Goal: Task Accomplishment & Management: Manage account settings

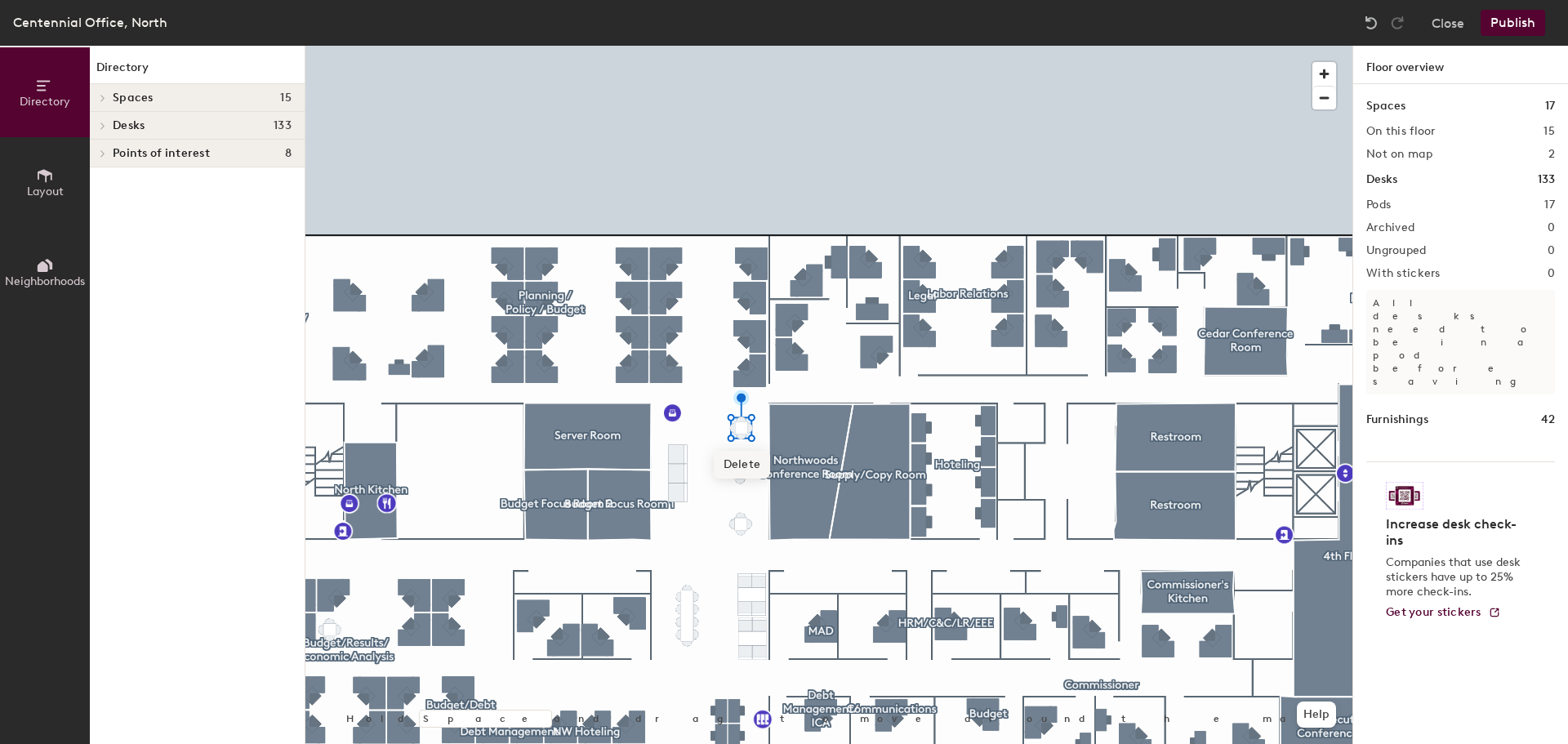
click at [742, 464] on span "Delete" at bounding box center [742, 464] width 57 height 27
click at [755, 475] on span "Delete" at bounding box center [742, 469] width 57 height 27
click at [748, 518] on span "Delete" at bounding box center [740, 513] width 57 height 27
click at [744, 564] on span "Delete" at bounding box center [741, 565] width 57 height 27
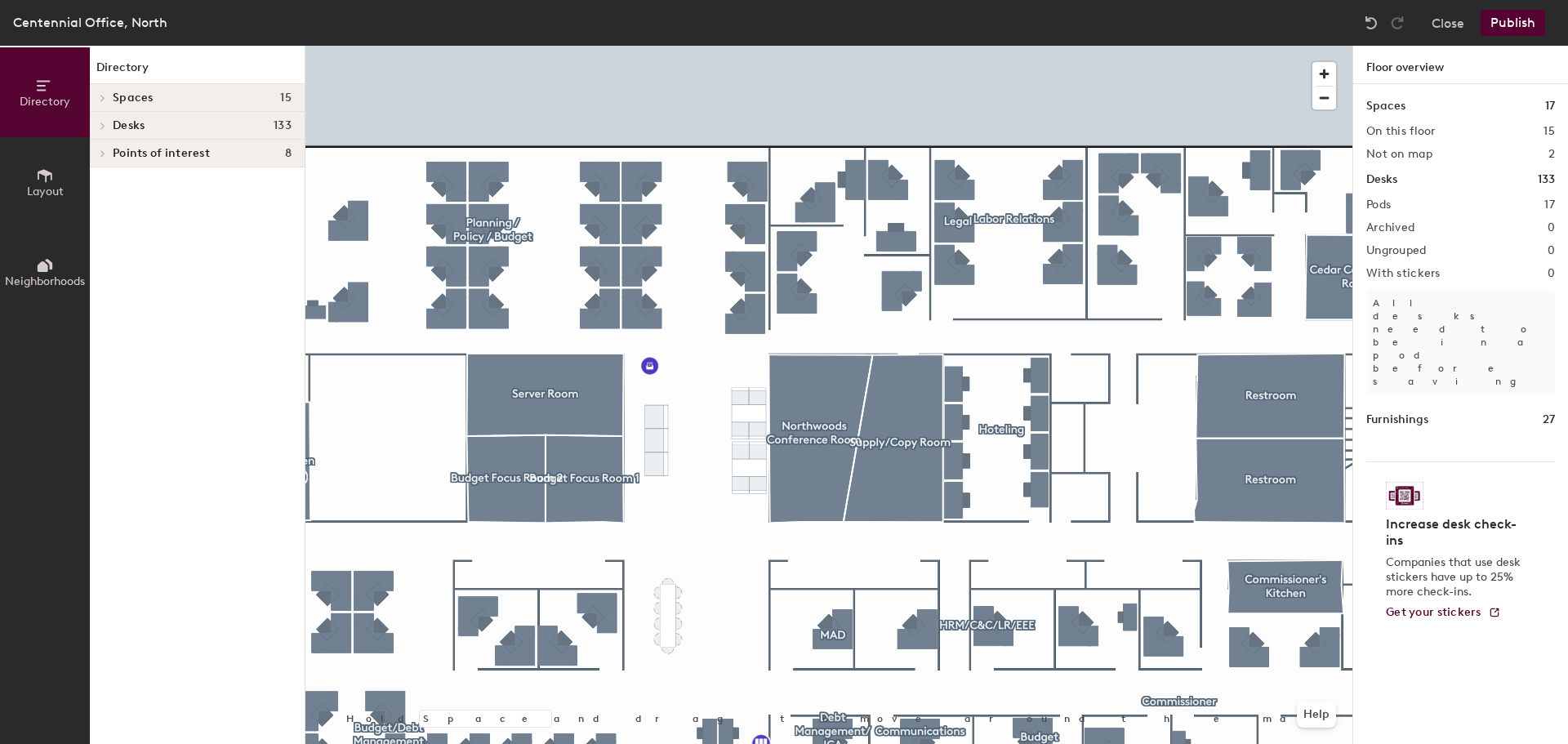
click at [828, 0] on html "Skip navigation Schedule Office People Analytics Visits Deliveries Services Man…" at bounding box center [784, 372] width 1568 height 744
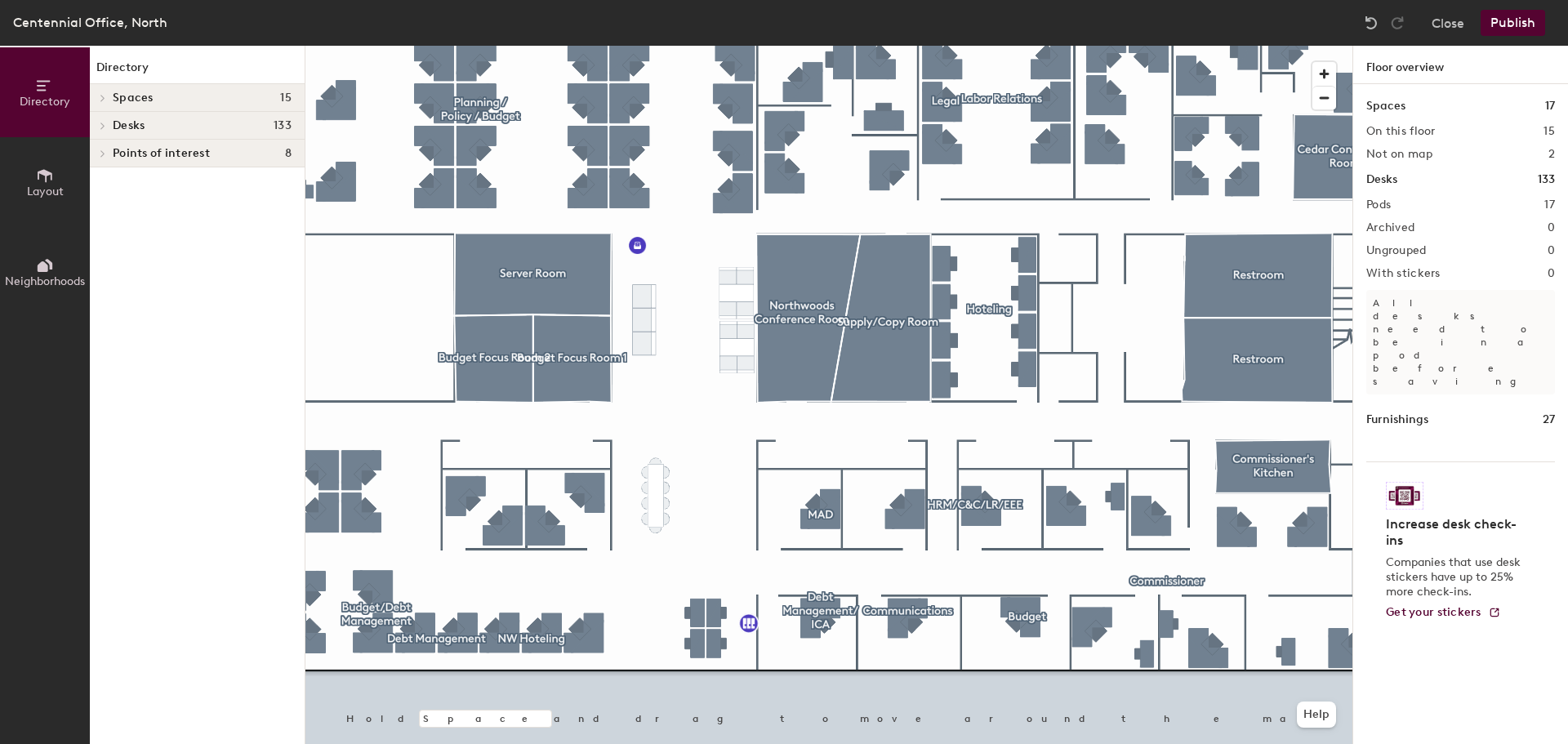
click at [56, 277] on span "Neighborhoods" at bounding box center [44, 281] width 80 height 14
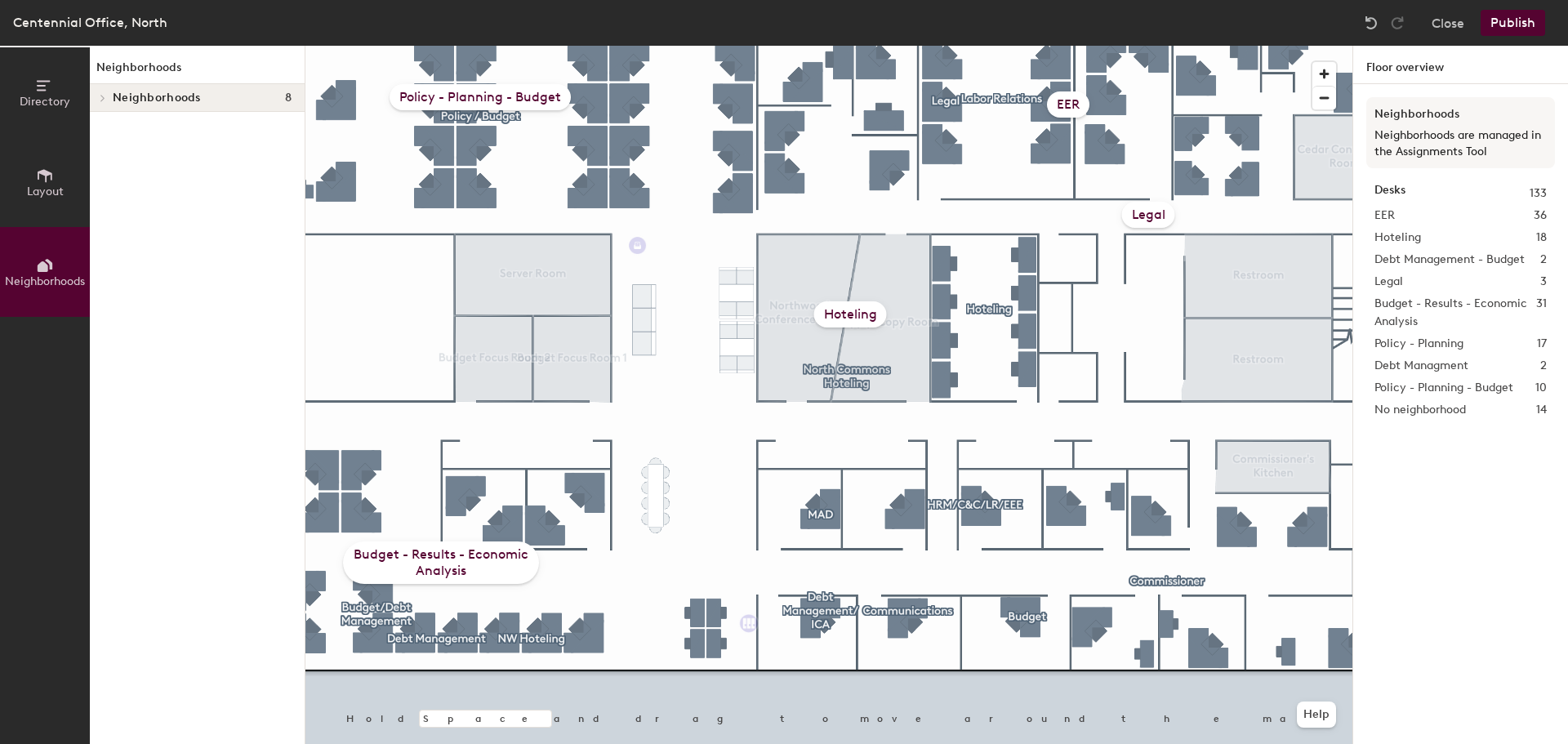
click at [46, 187] on span "Layout" at bounding box center [44, 191] width 36 height 14
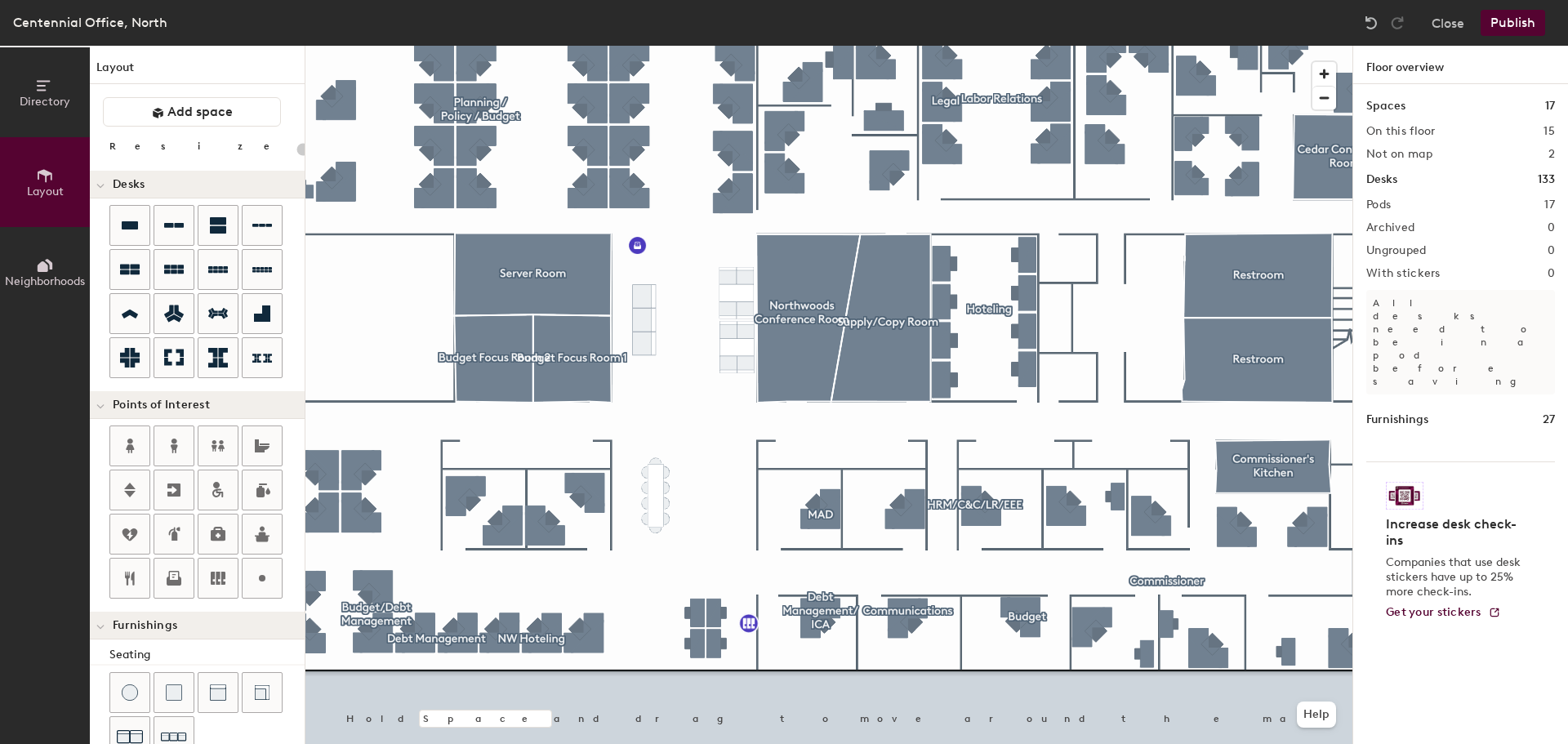
click at [49, 111] on button "Directory" at bounding box center [44, 91] width 89 height 89
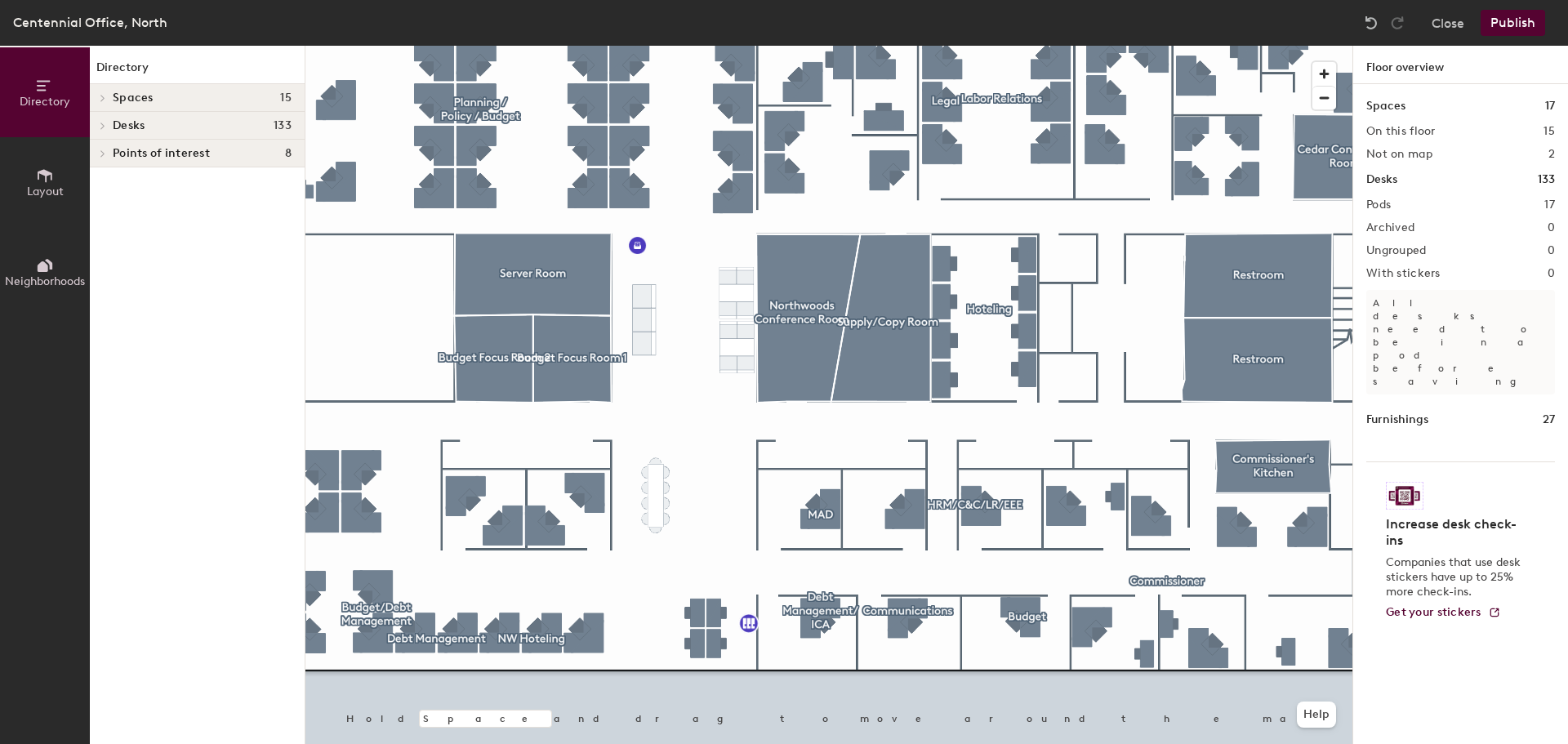
click at [165, 155] on span "Points of interest" at bounding box center [161, 153] width 97 height 13
click at [150, 309] on p "Lockers" at bounding box center [138, 310] width 41 height 19
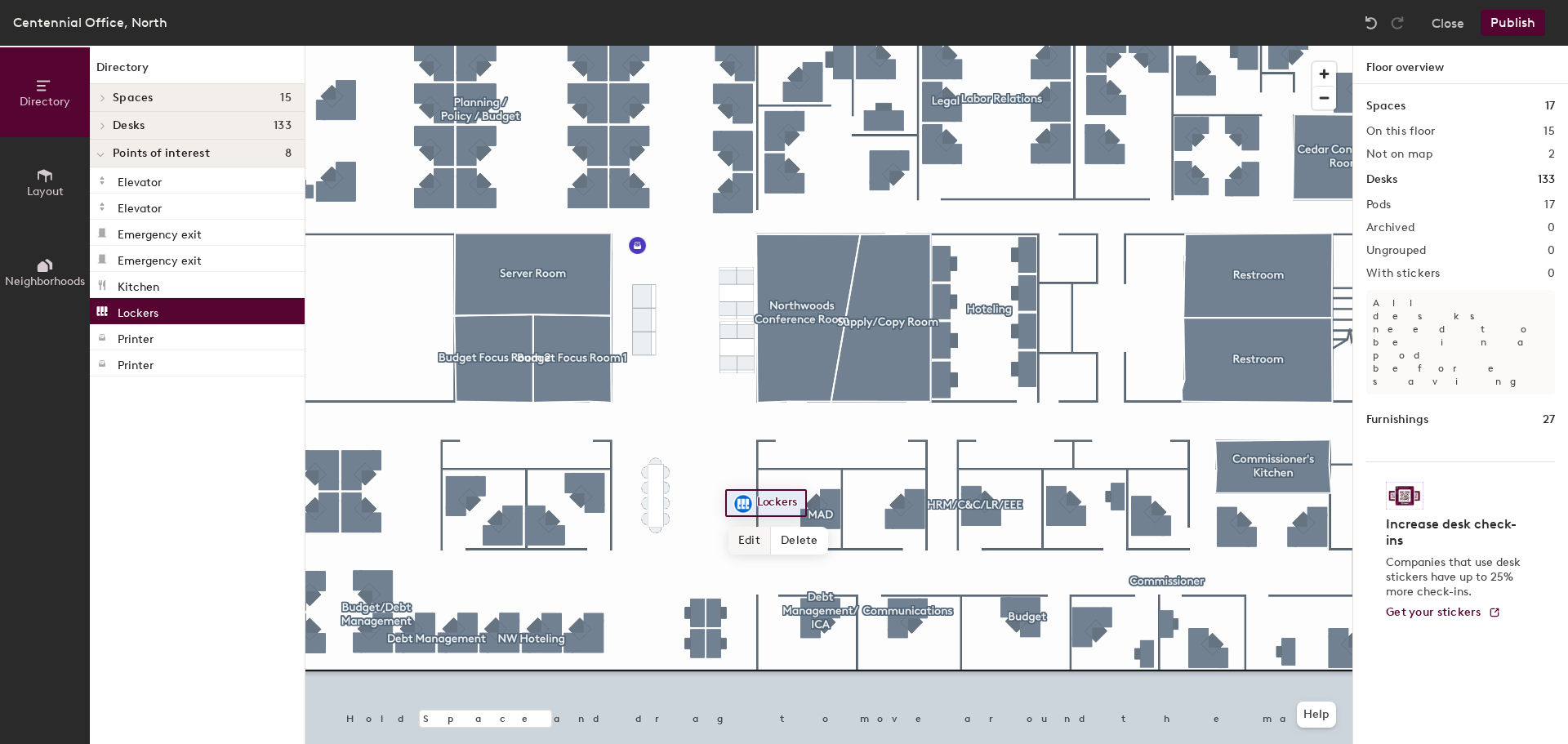
click at [757, 545] on span "Edit" at bounding box center [749, 540] width 42 height 27
click at [772, 541] on span "Done" at bounding box center [770, 540] width 48 height 27
click at [183, 398] on div "Directory Spaces 15 4th Floor Lobby Budget Focus Room 1 Budget Focus Room 2 Bud…" at bounding box center [196, 395] width 215 height 698
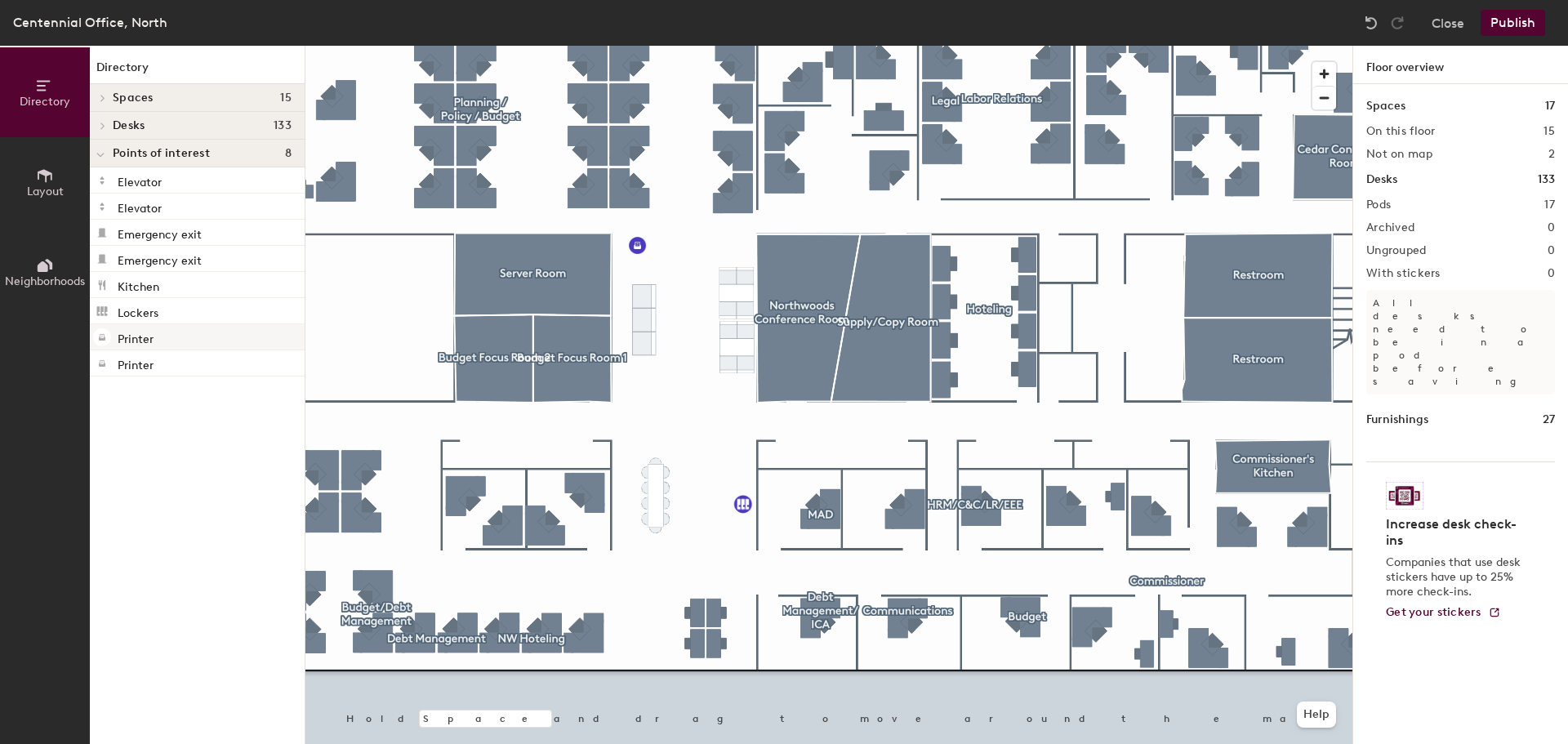
click at [170, 327] on div "Printer" at bounding box center [196, 337] width 215 height 27
click at [184, 308] on div "Lockers" at bounding box center [196, 311] width 215 height 27
click at [744, 46] on div at bounding box center [829, 46] width 1047 height 0
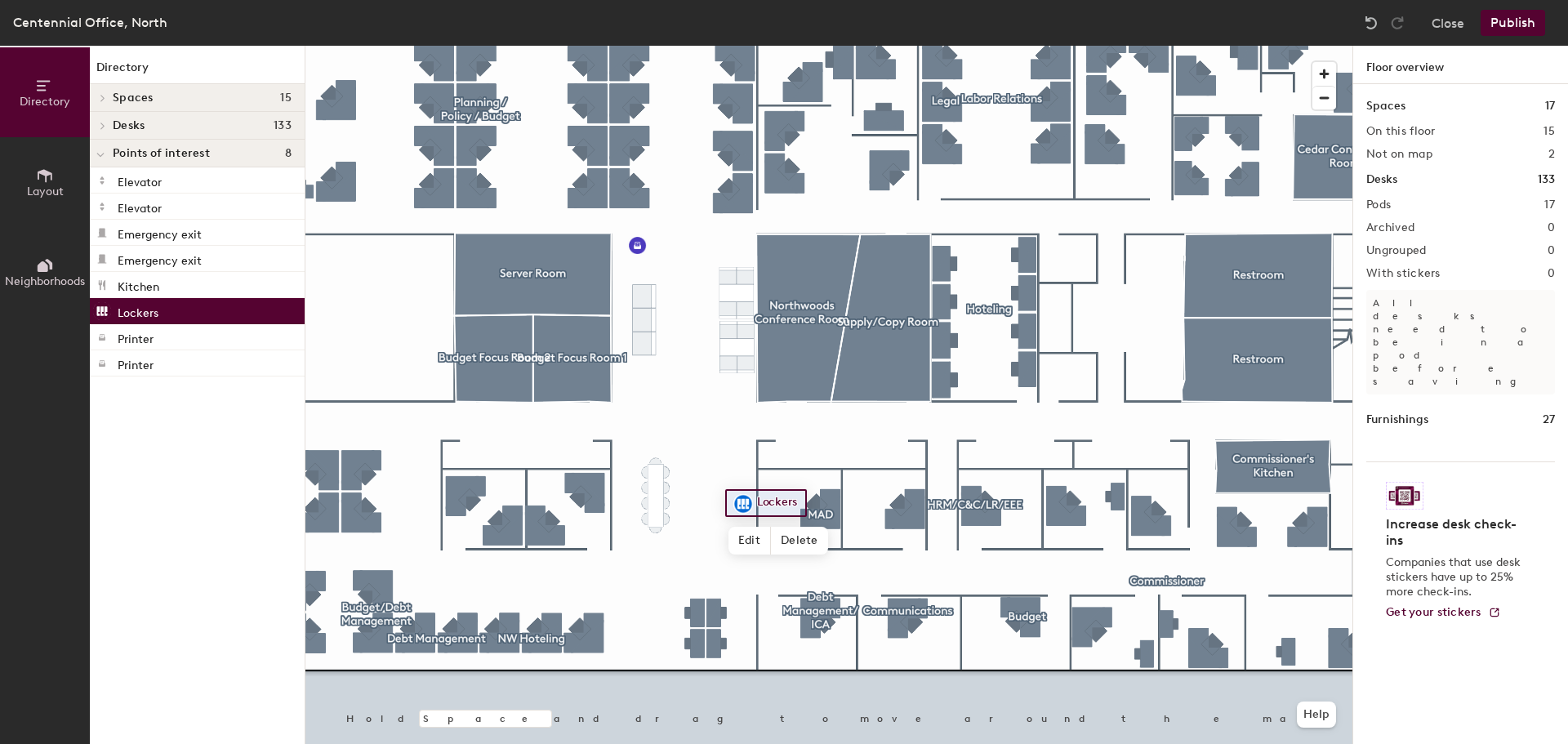
click at [208, 524] on div "Directory Spaces 15 4th Floor Lobby Budget Focus Room 1 Budget Focus Room 2 Bud…" at bounding box center [196, 395] width 215 height 698
click at [99, 152] on icon at bounding box center [100, 155] width 8 height 7
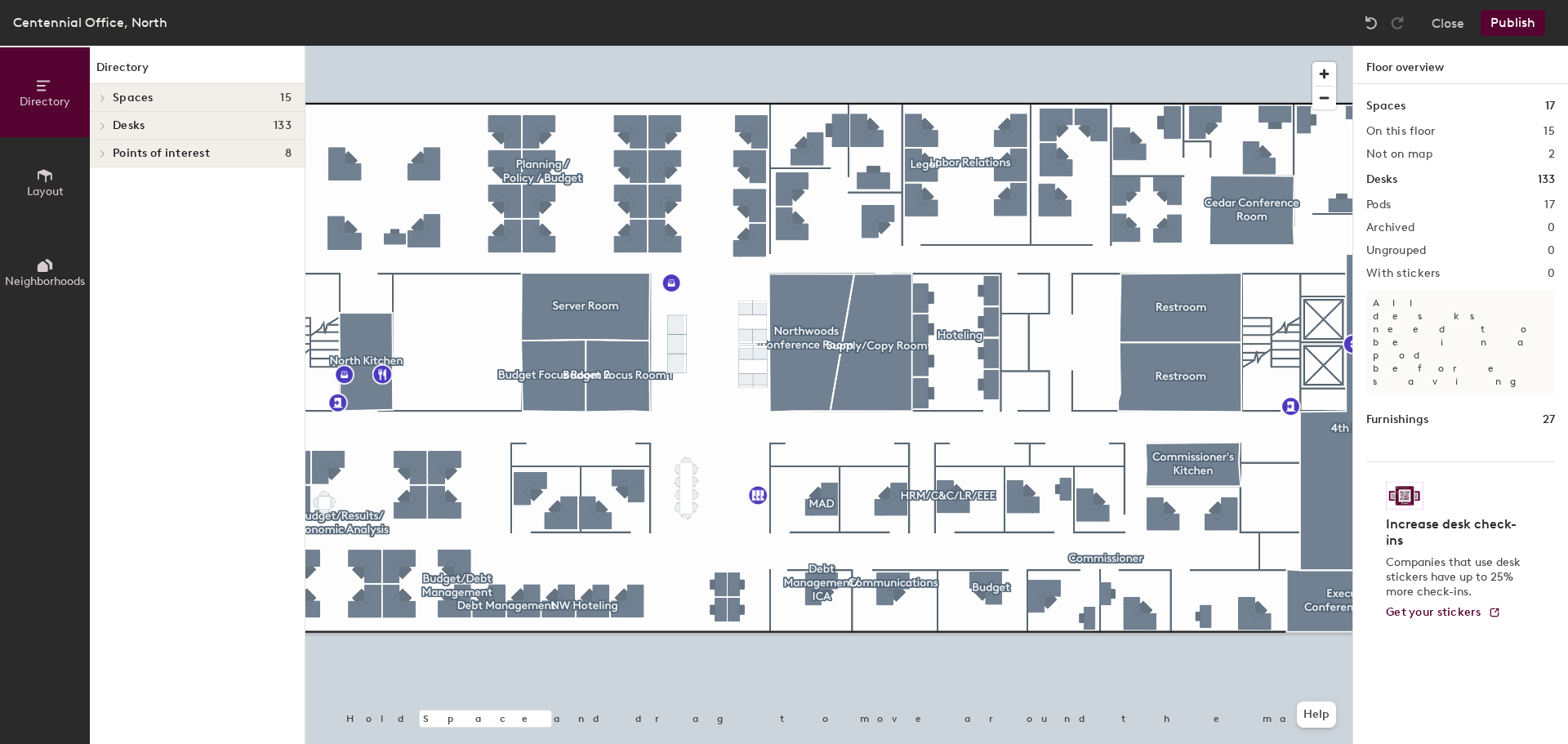
click at [187, 155] on span "Points of interest" at bounding box center [161, 153] width 97 height 13
click at [154, 311] on p "Lockers" at bounding box center [138, 310] width 41 height 19
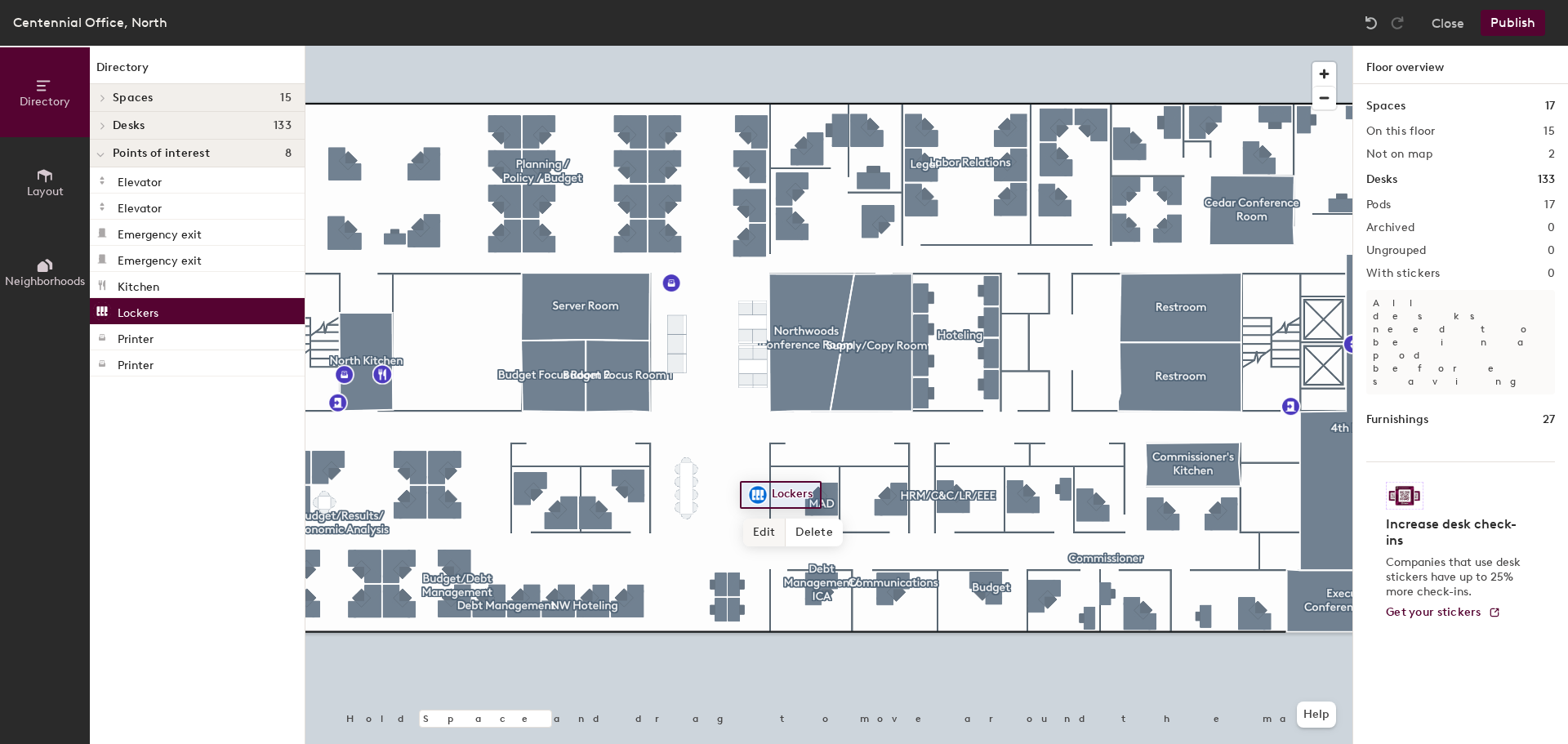
click at [768, 533] on span "Edit" at bounding box center [764, 532] width 42 height 27
click at [791, 533] on span "Done" at bounding box center [785, 532] width 48 height 27
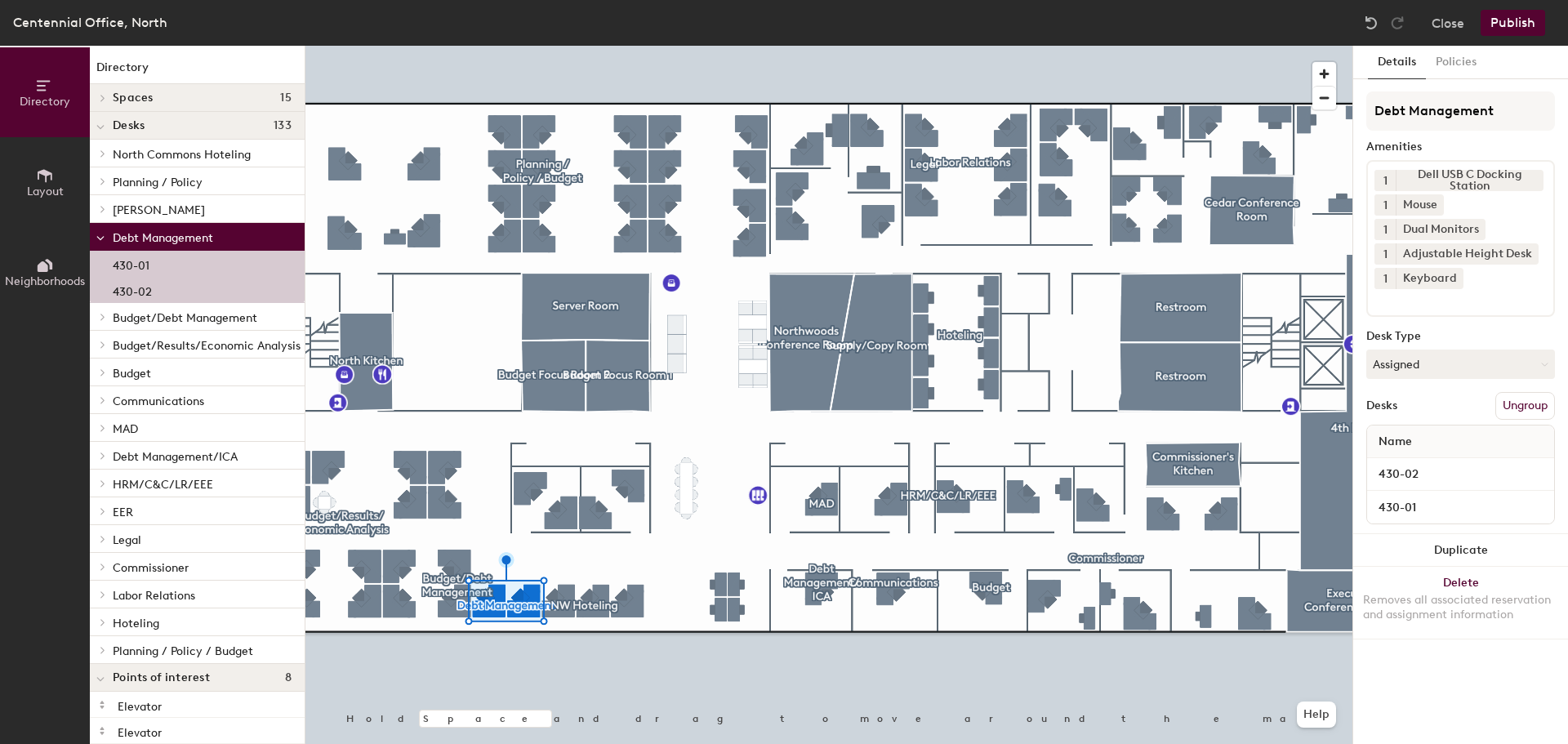
click at [1532, 409] on button "Ungroup" at bounding box center [1525, 405] width 60 height 27
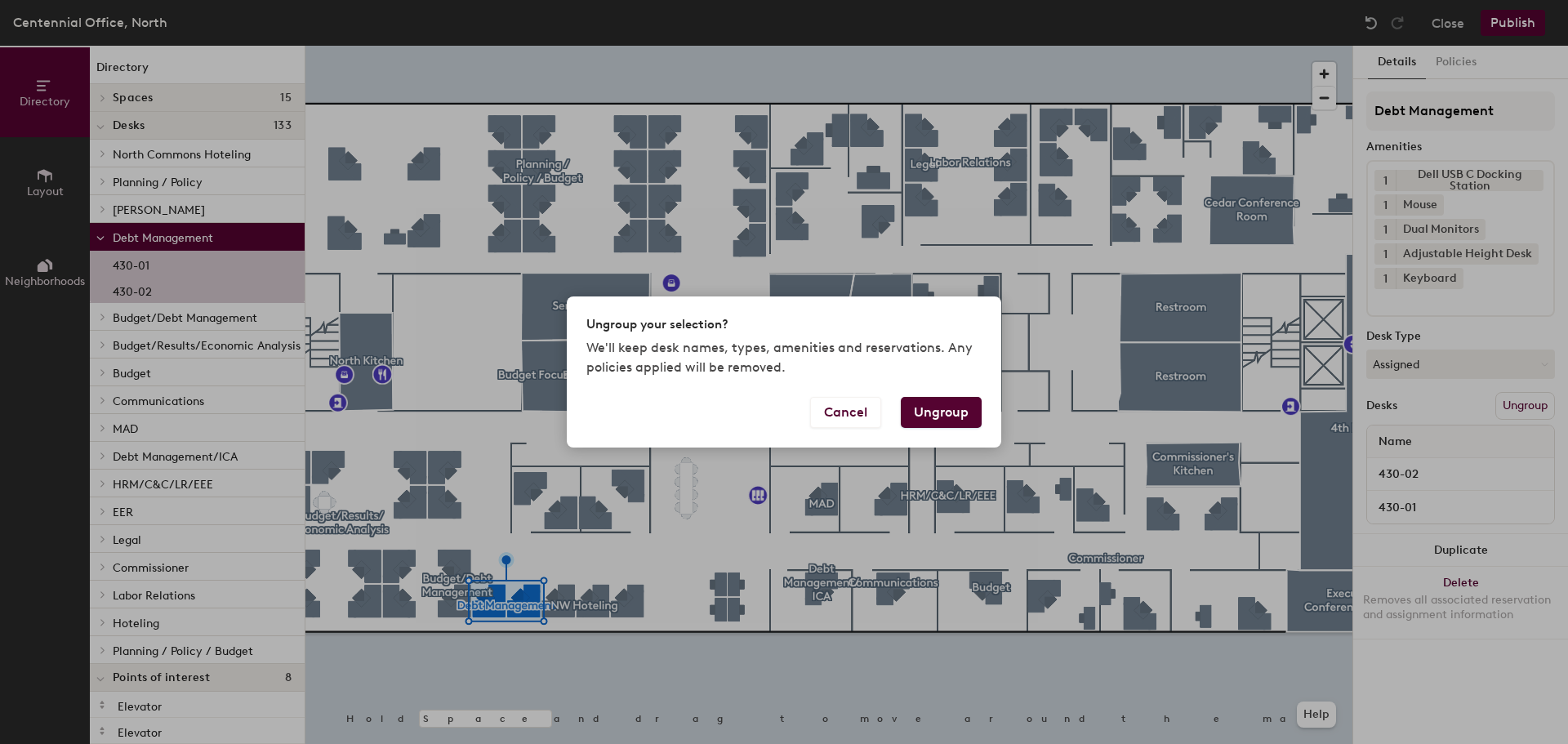
click at [960, 409] on button "Ungroup" at bounding box center [941, 412] width 81 height 31
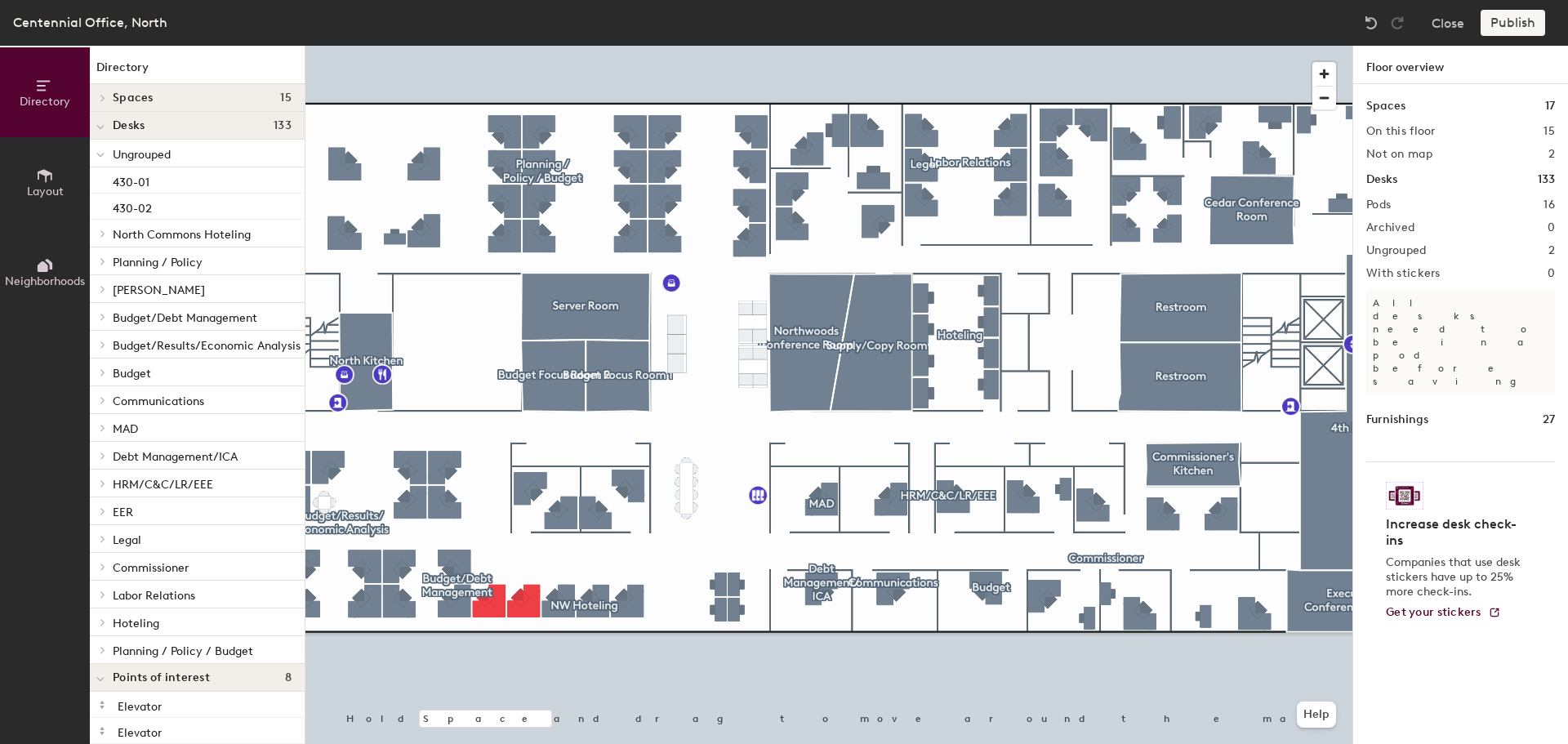
click at [500, 46] on div at bounding box center [829, 46] width 1047 height 0
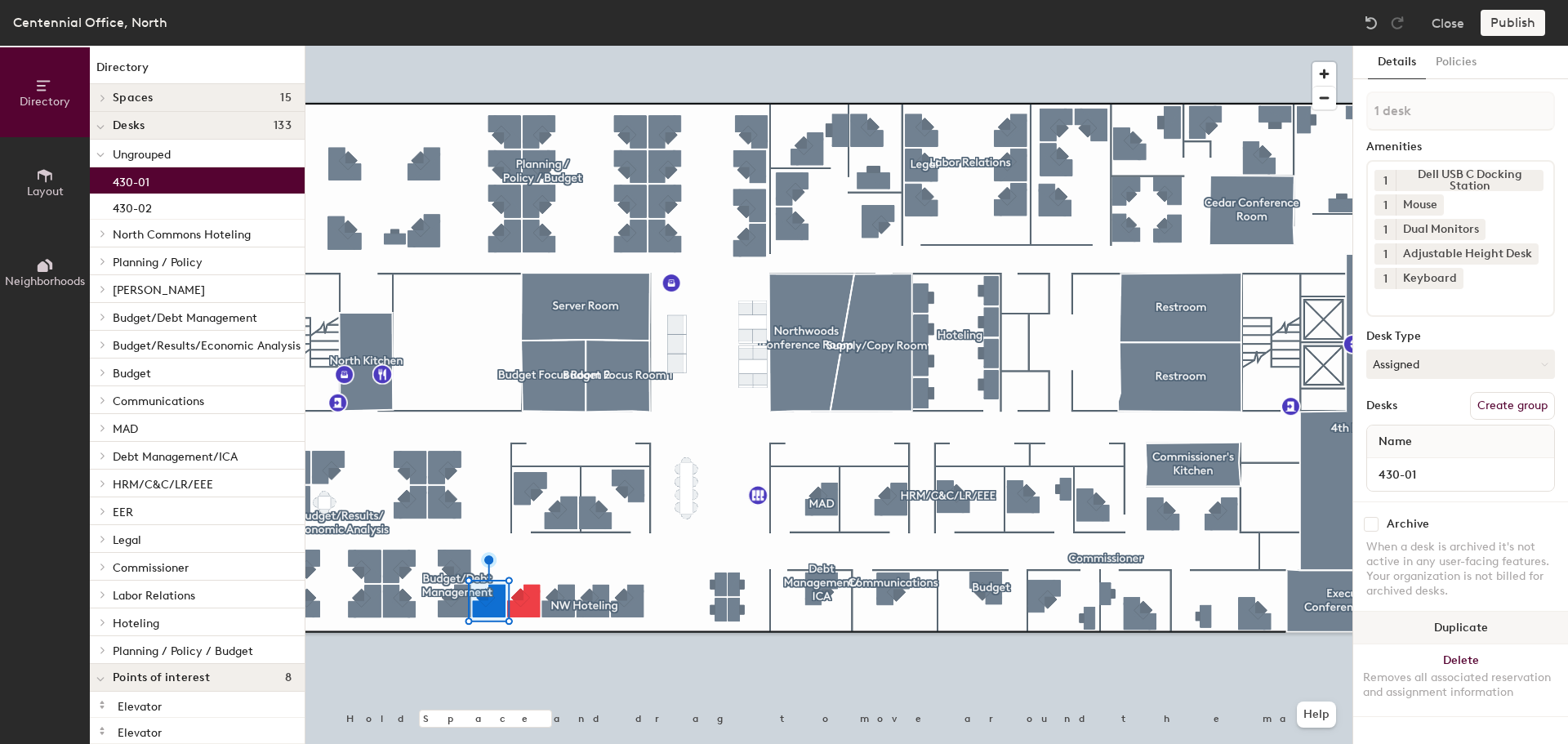
click at [1486, 622] on button "Duplicate" at bounding box center [1460, 627] width 215 height 32
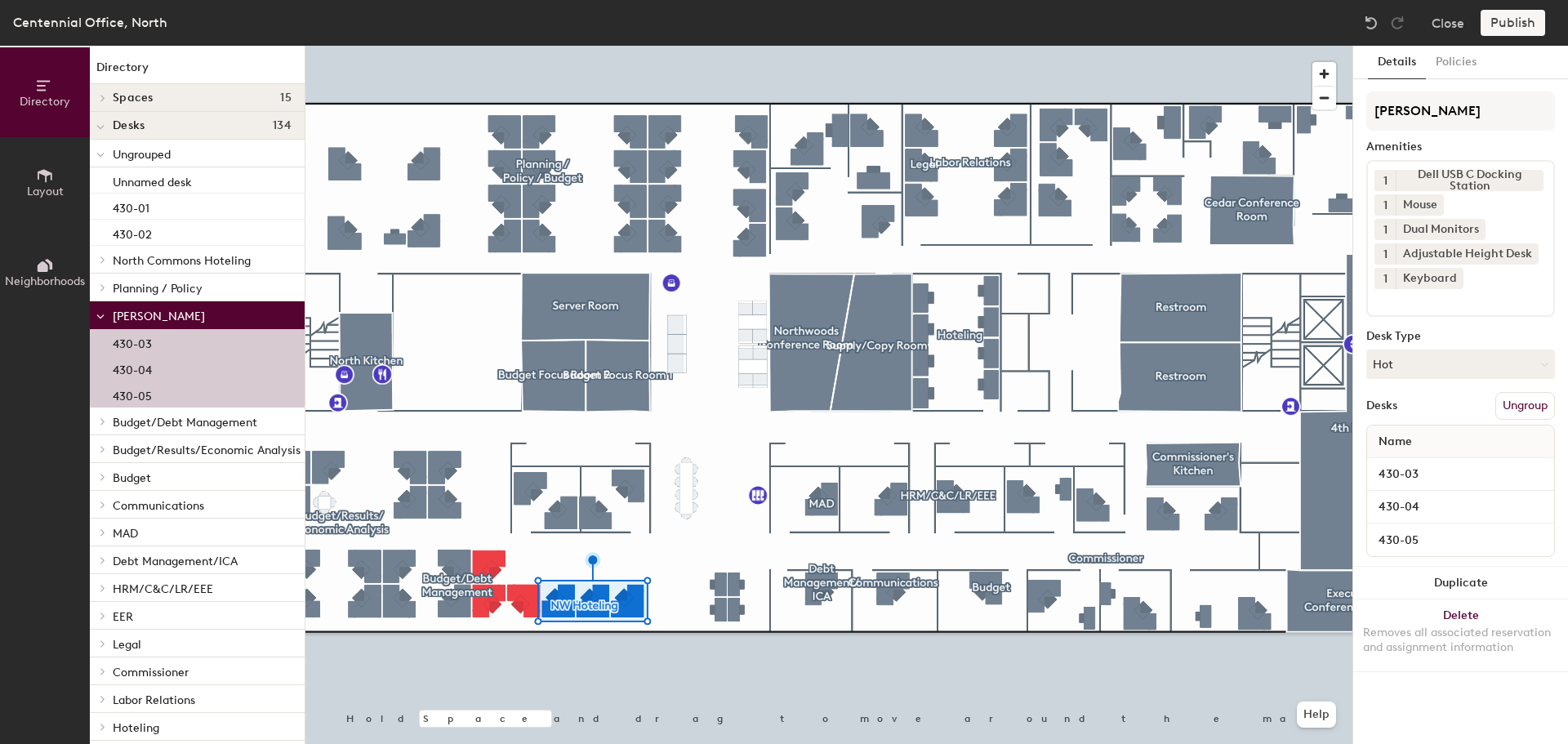
click at [1543, 407] on button "Ungroup" at bounding box center [1525, 405] width 60 height 27
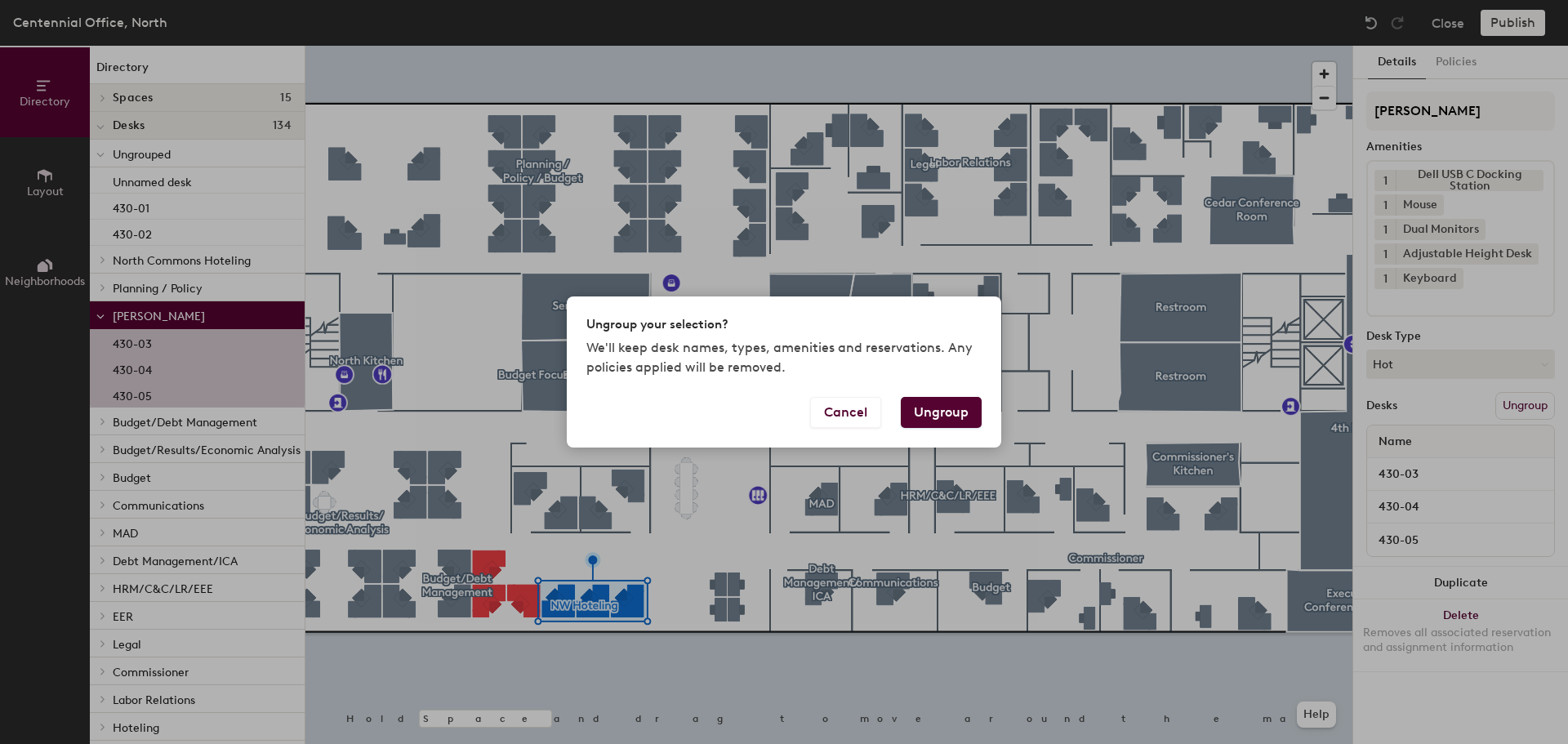
click at [942, 409] on button "Ungroup" at bounding box center [941, 412] width 81 height 31
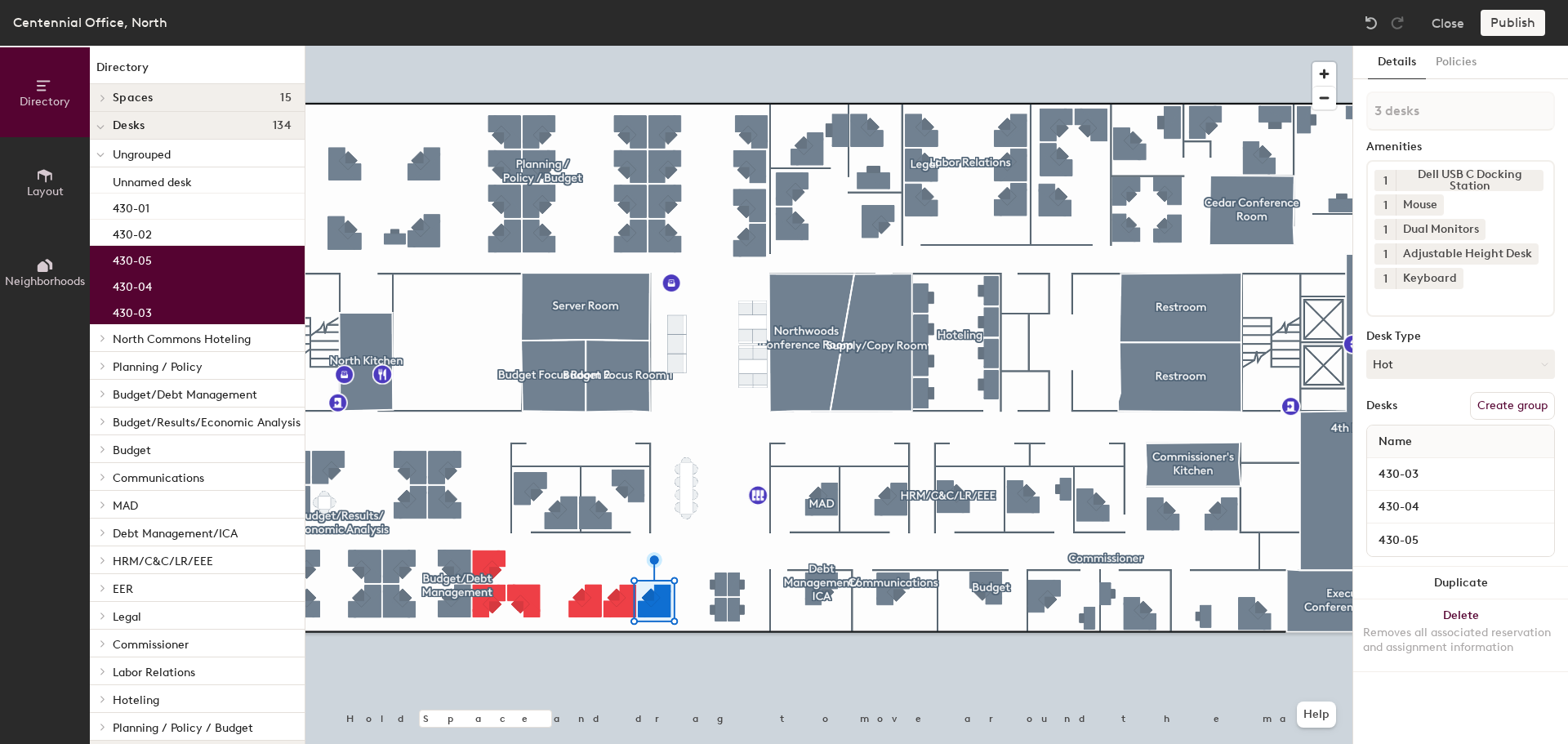
type input "1 desk"
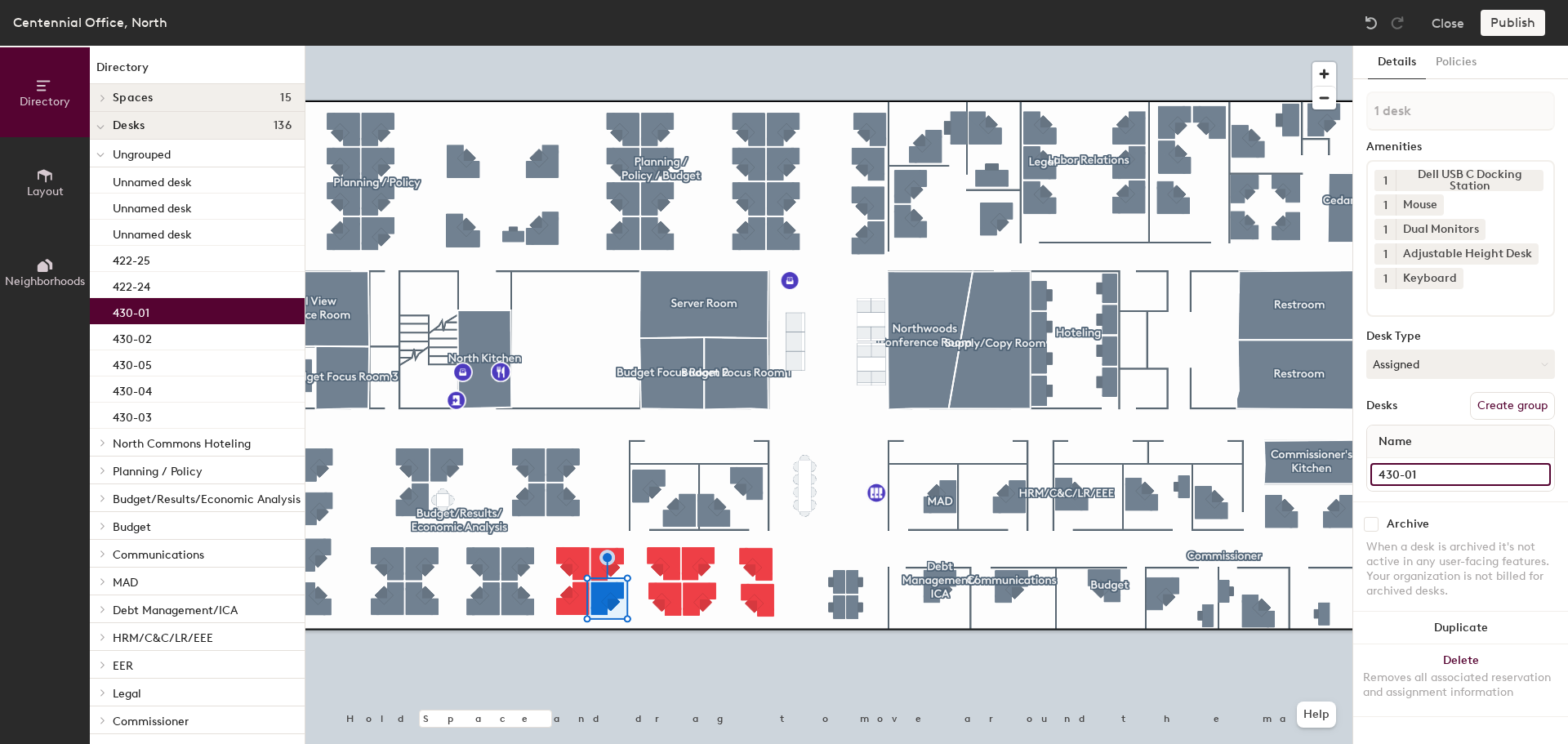
click at [1472, 479] on input "430-01" at bounding box center [1460, 473] width 181 height 23
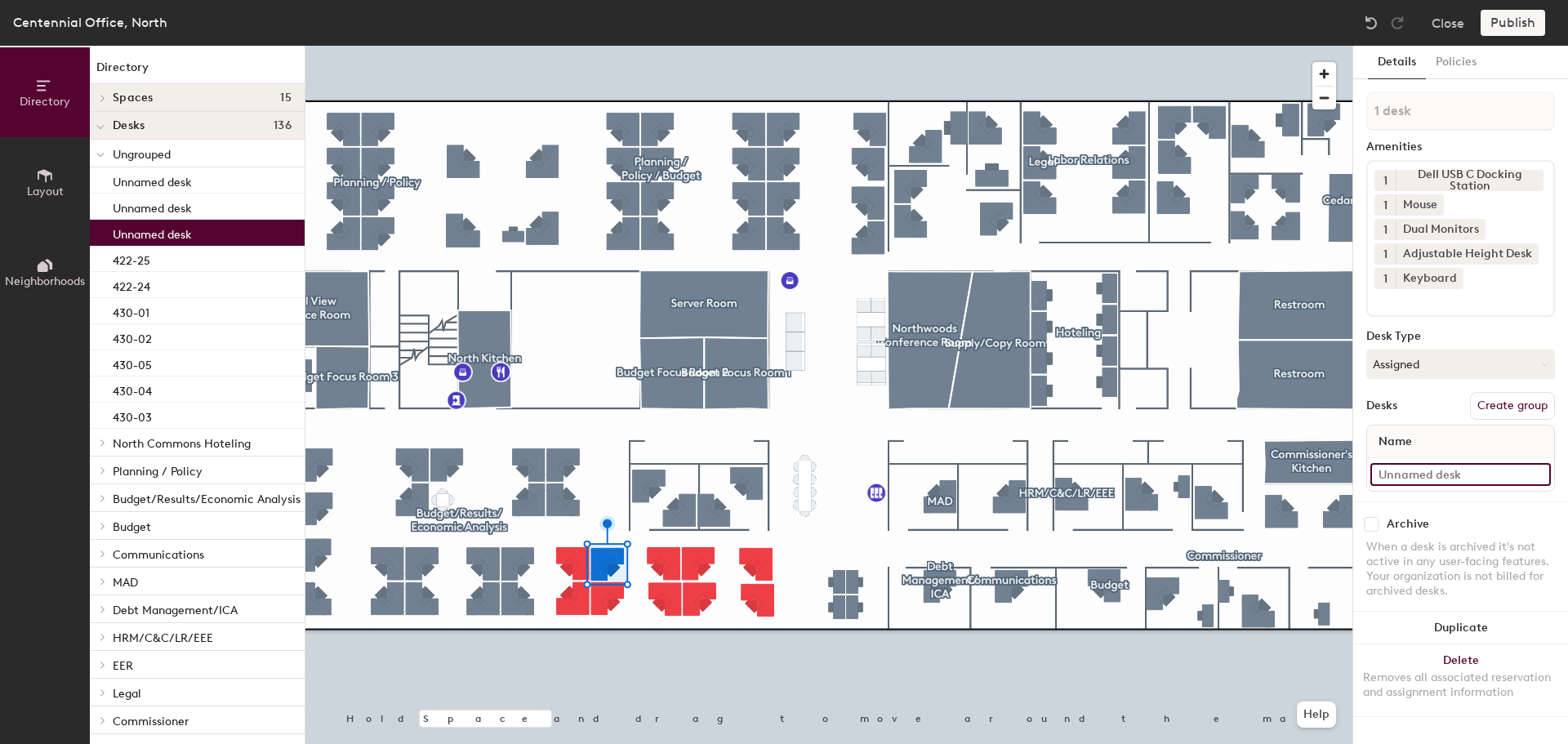
click at [1433, 483] on input at bounding box center [1460, 473] width 181 height 23
paste input "430-01"
type input "430-02"
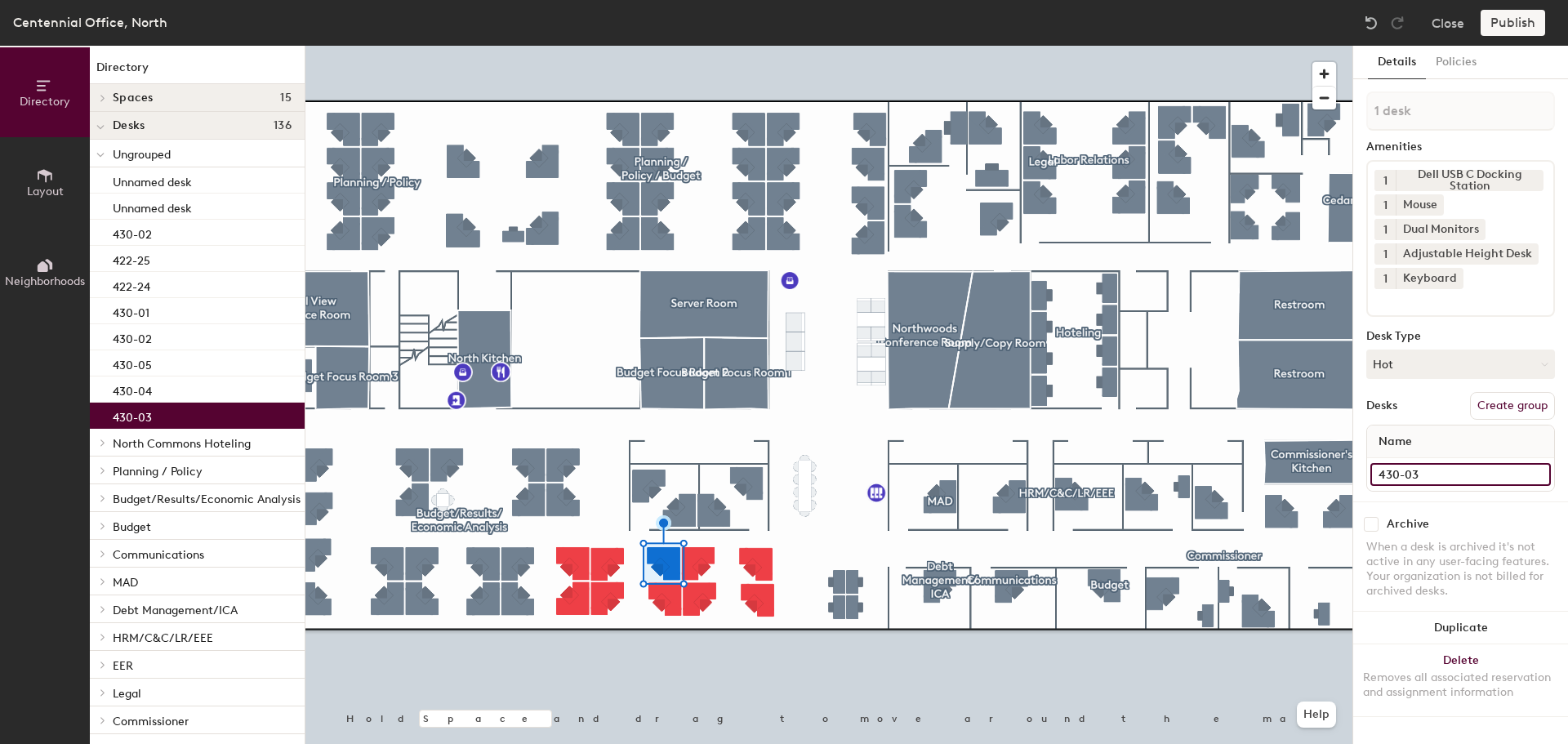
click at [1470, 469] on input "430-03" at bounding box center [1460, 473] width 181 height 23
click at [1468, 470] on input "430-03" at bounding box center [1460, 473] width 181 height 23
click at [1466, 475] on input "430-03" at bounding box center [1460, 473] width 181 height 23
click at [1471, 482] on input "430-03" at bounding box center [1460, 473] width 181 height 23
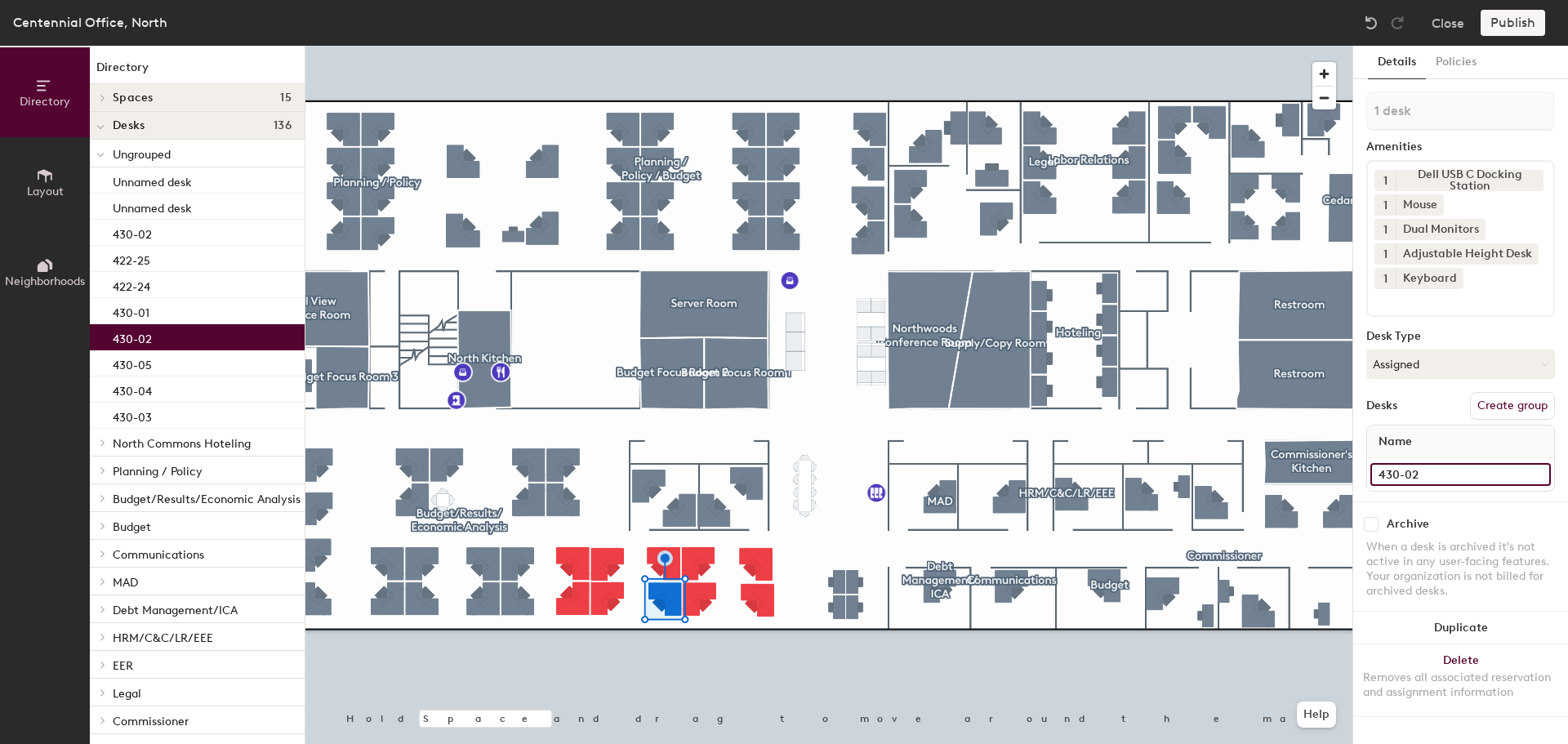
click at [1455, 480] on input "430-02" at bounding box center [1460, 473] width 181 height 23
click at [1455, 478] on input "430-02" at bounding box center [1460, 473] width 181 height 23
click at [1441, 473] on input "430-02" at bounding box center [1460, 473] width 181 height 23
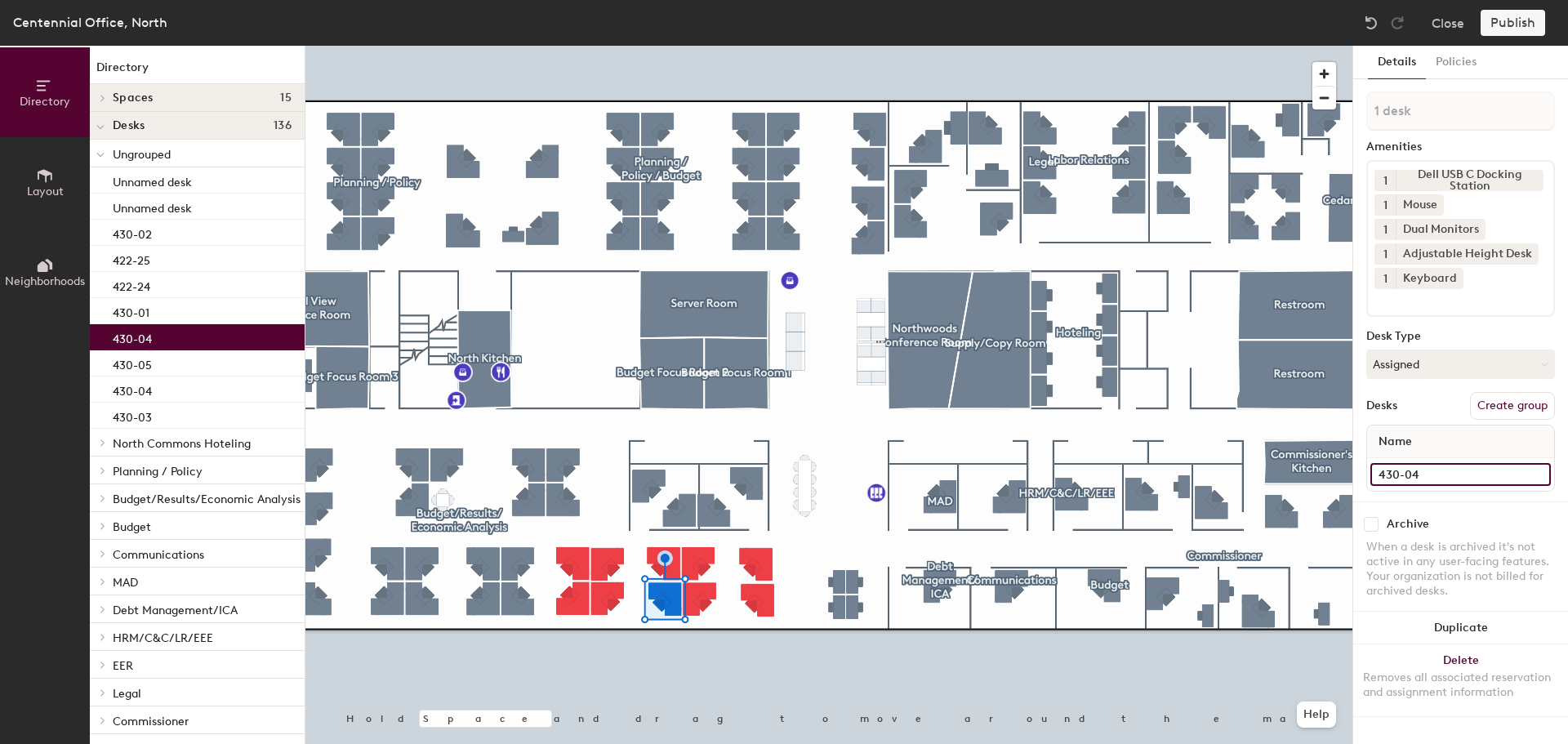
type input "430-04"
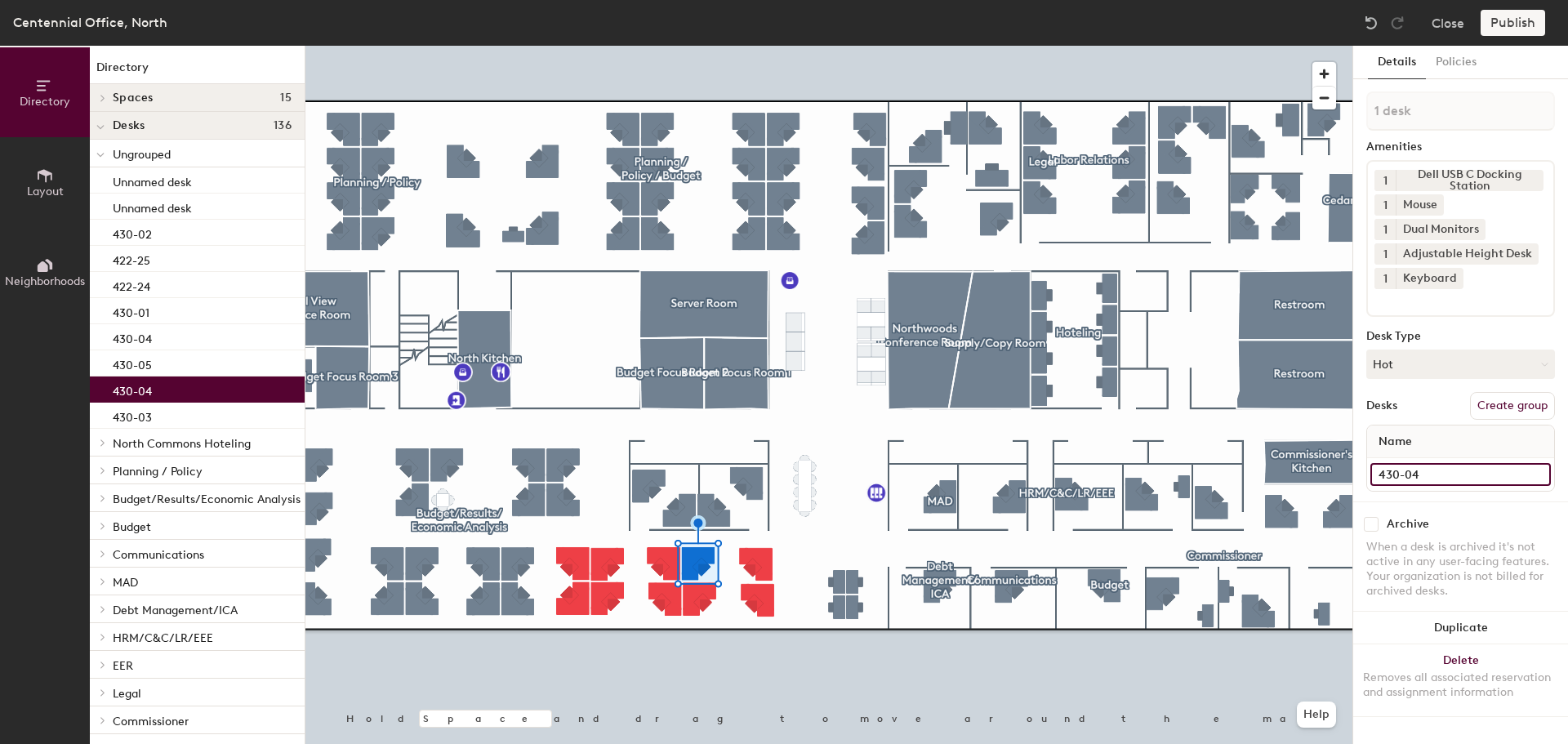
click at [1487, 462] on div "430-04" at bounding box center [1460, 473] width 187 height 32
click at [1476, 473] on input "430-04" at bounding box center [1460, 473] width 181 height 23
click at [1471, 475] on input "430-04" at bounding box center [1460, 473] width 181 height 23
type input "430-06"
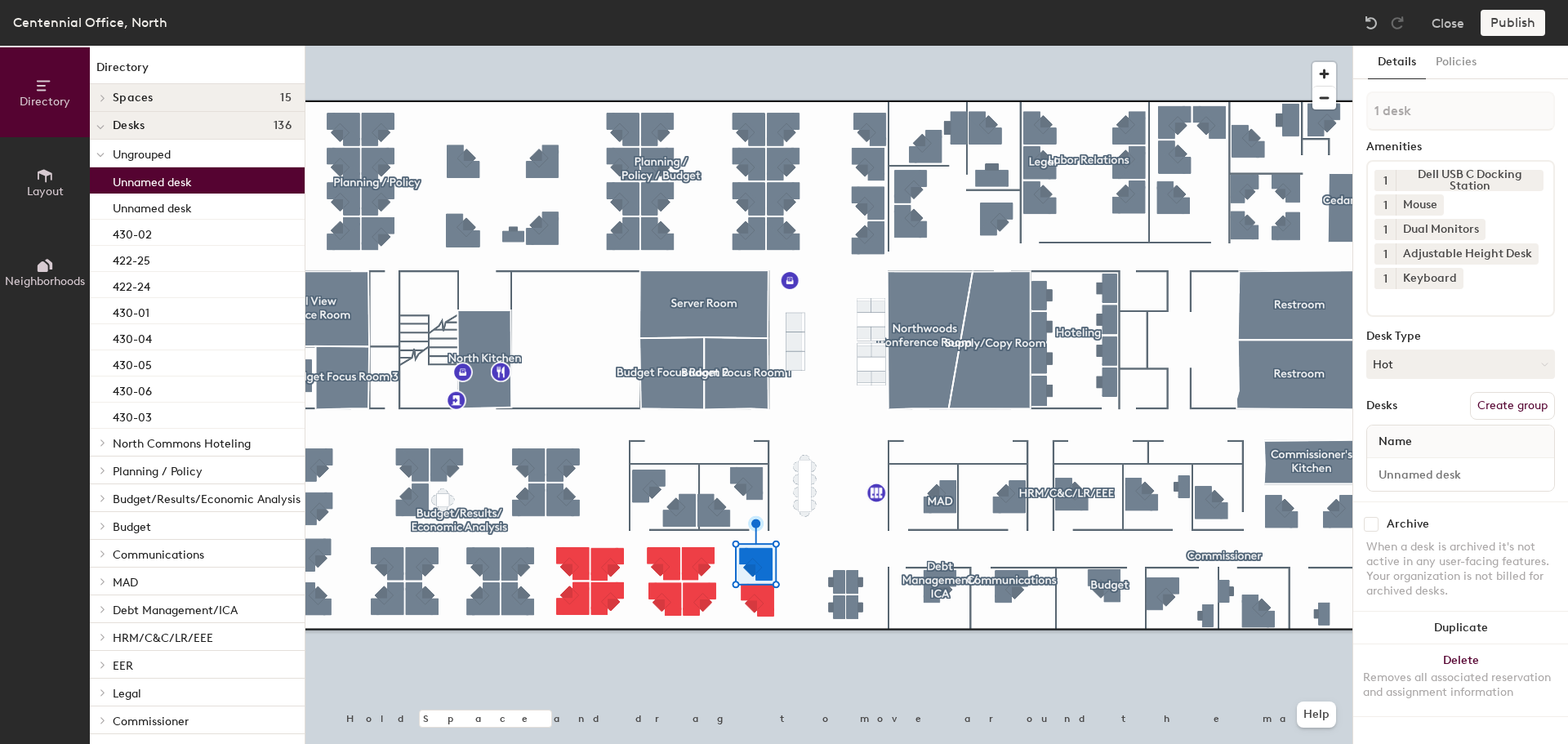
click at [1432, 489] on div at bounding box center [1460, 473] width 187 height 32
click at [1436, 481] on input at bounding box center [1460, 473] width 181 height 23
type input "430-07"
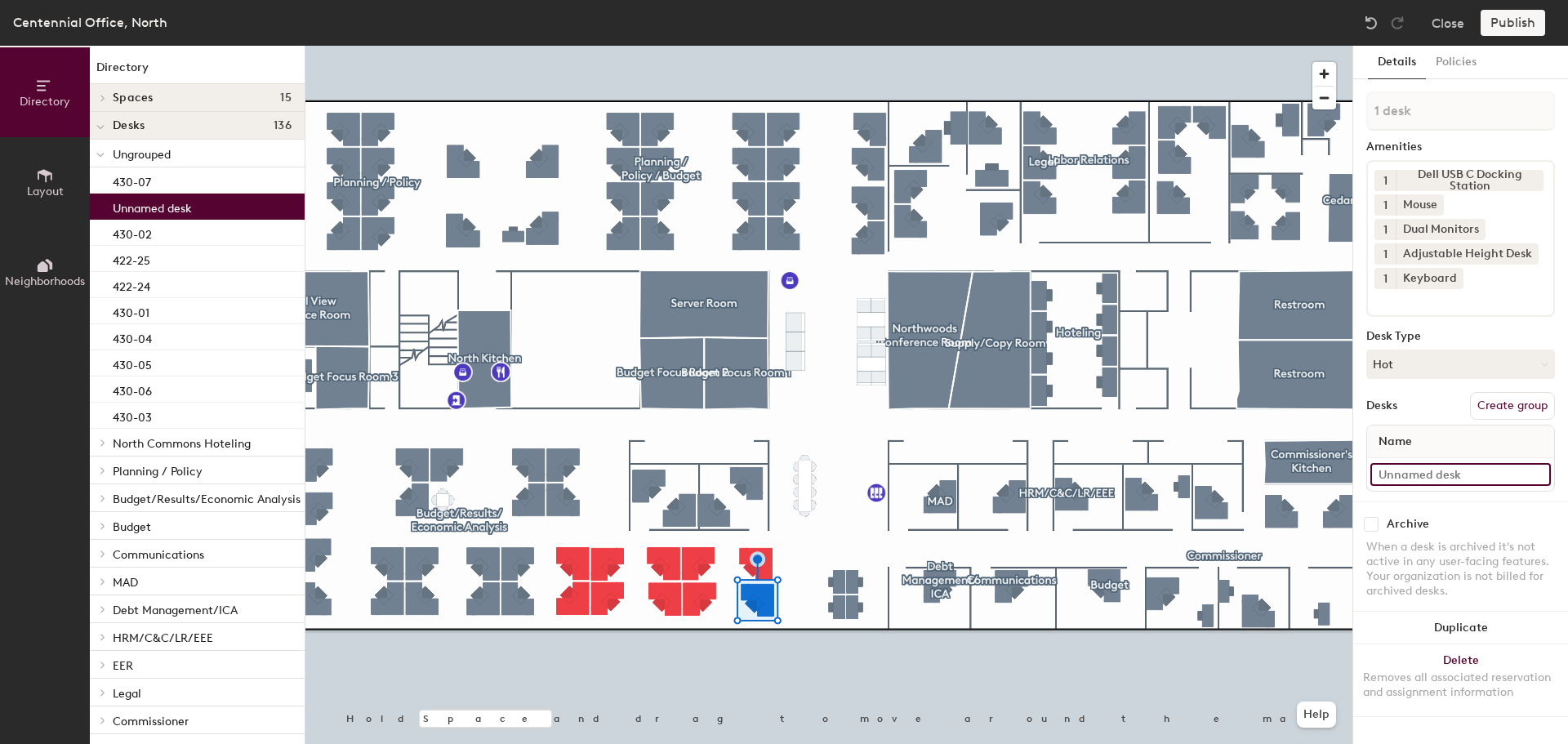
click at [1448, 482] on input at bounding box center [1460, 473] width 181 height 23
type input "430-08"
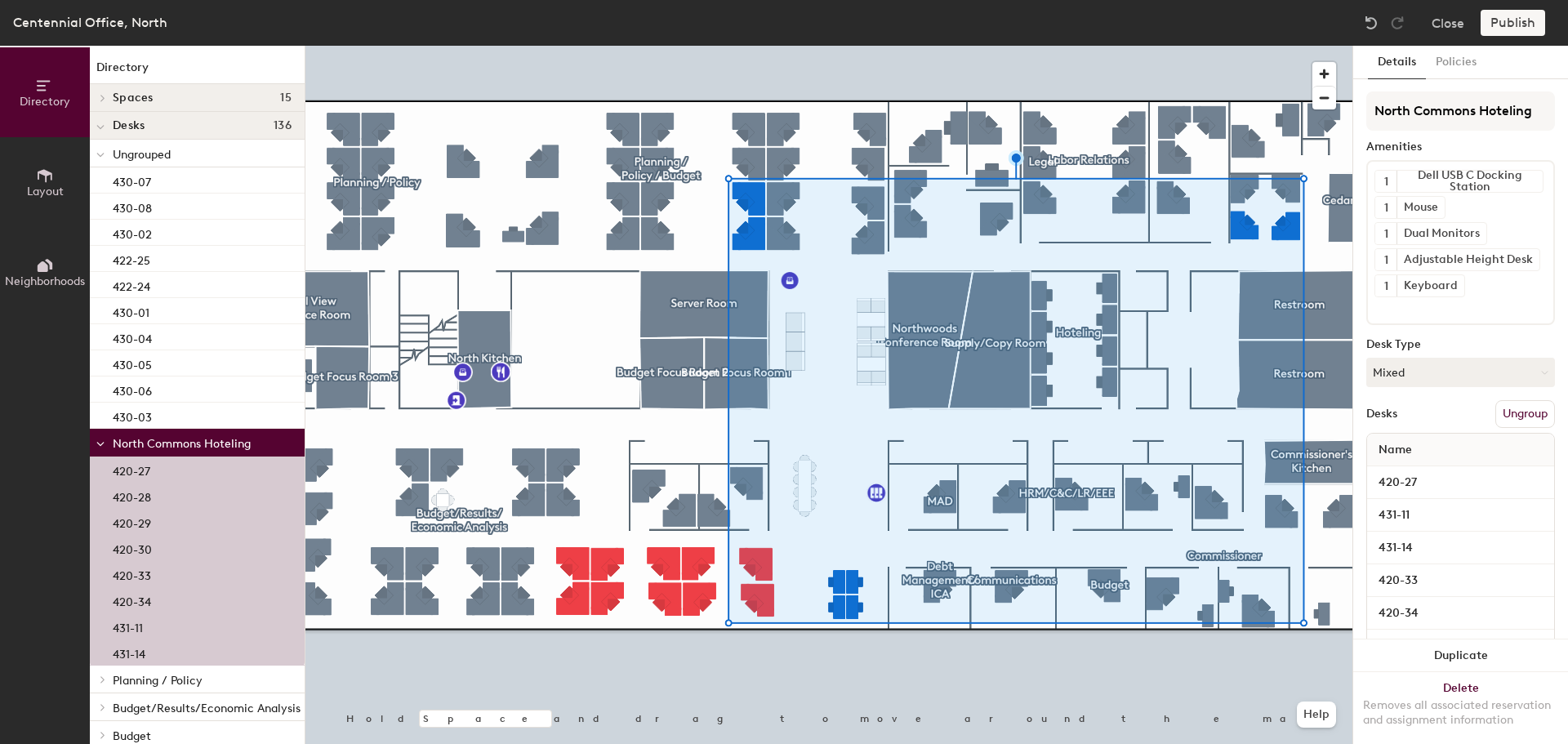
click at [1527, 411] on button "Ungroup" at bounding box center [1525, 413] width 60 height 27
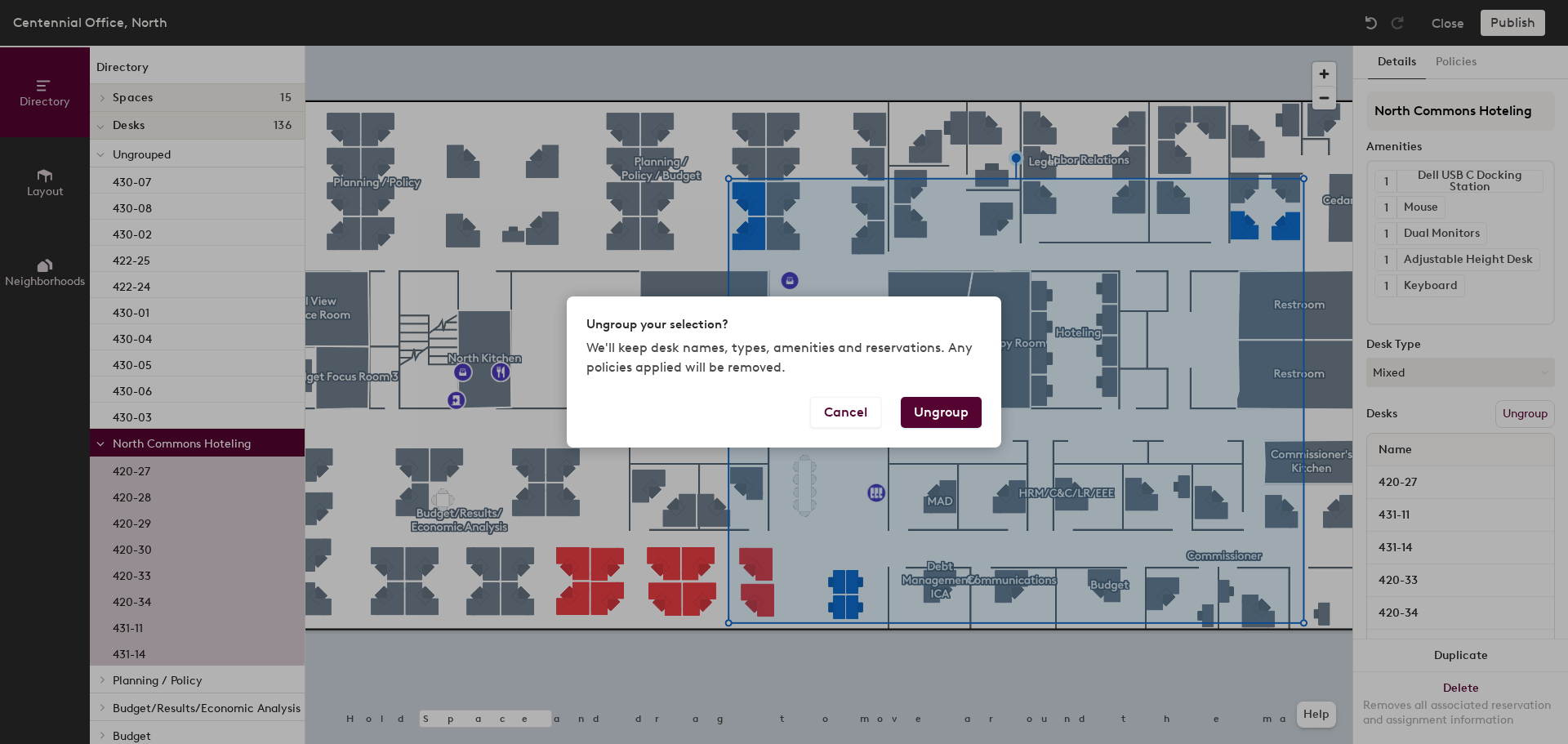
click at [950, 409] on button "Ungroup" at bounding box center [941, 412] width 81 height 31
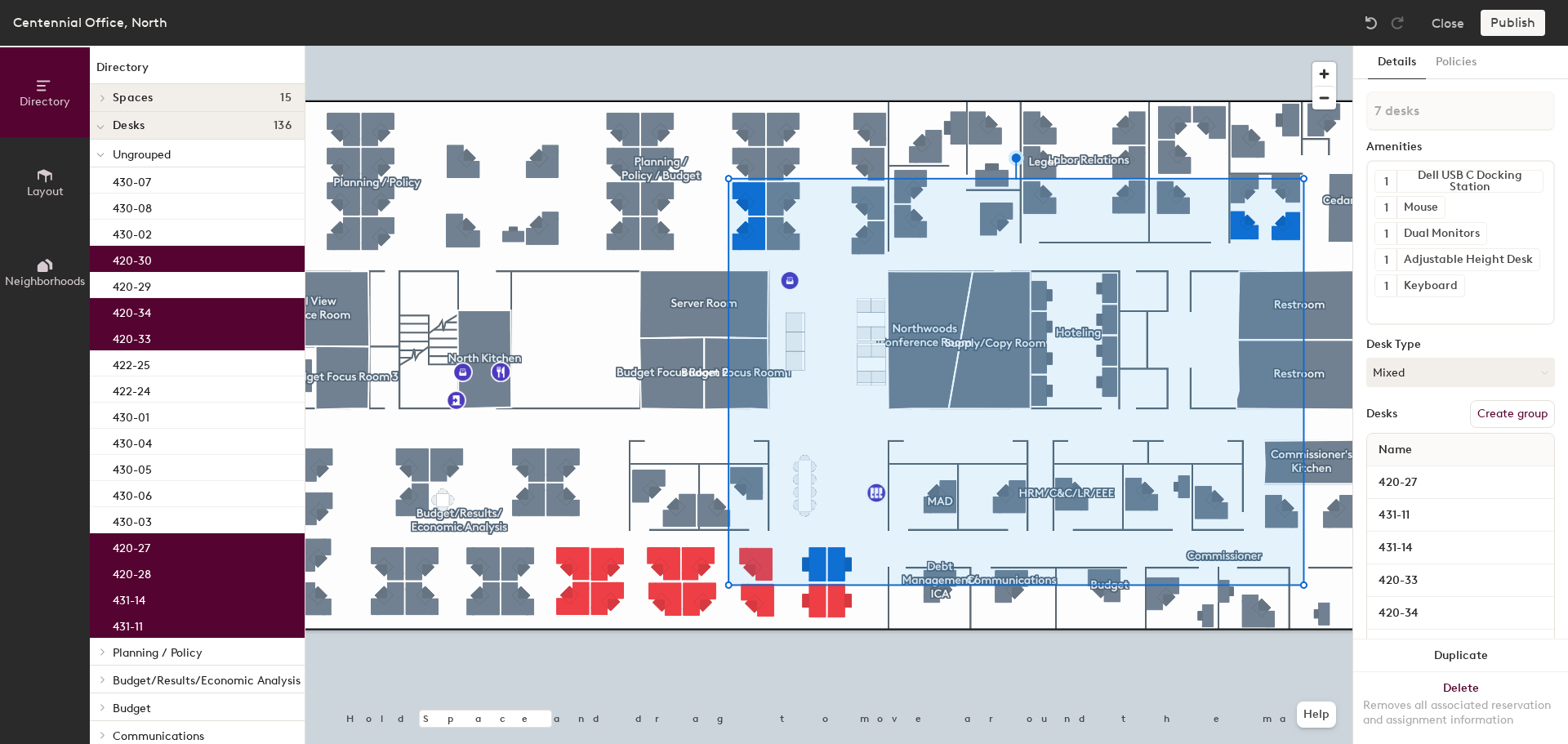
type input "8 desks"
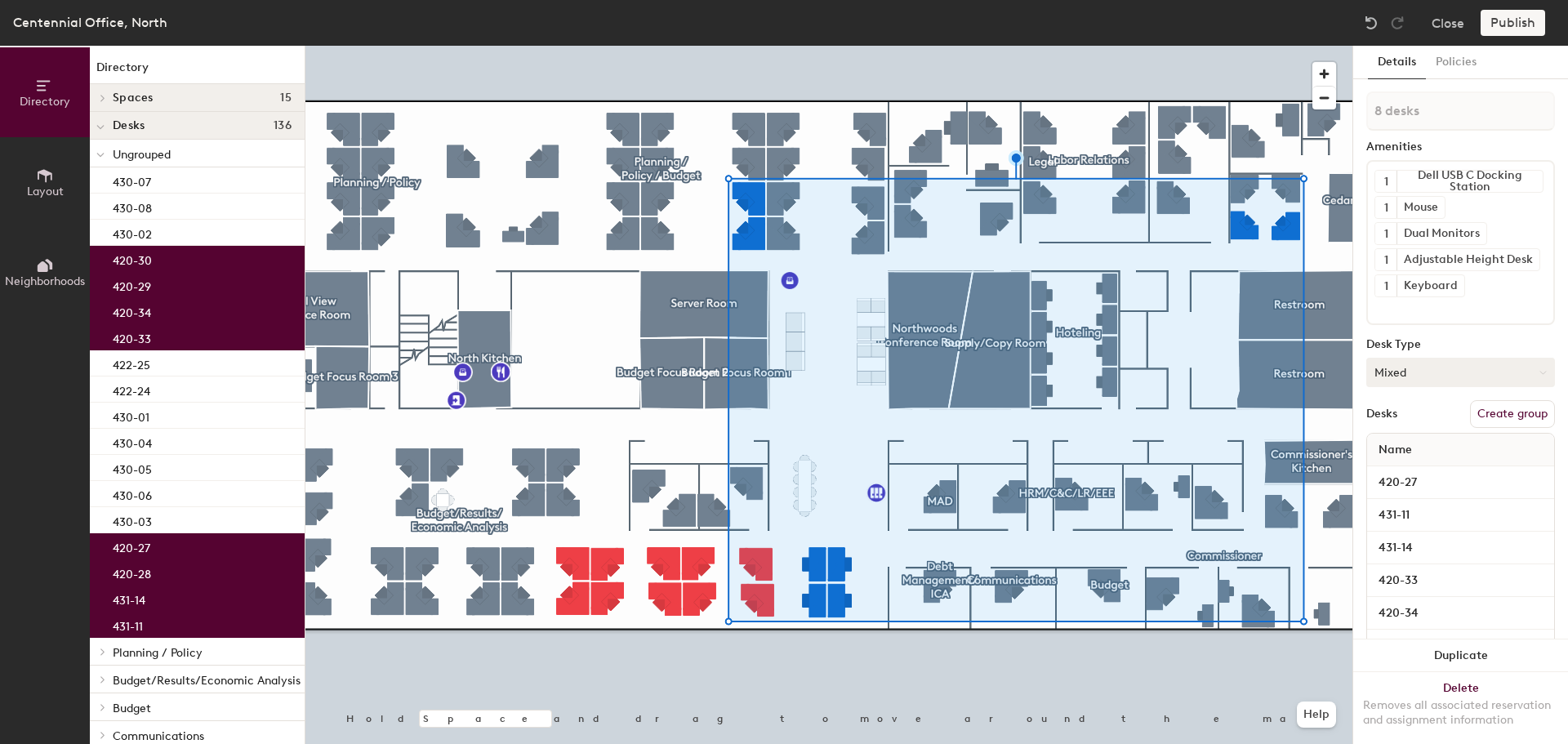
click at [1441, 373] on button "Mixed" at bounding box center [1460, 372] width 189 height 29
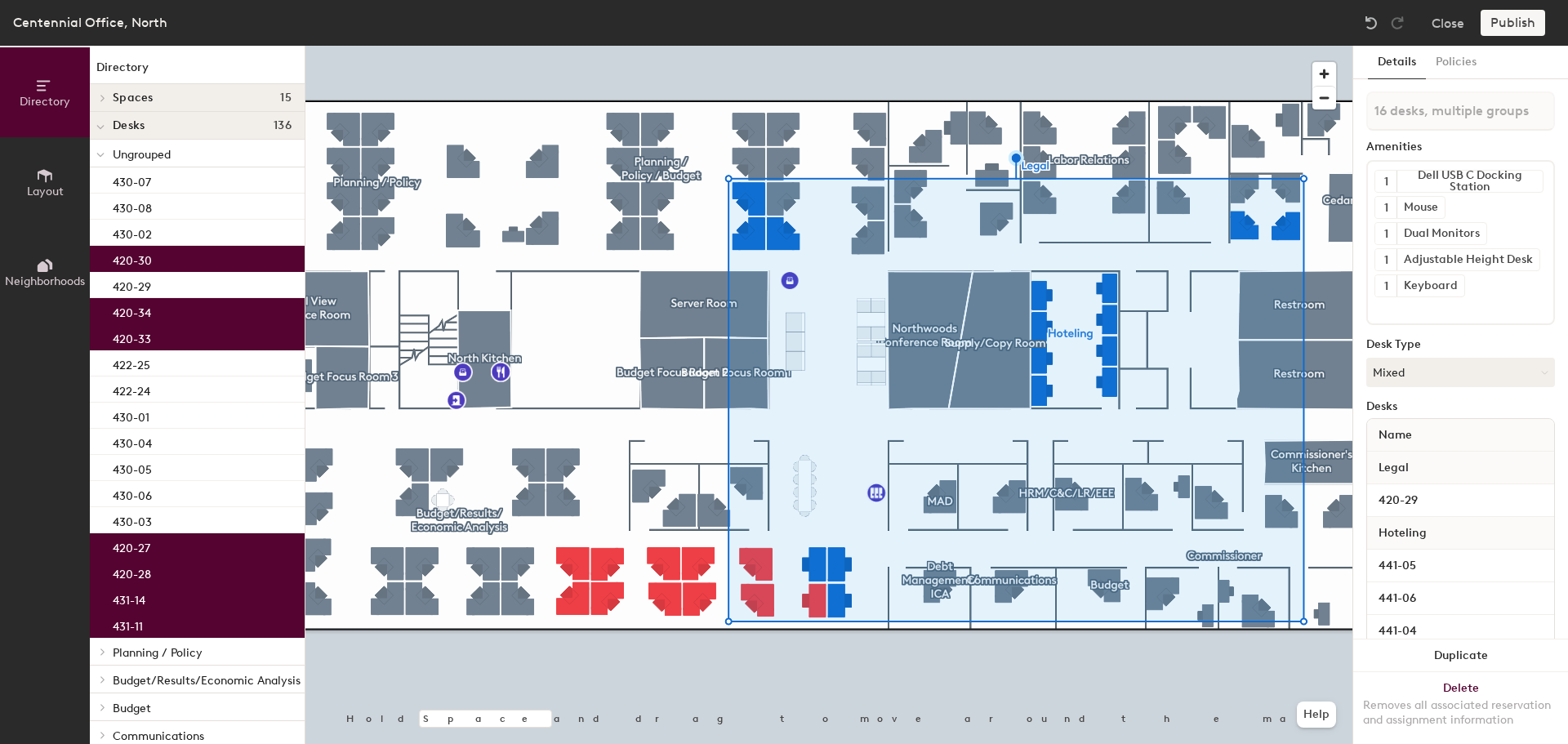
type input "17 desks, multiple groups"
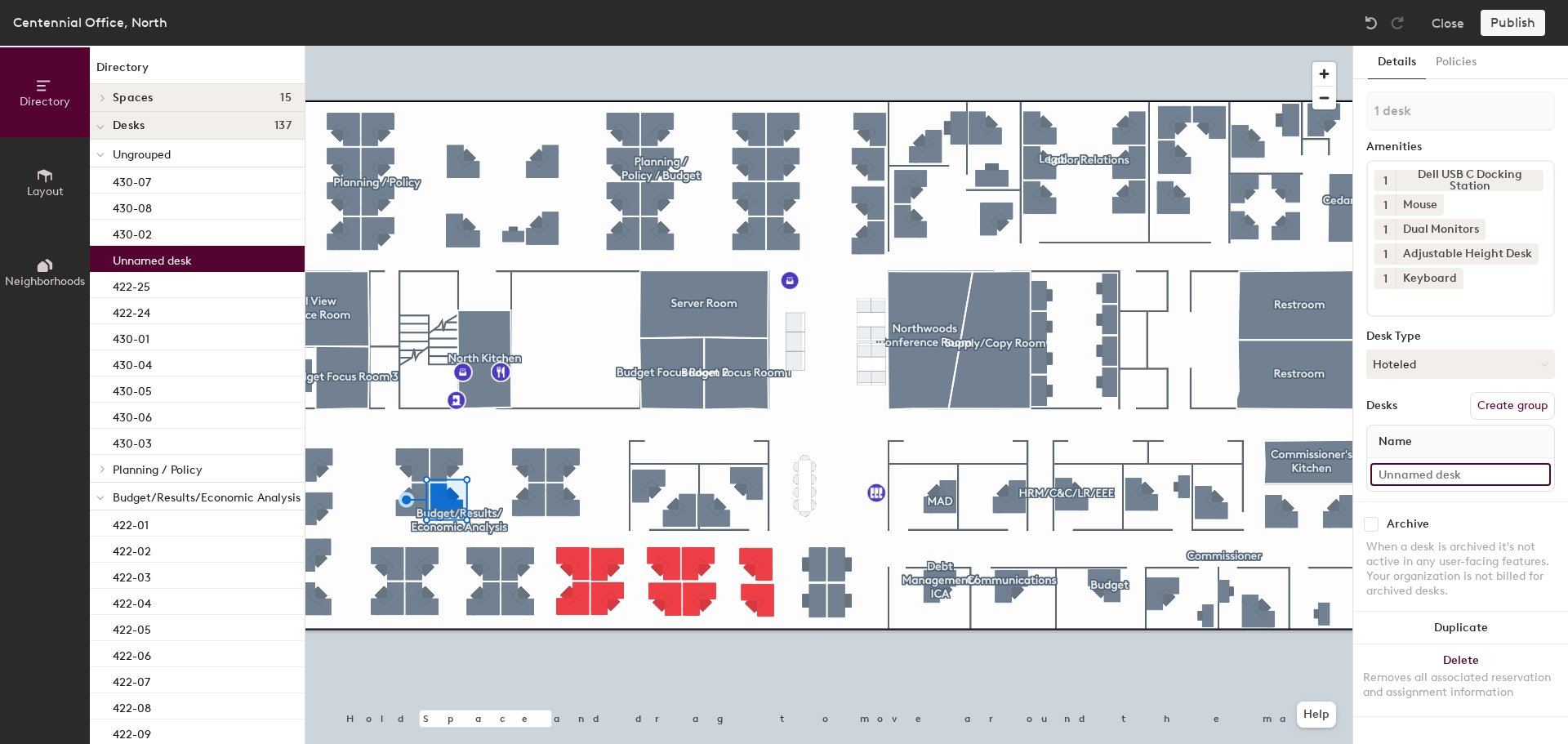
click at [1442, 468] on input at bounding box center [1460, 473] width 181 height 23
type input "422-13B"
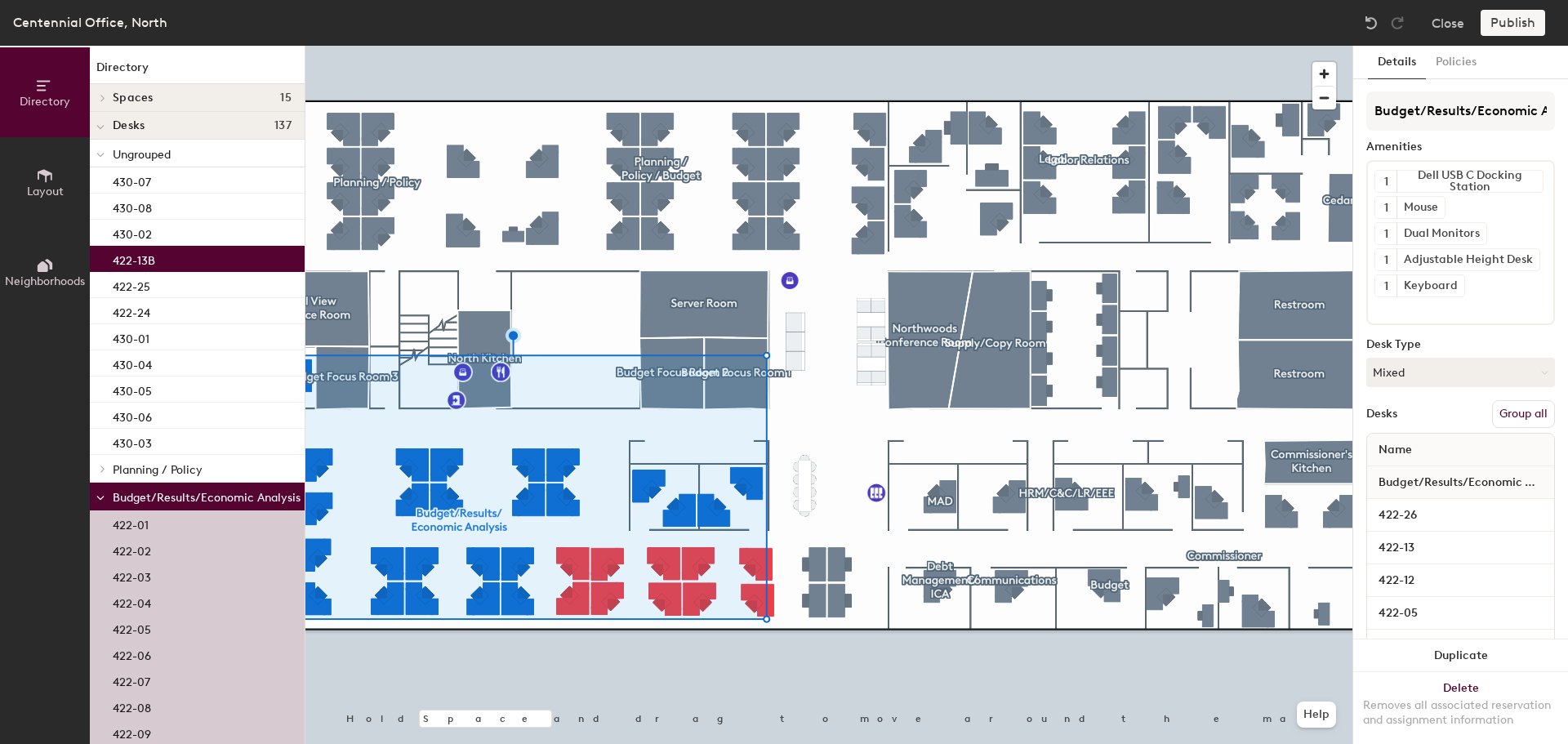
click at [1513, 411] on button "Group all" at bounding box center [1523, 413] width 63 height 27
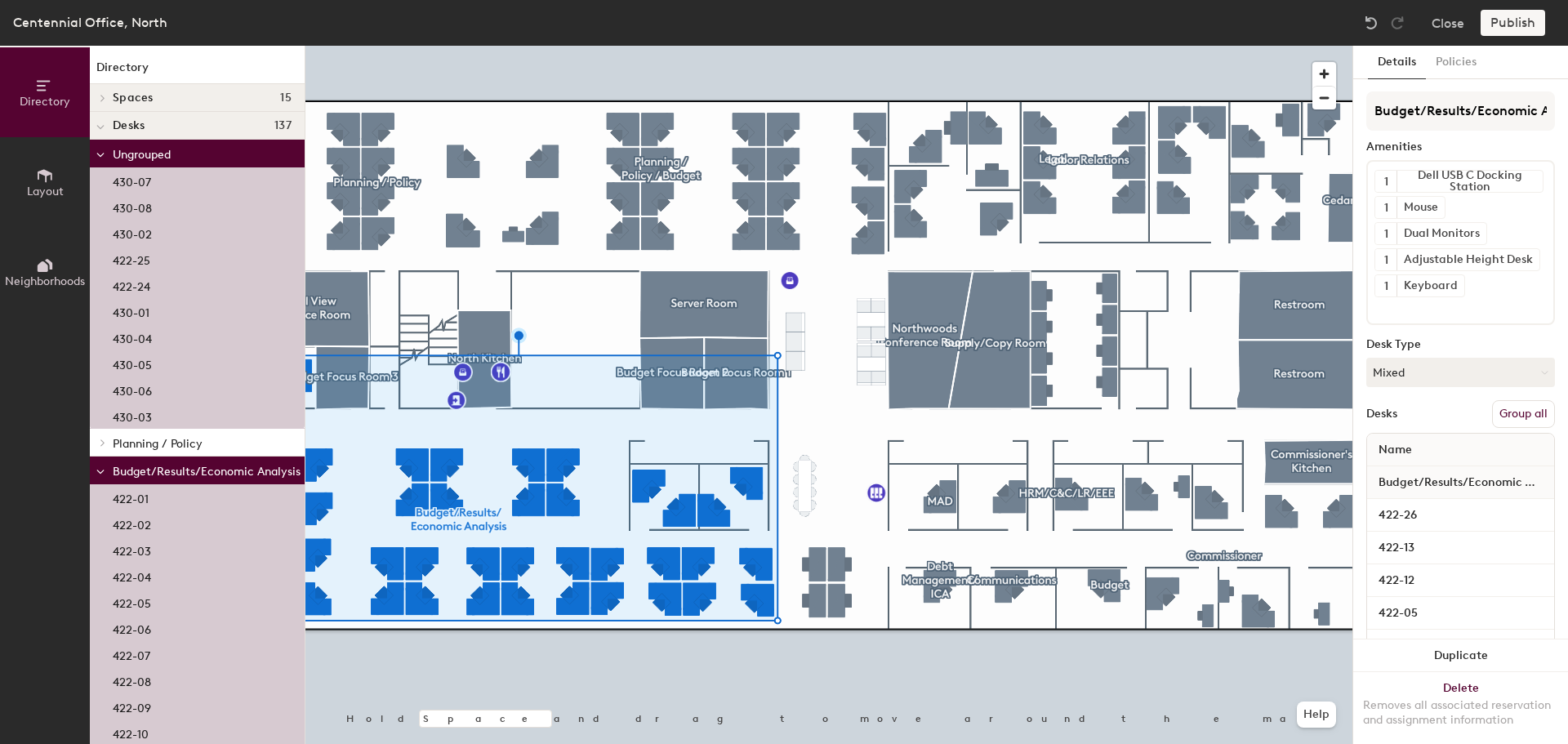
click at [1520, 412] on button "Group all" at bounding box center [1523, 413] width 63 height 27
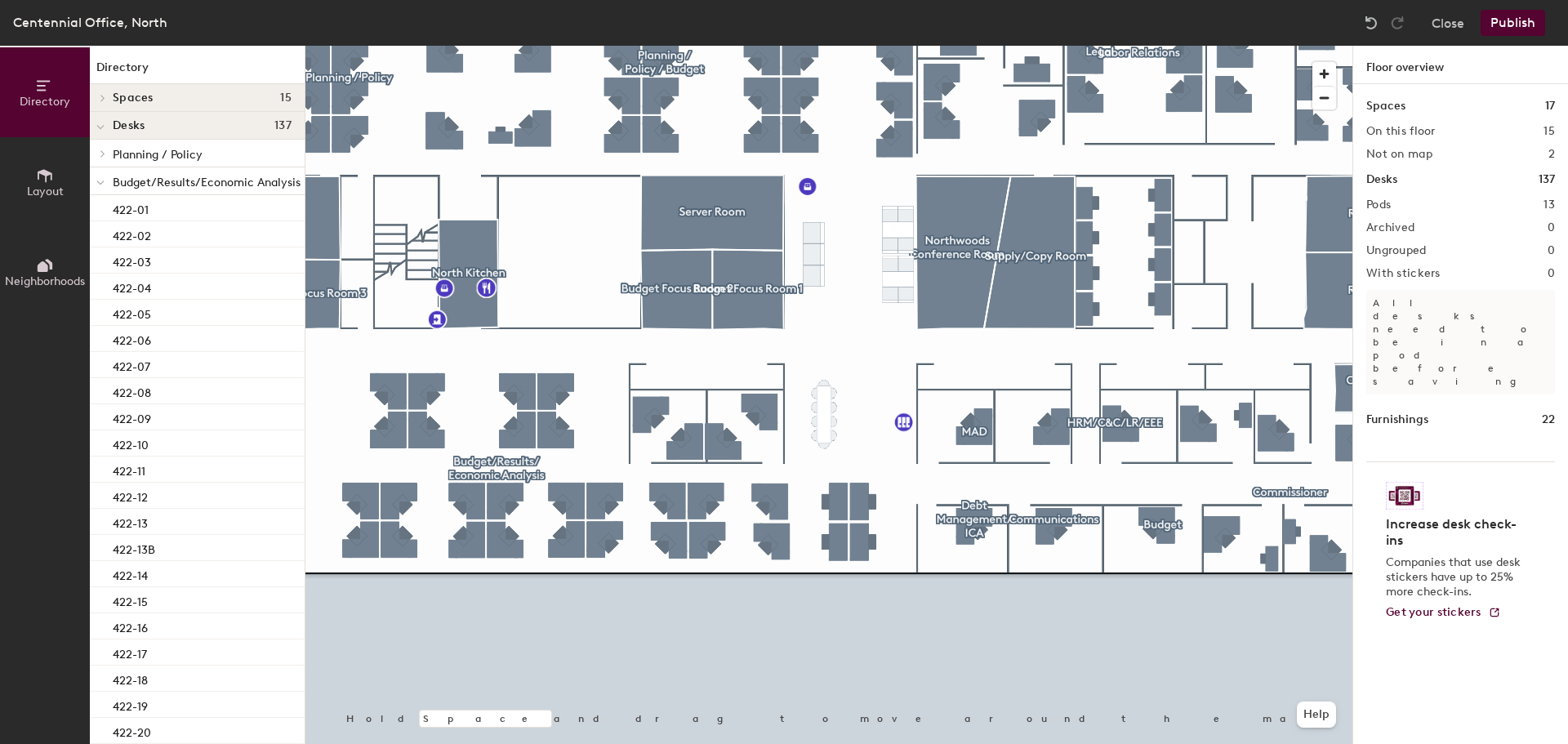
click at [99, 134] on div at bounding box center [100, 128] width 8 height 18
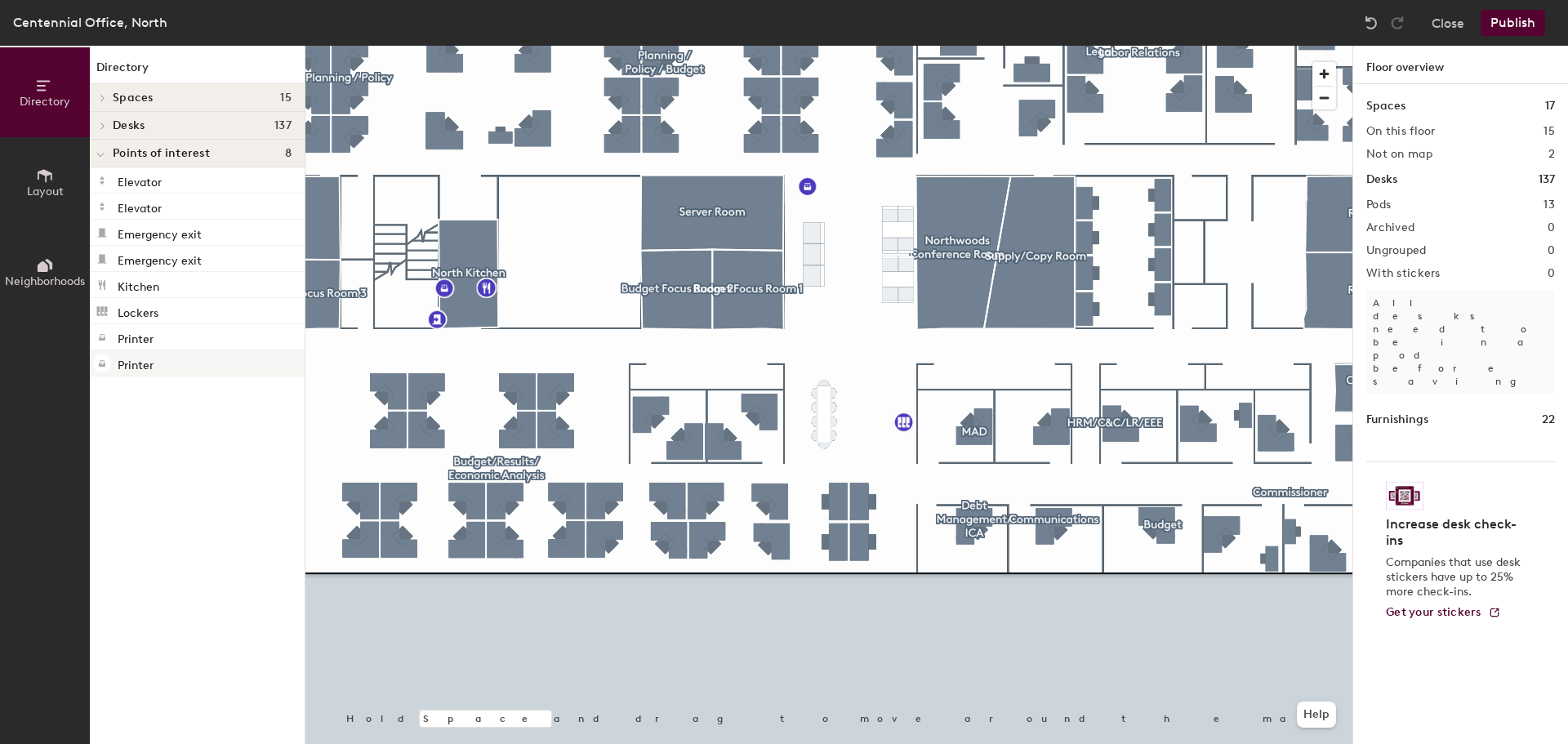
click at [152, 366] on p "Printer" at bounding box center [135, 362] width 36 height 19
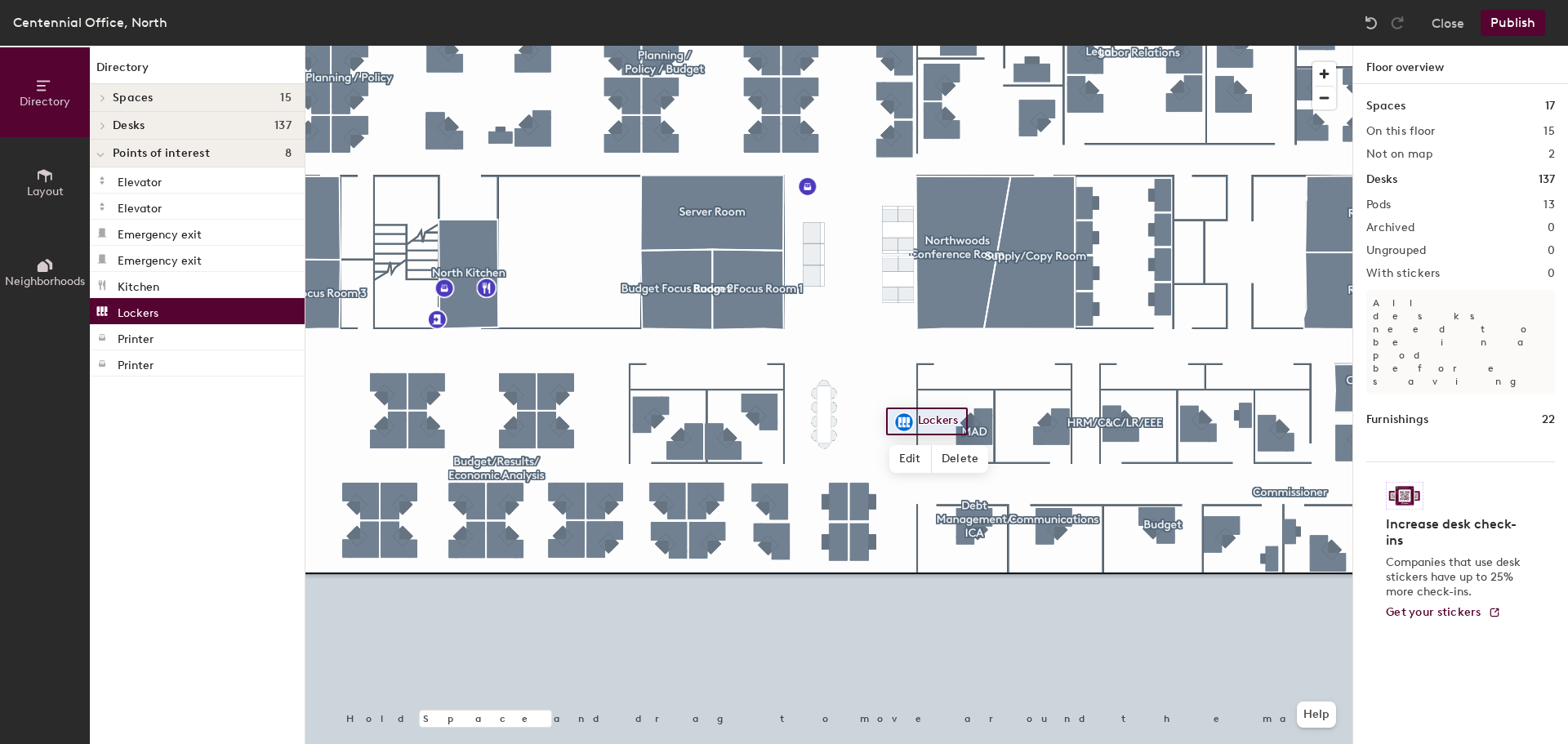
click at [129, 311] on p "Lockers" at bounding box center [138, 310] width 41 height 19
click at [53, 281] on span "Neighborhoods" at bounding box center [44, 281] width 80 height 14
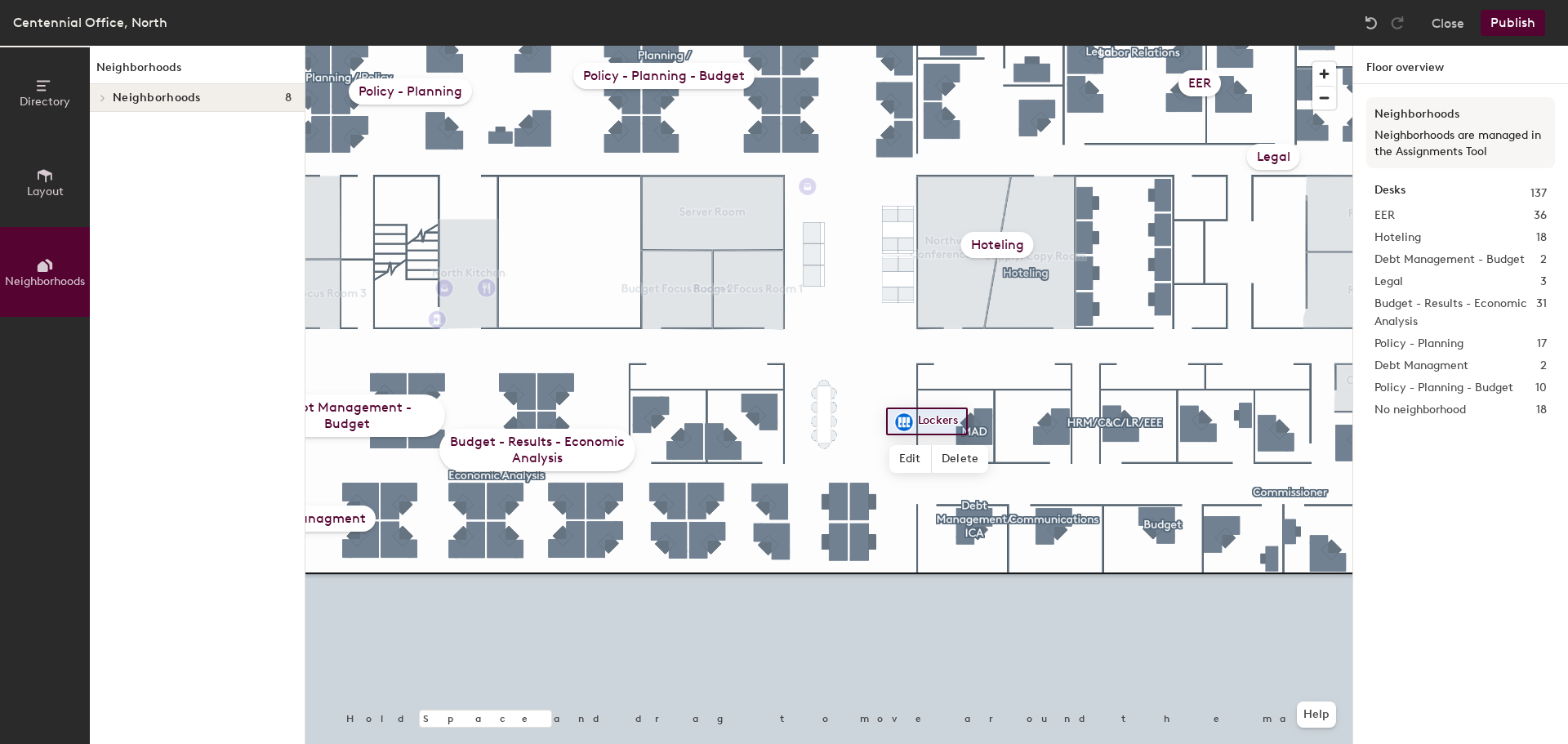
click at [49, 189] on span "Layout" at bounding box center [44, 191] width 36 height 14
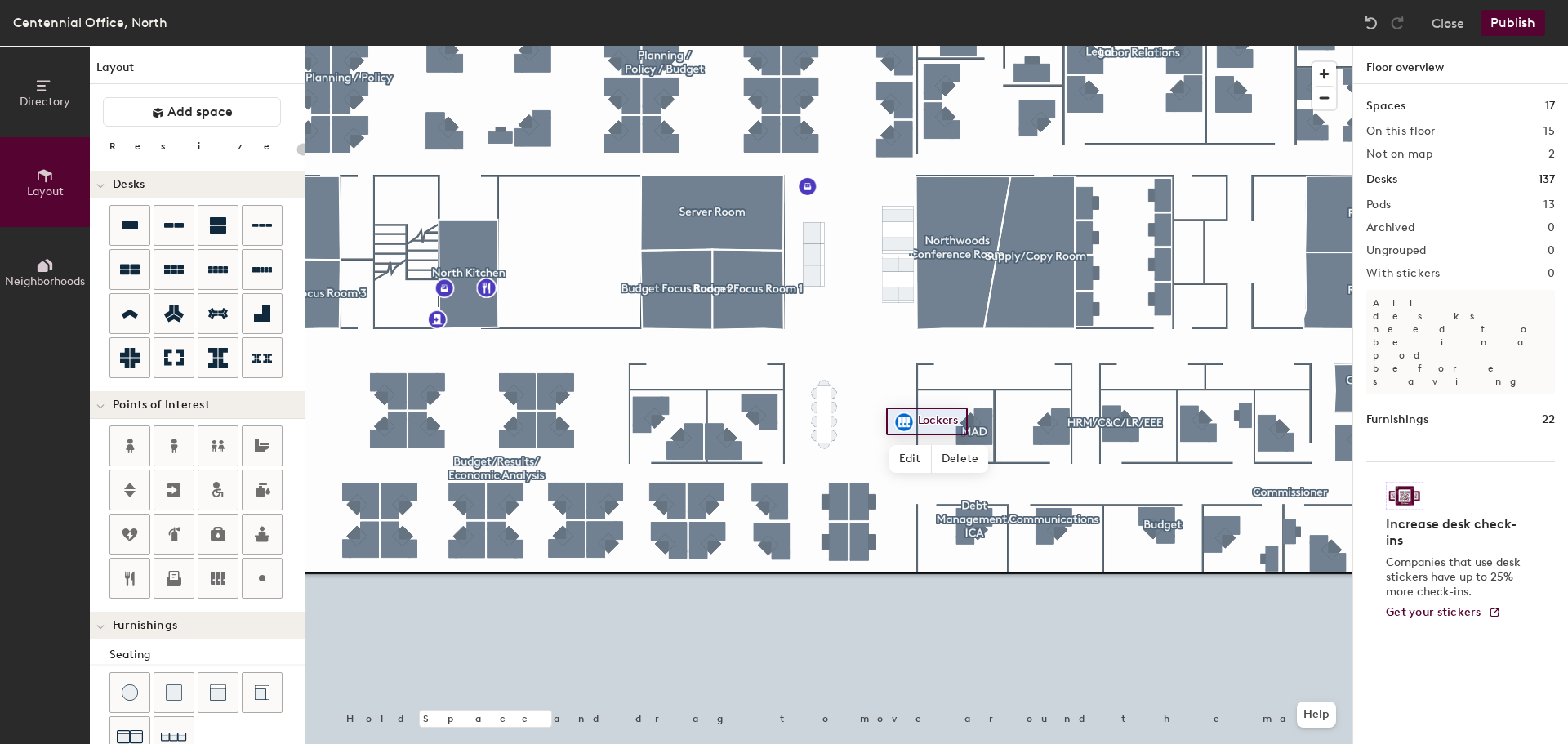
click at [56, 109] on button "Directory" at bounding box center [44, 91] width 89 height 89
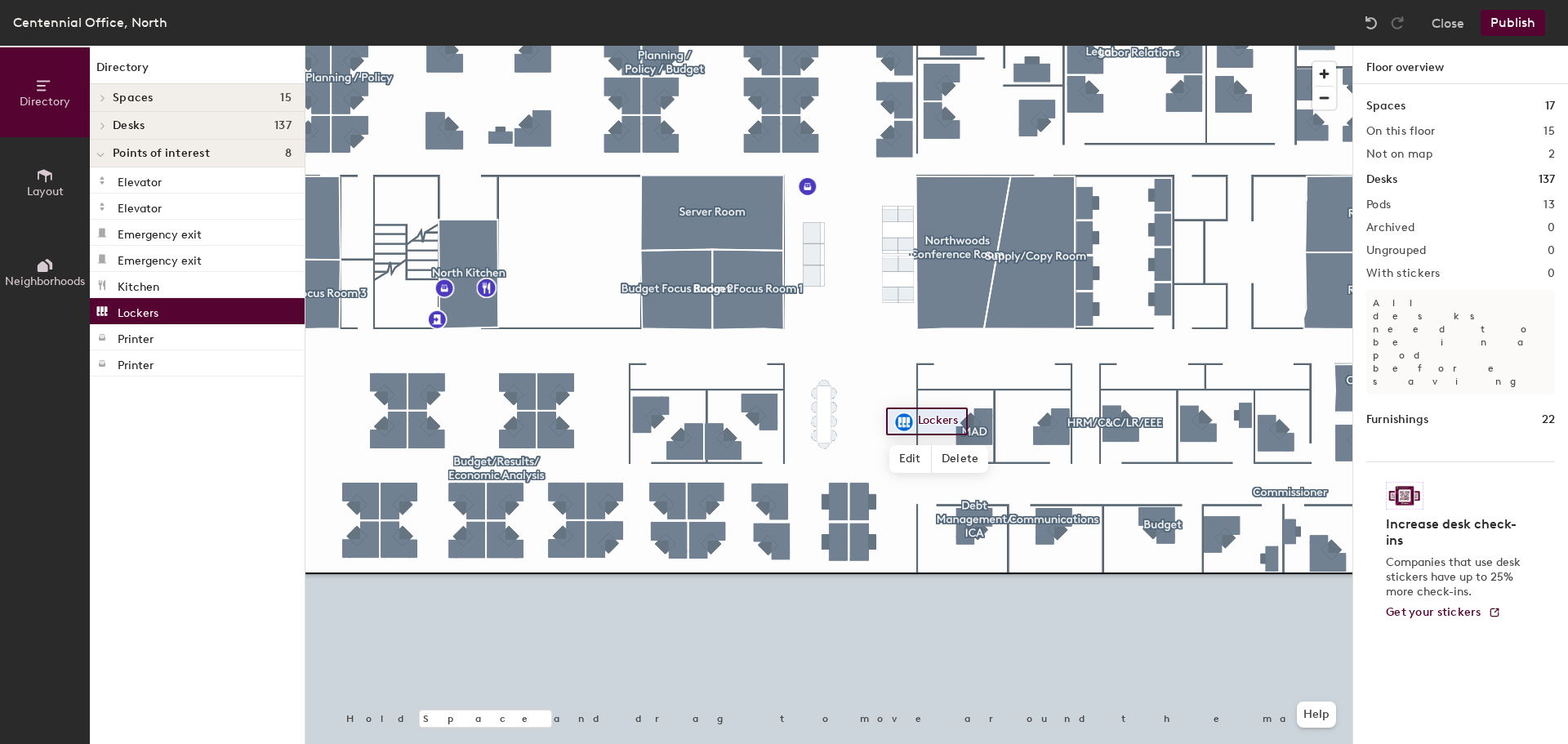
click at [130, 306] on p "Lockers" at bounding box center [138, 310] width 41 height 19
click at [1500, 27] on button "Publish" at bounding box center [1513, 23] width 65 height 27
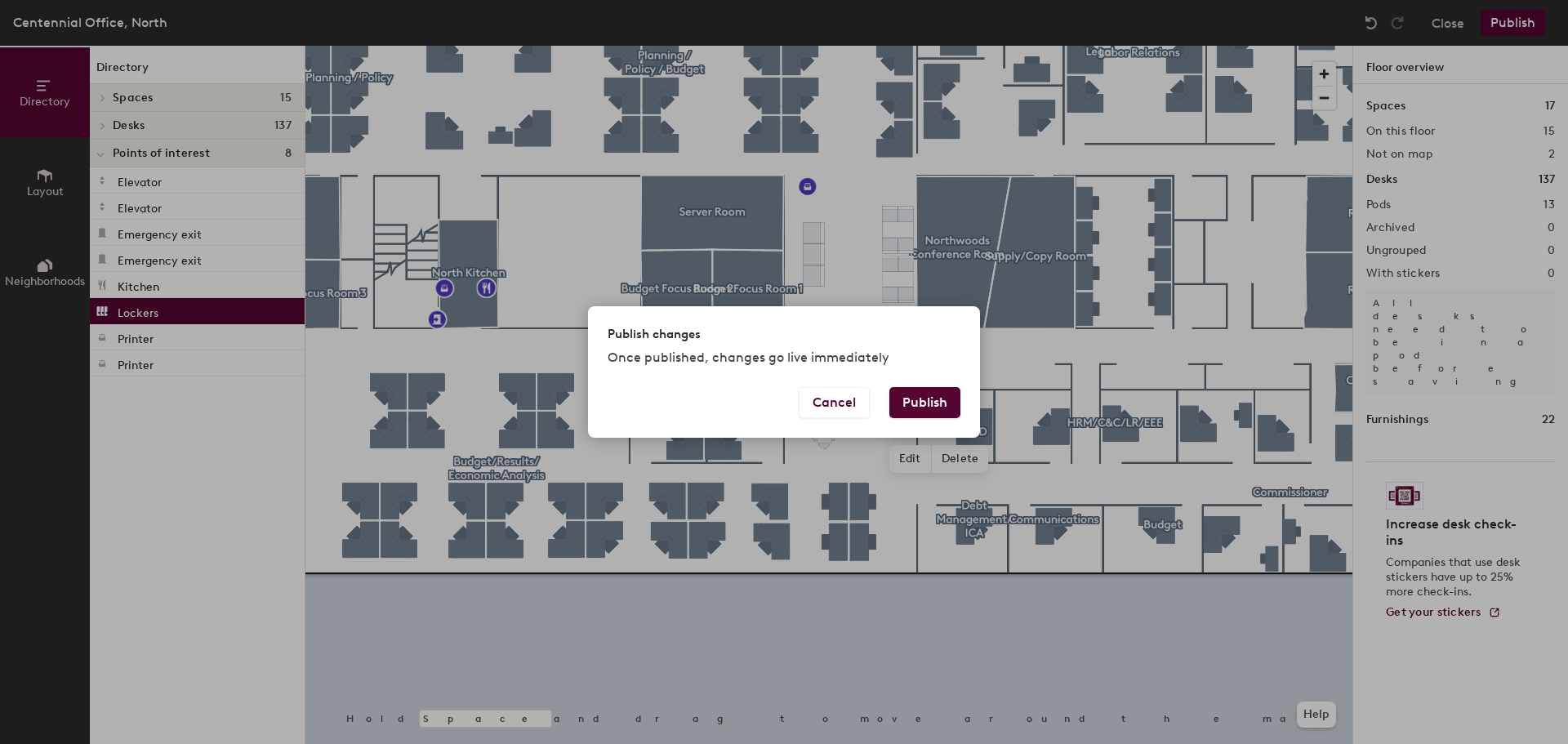
click at [936, 402] on button "Publish" at bounding box center [925, 402] width 71 height 31
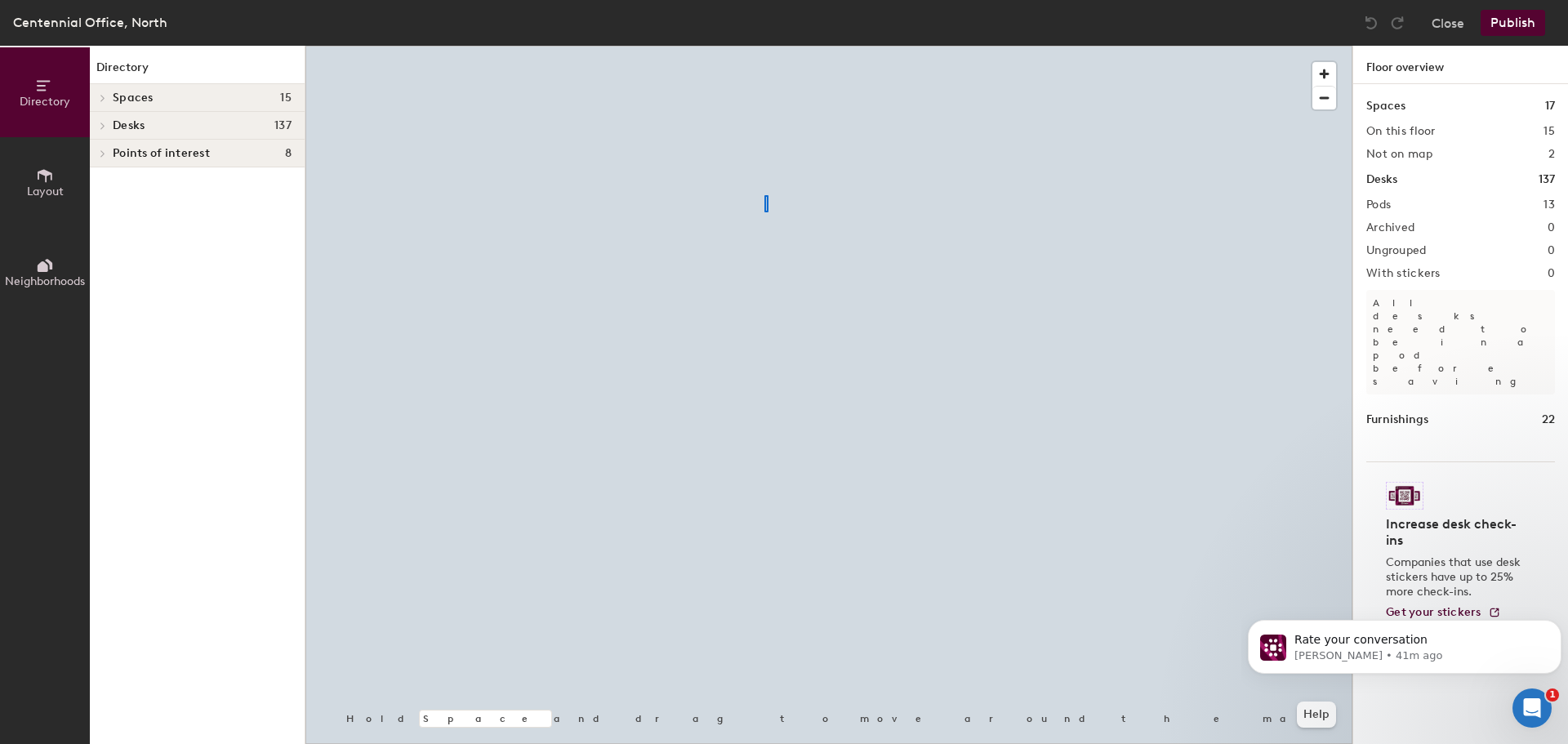
click at [764, 46] on div at bounding box center [829, 46] width 1047 height 0
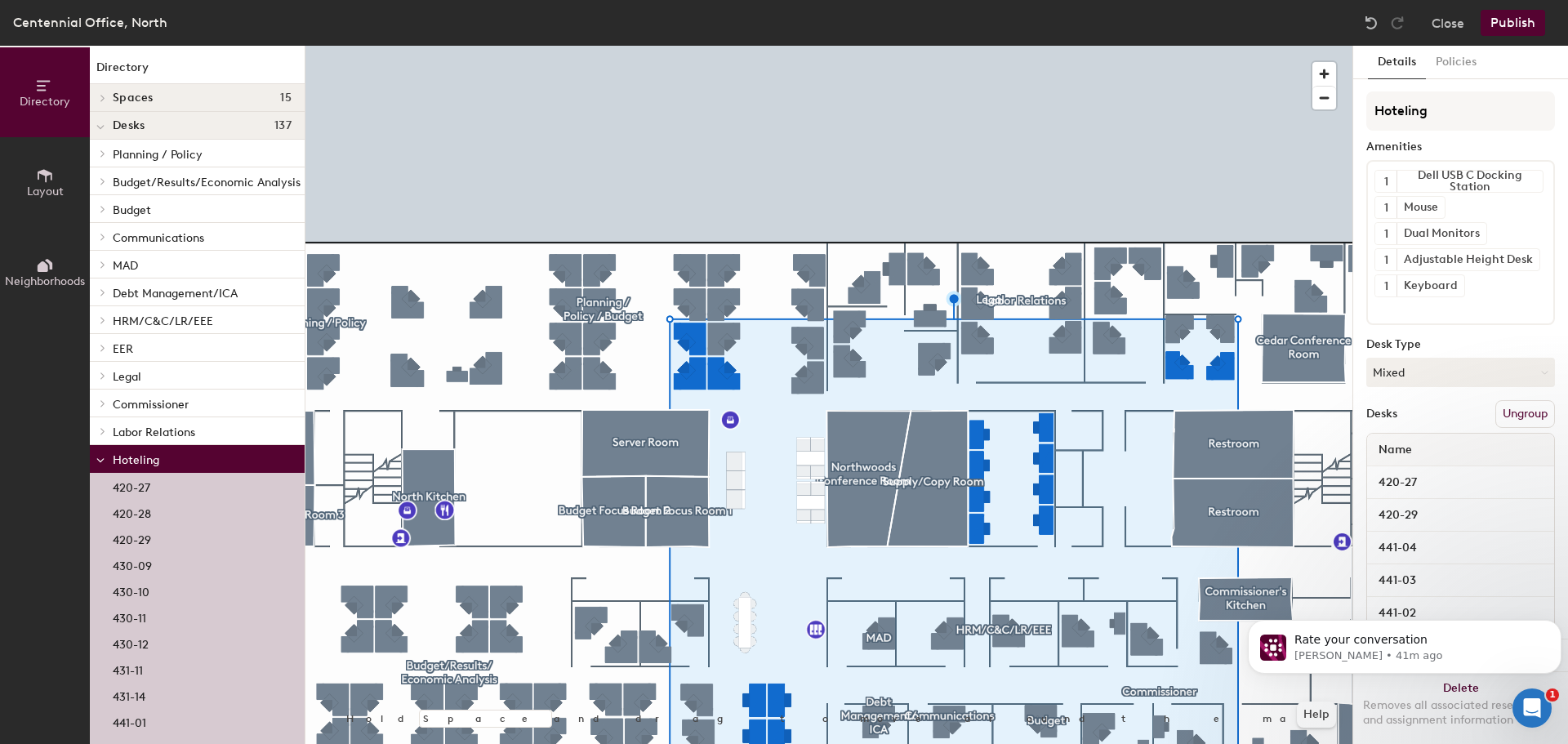
click at [863, 46] on div at bounding box center [829, 46] width 1047 height 0
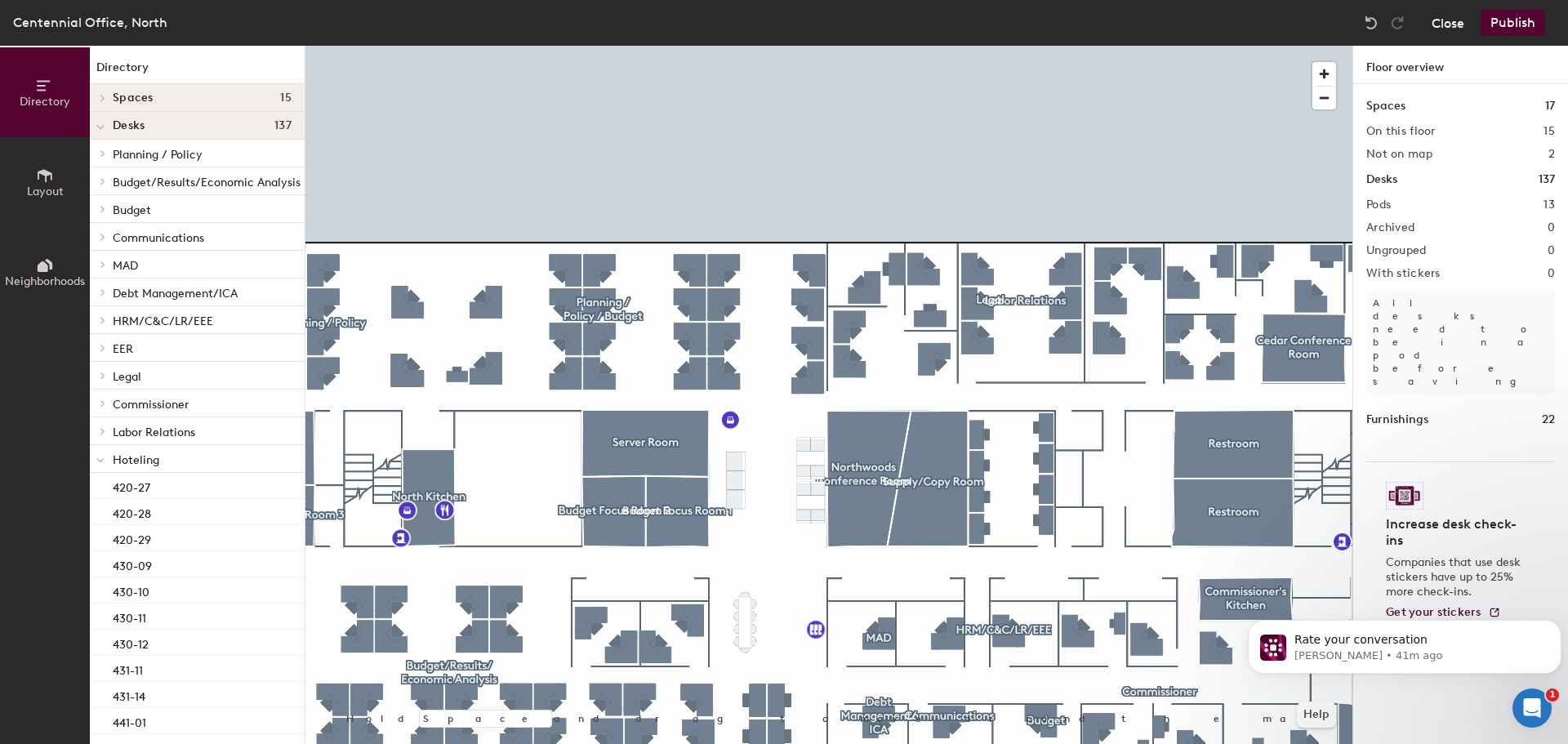
click at [1459, 22] on button "Close" at bounding box center [1447, 23] width 32 height 27
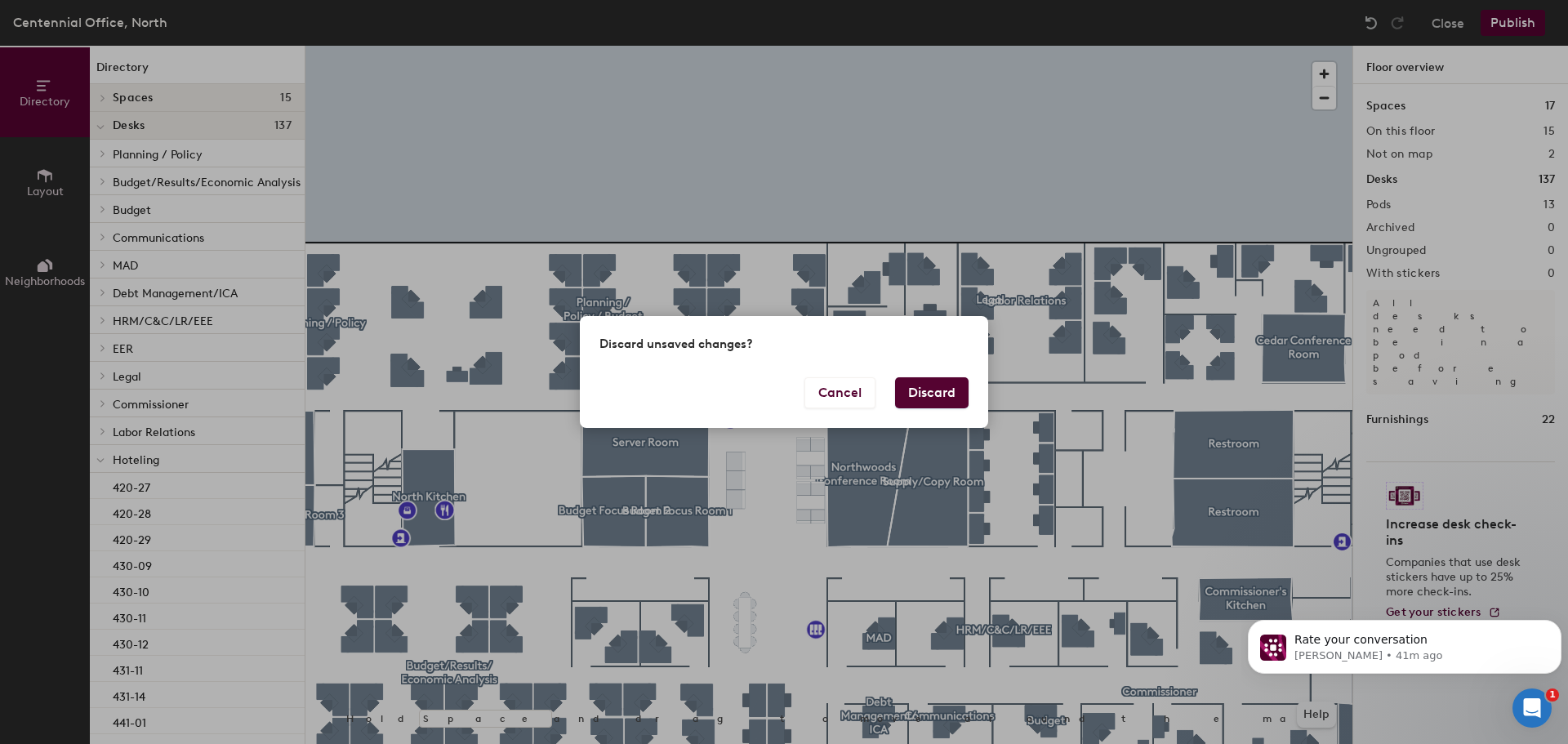
click at [935, 380] on button "Discard" at bounding box center [931, 393] width 74 height 31
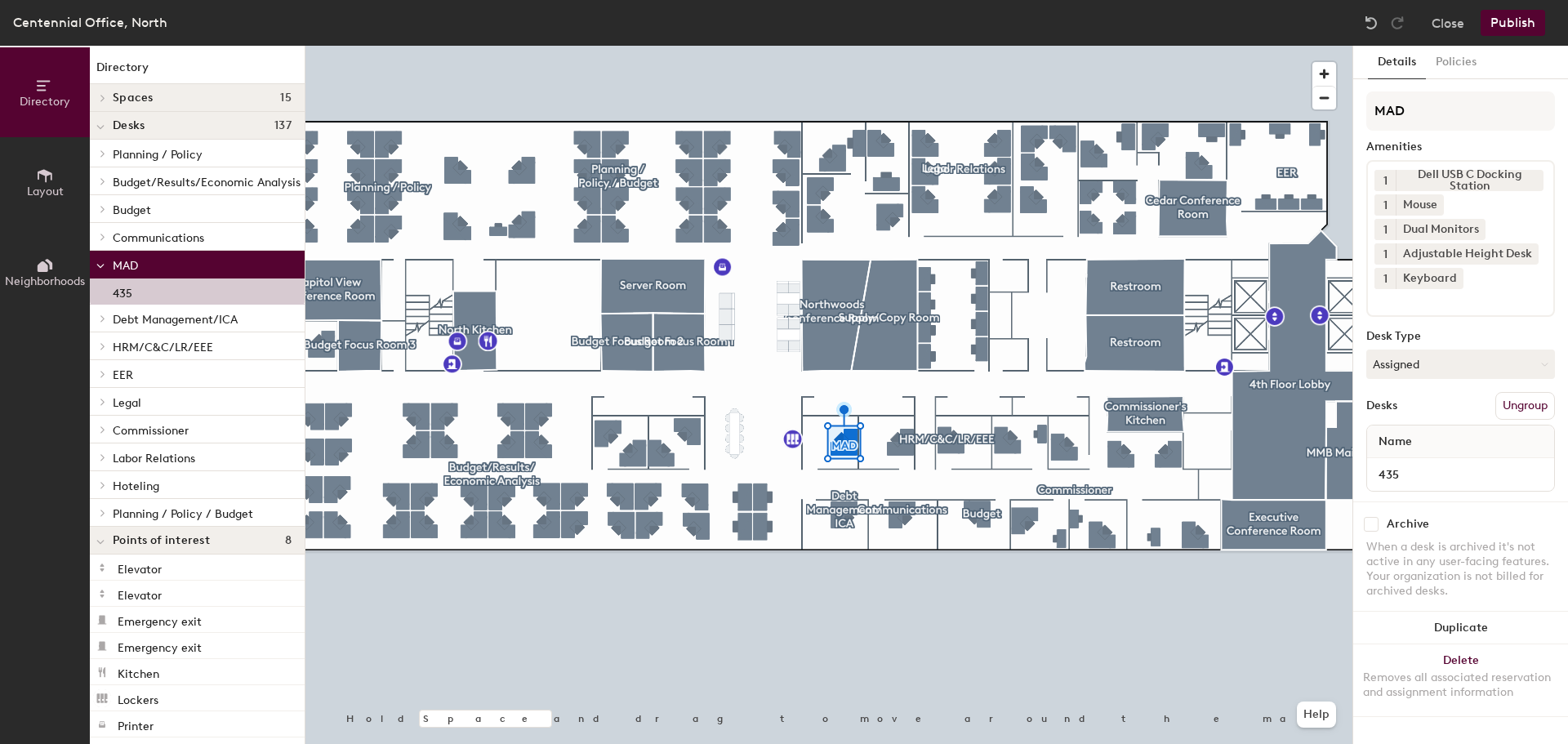
click at [1527, 409] on button "Ungroup" at bounding box center [1525, 405] width 60 height 27
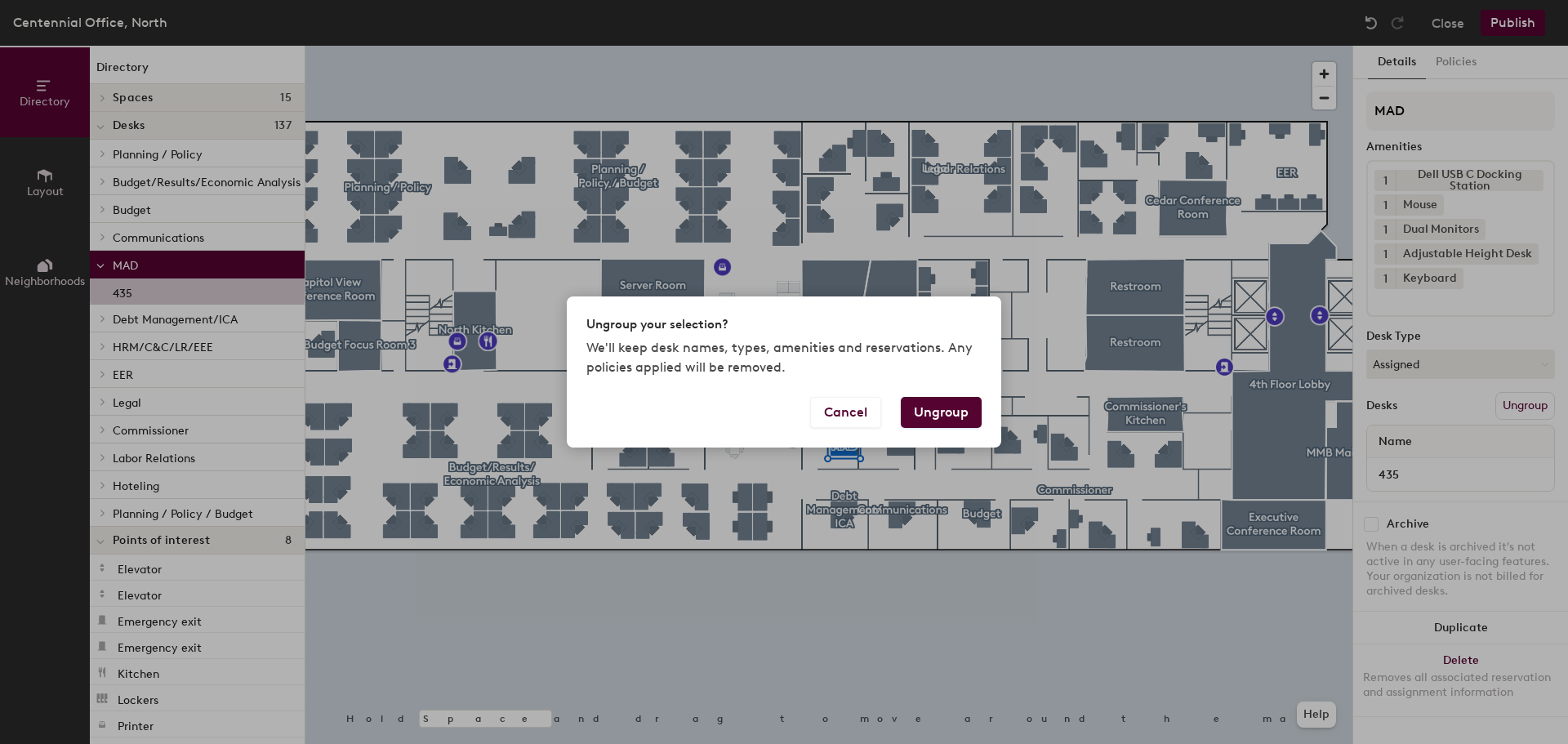
click at [953, 406] on button "Ungroup" at bounding box center [941, 412] width 81 height 31
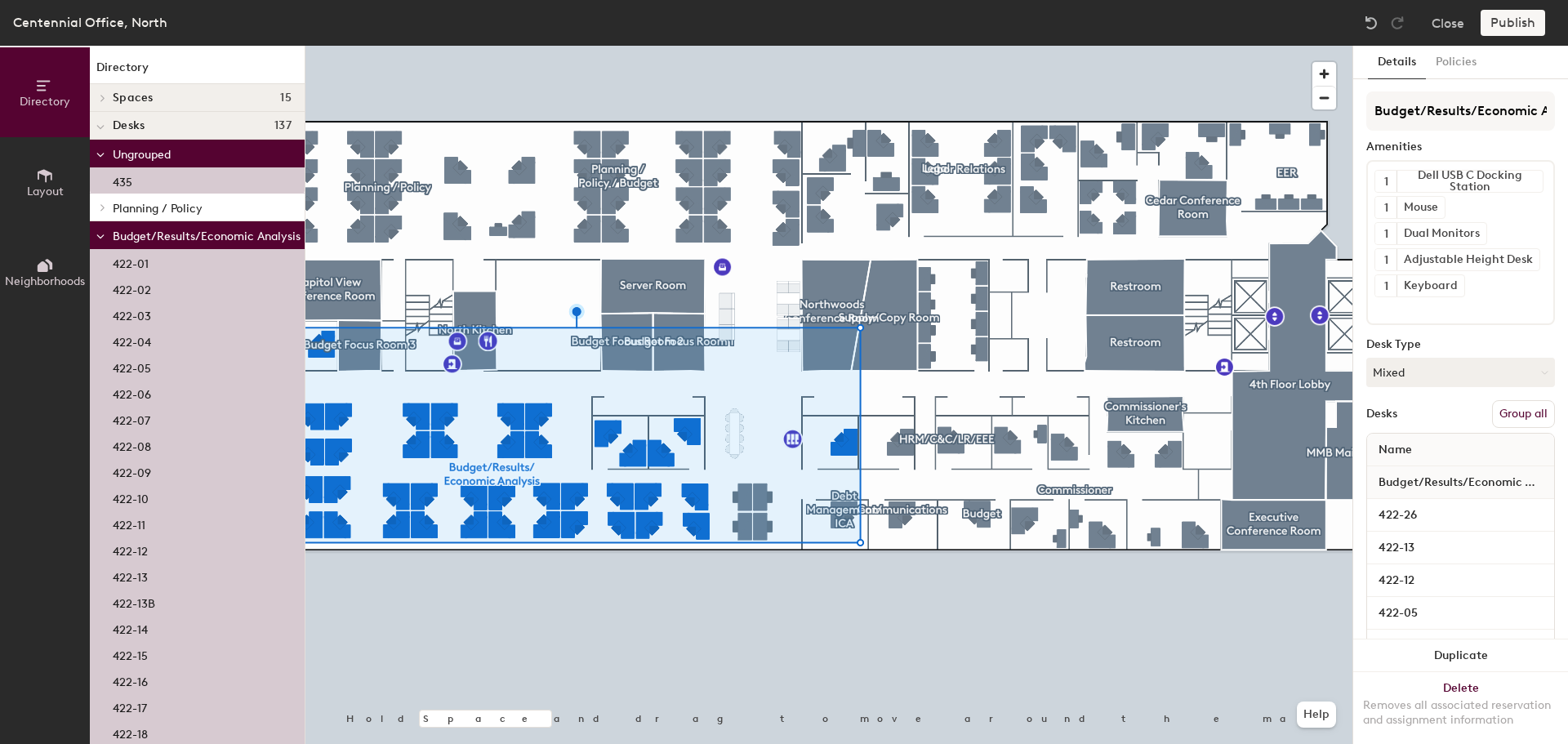
click at [1524, 404] on button "Group all" at bounding box center [1523, 413] width 63 height 27
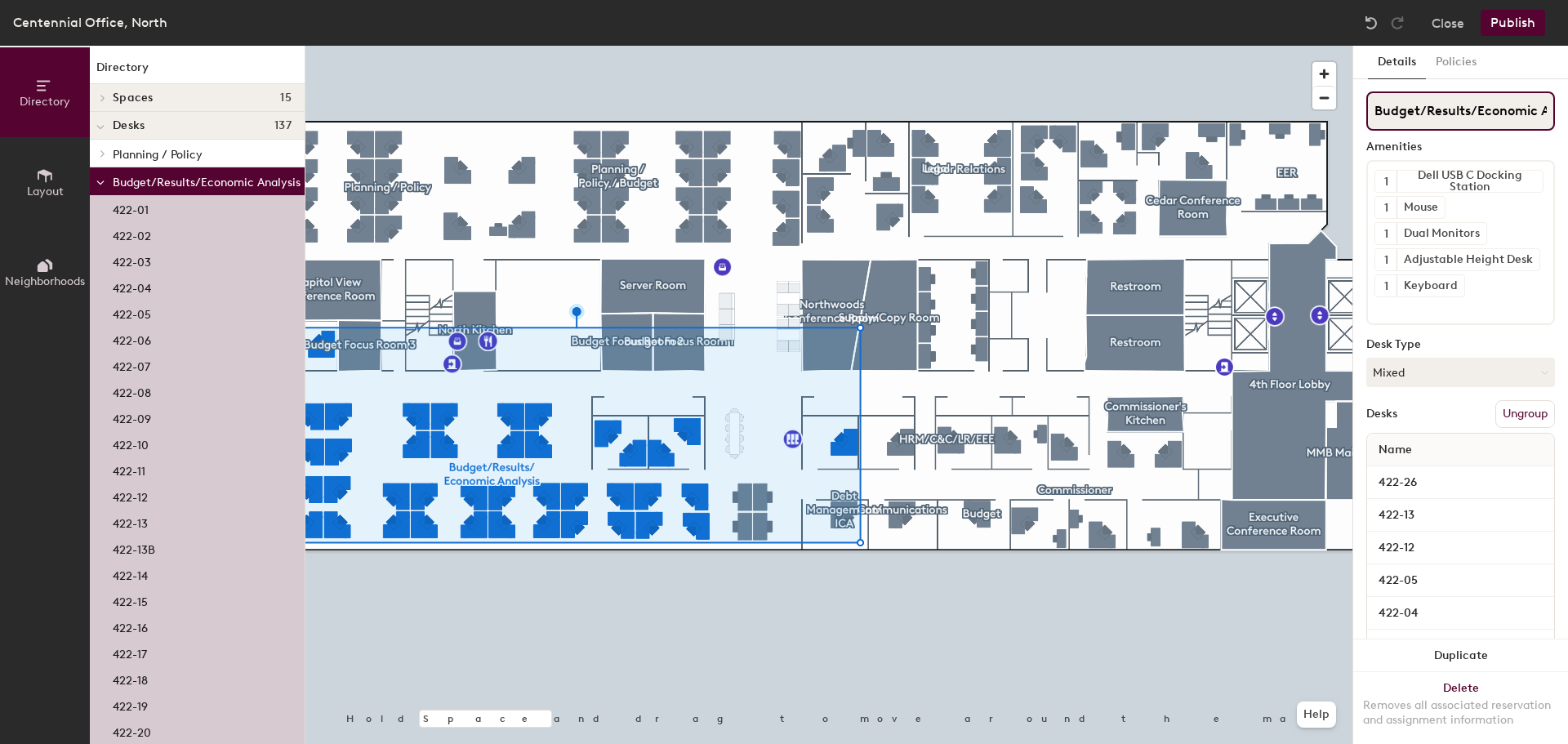
scroll to position [0, 56]
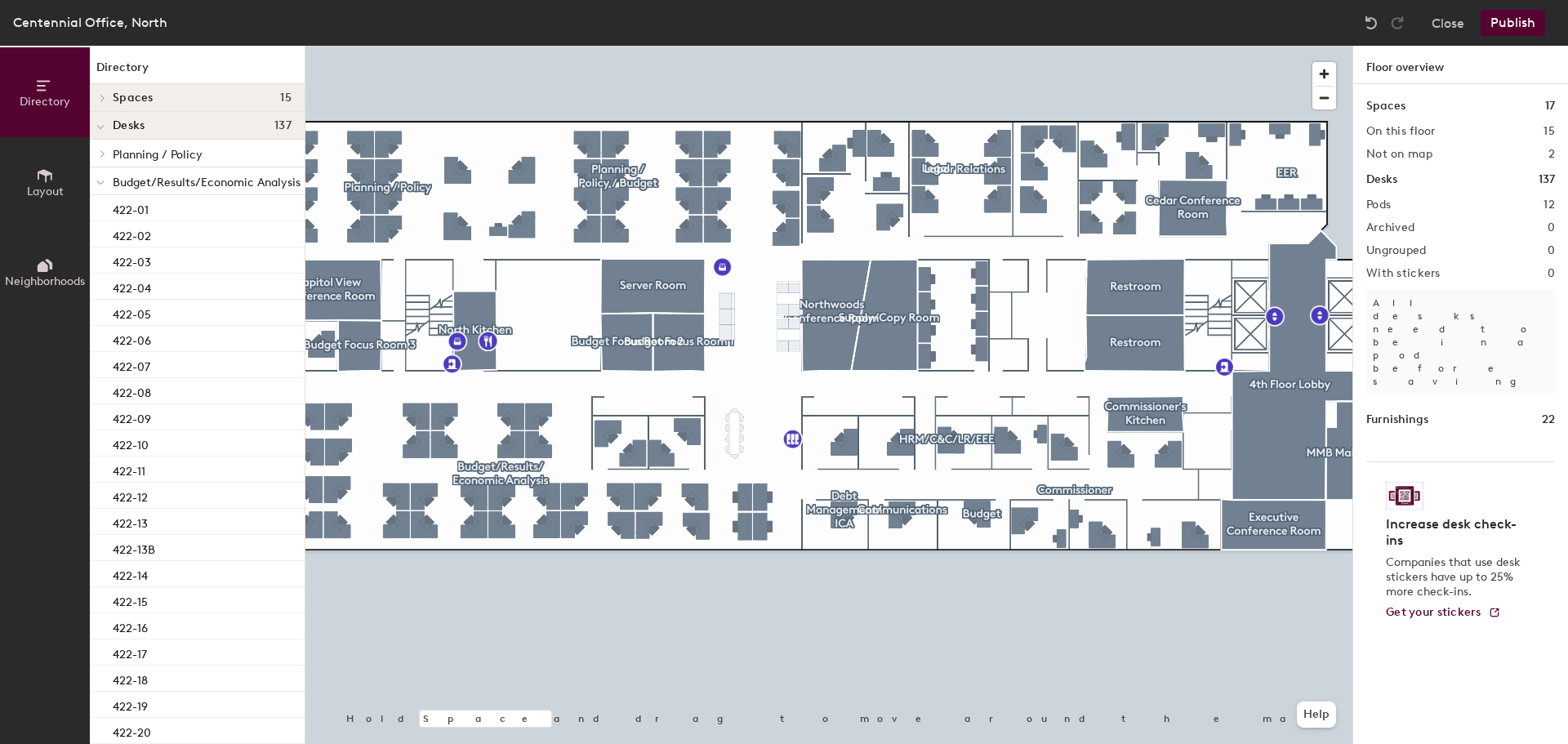
click at [47, 176] on icon at bounding box center [45, 176] width 18 height 18
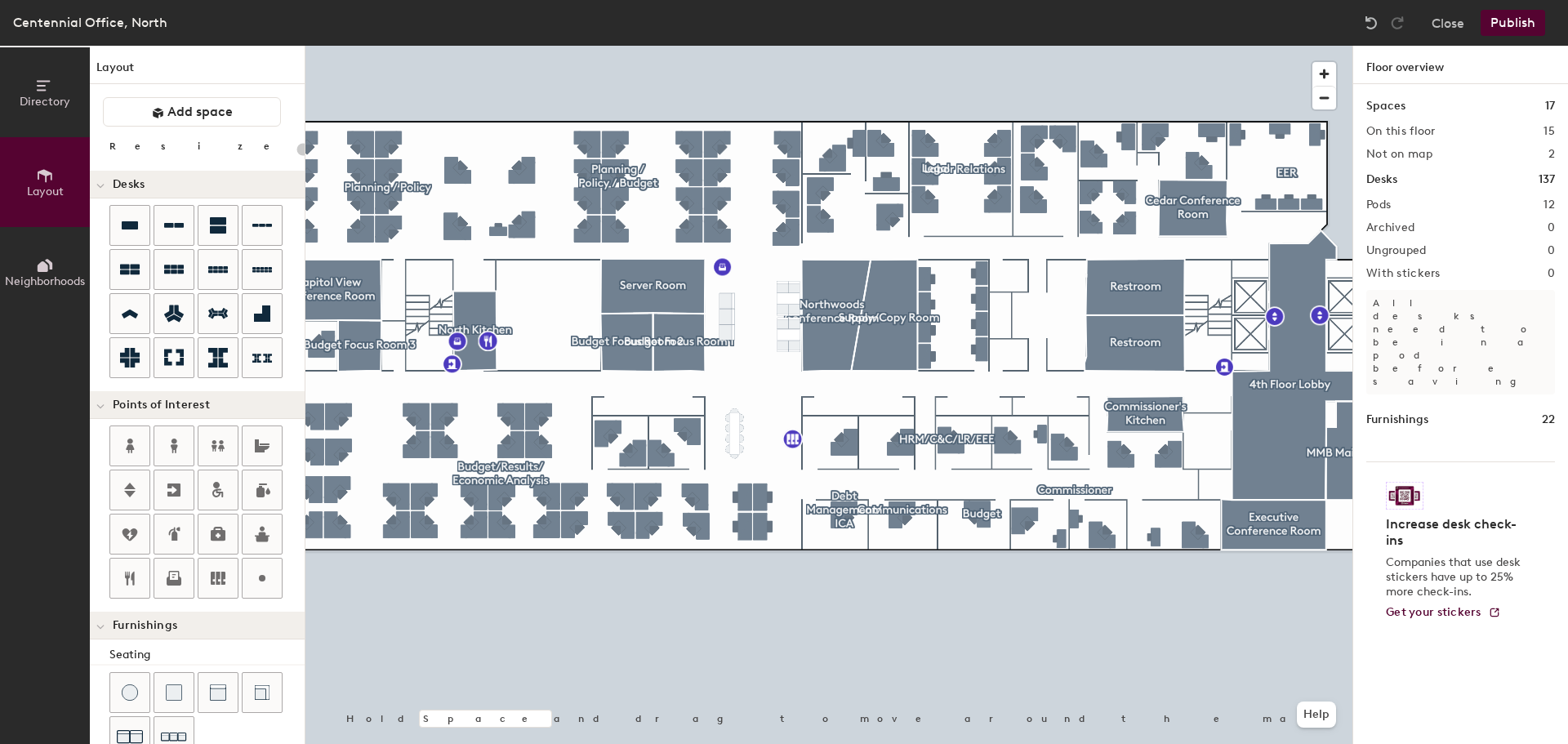
click at [40, 109] on button "Directory" at bounding box center [44, 91] width 89 height 89
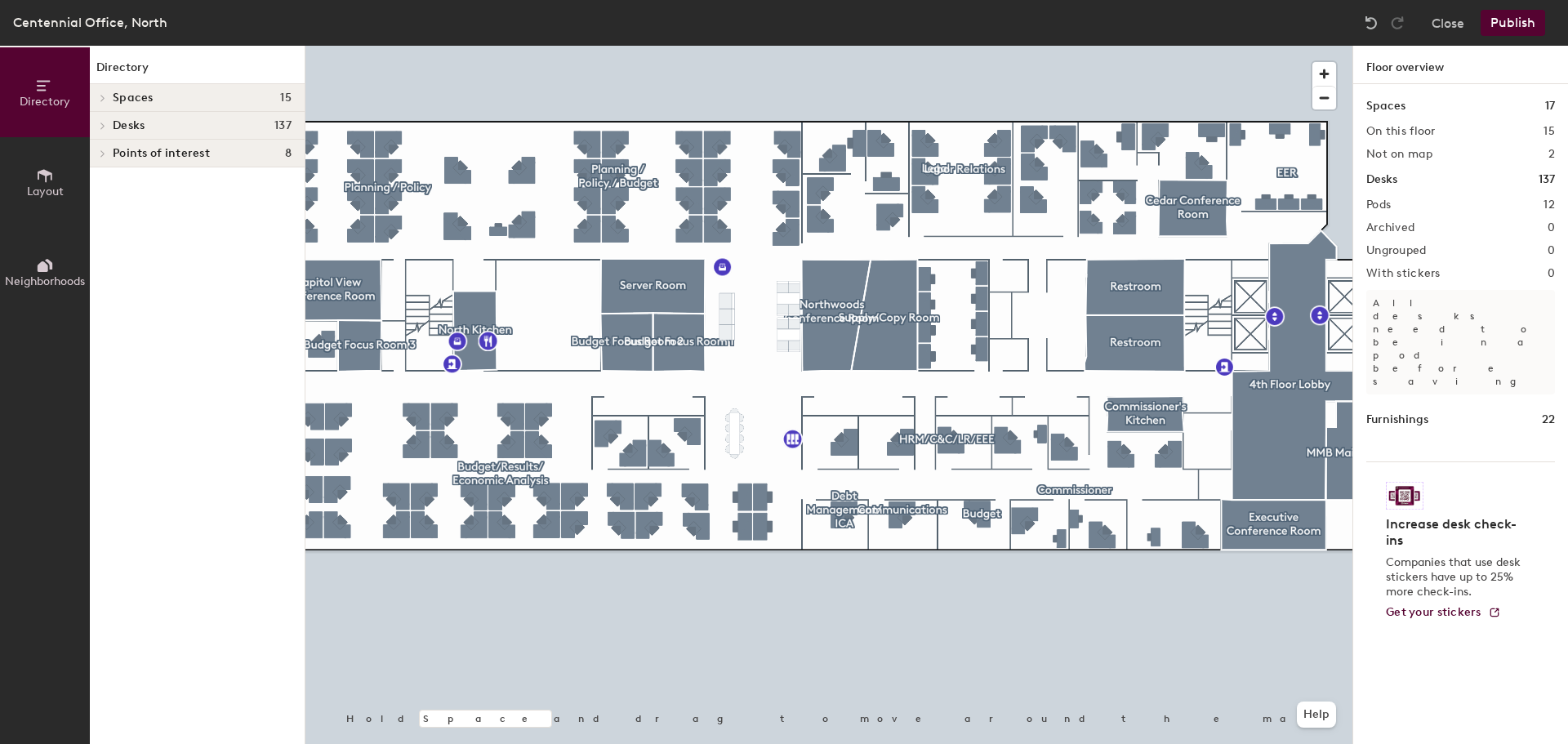
click at [120, 132] on span "Desks" at bounding box center [129, 125] width 31 height 13
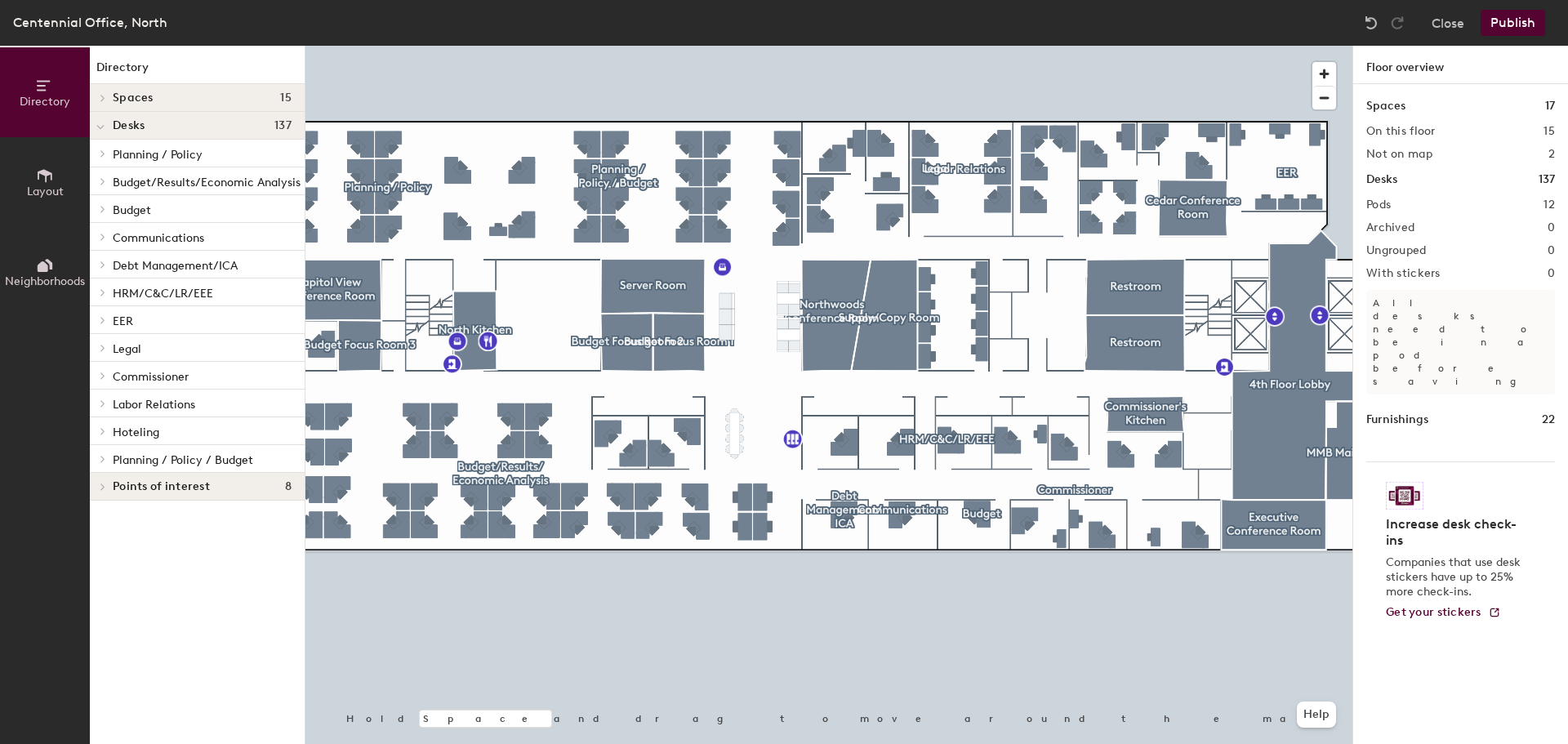
click at [112, 129] on div "Desks 137" at bounding box center [196, 126] width 215 height 27
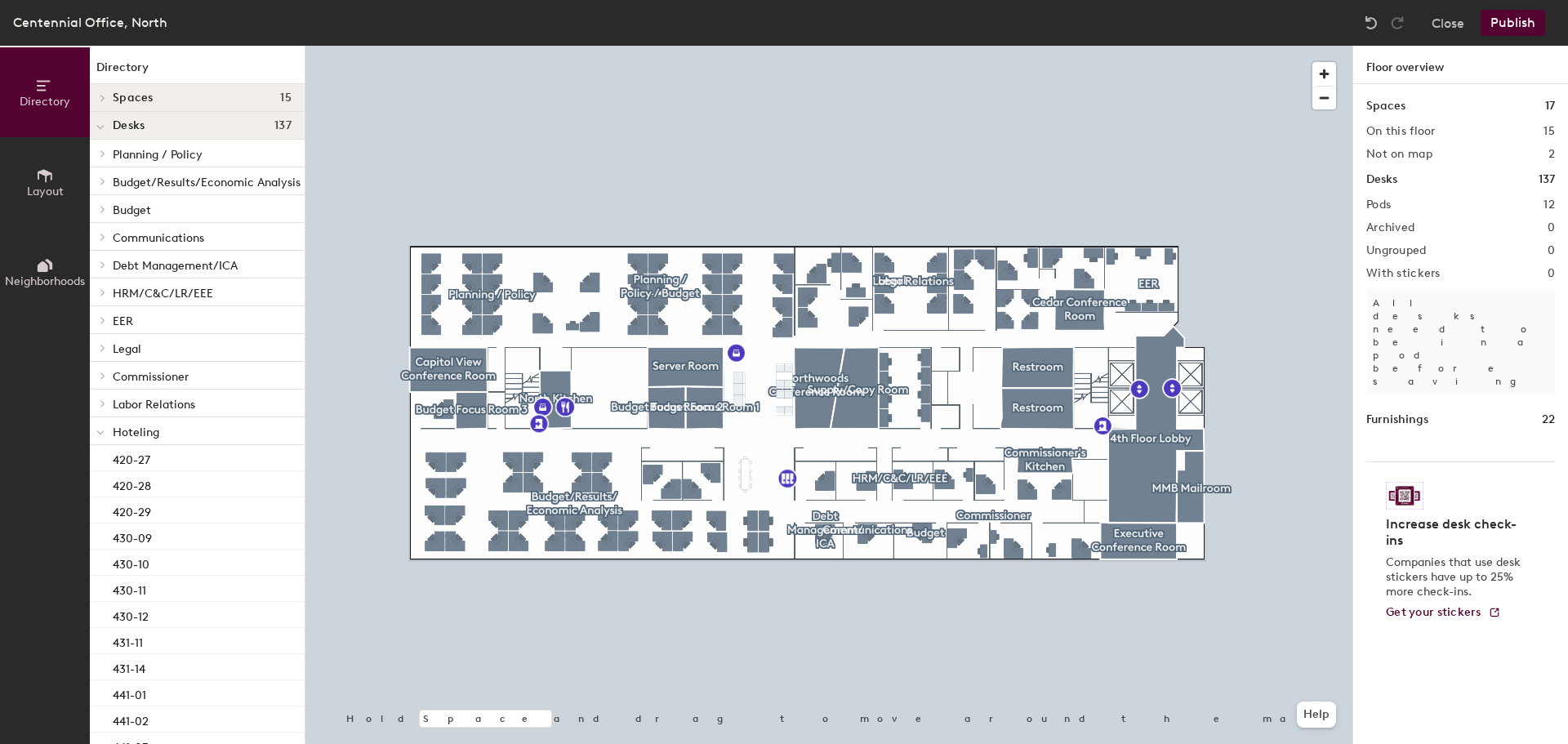
click at [1534, 31] on button "Publish" at bounding box center [1513, 23] width 65 height 27
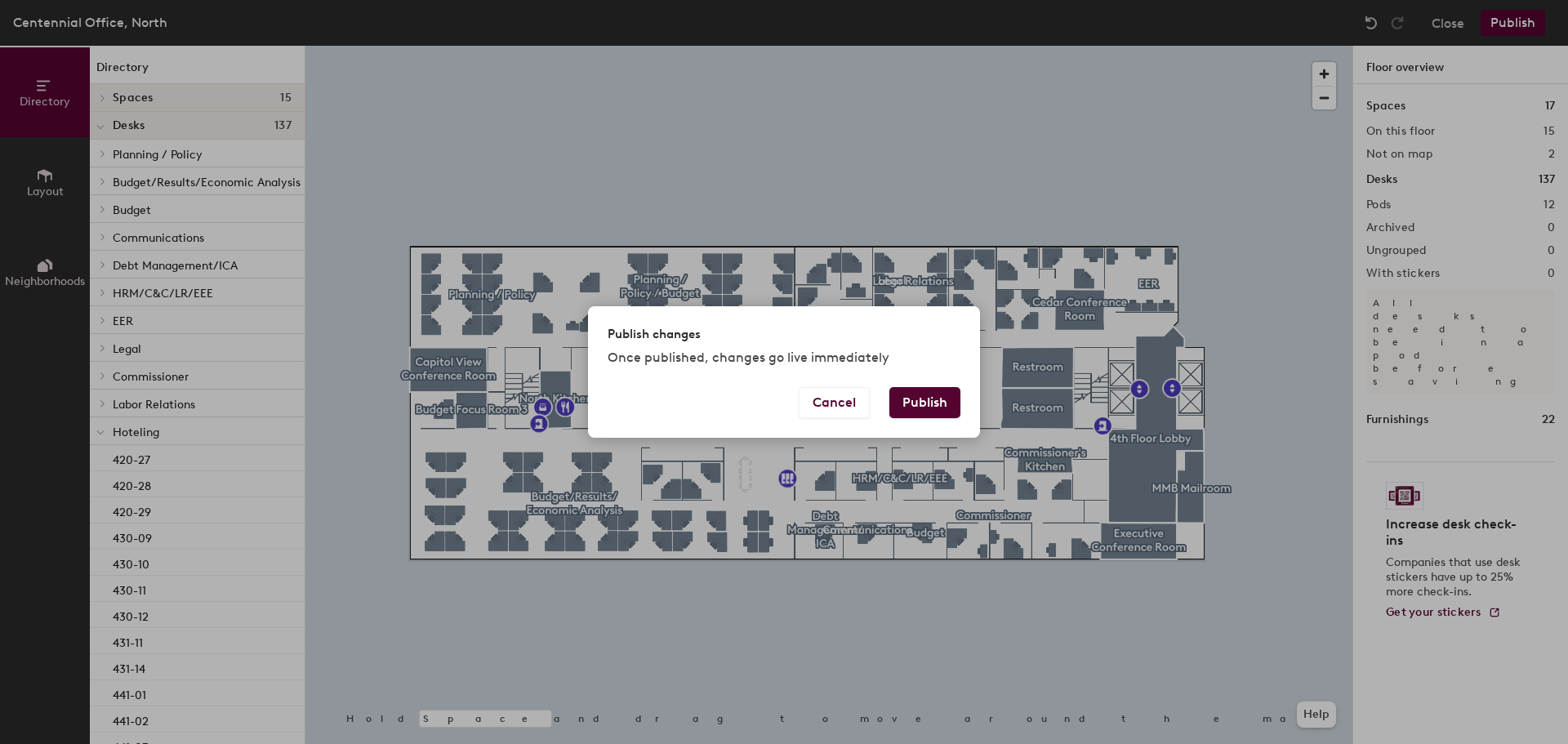
click at [935, 409] on button "Publish" at bounding box center [925, 402] width 71 height 31
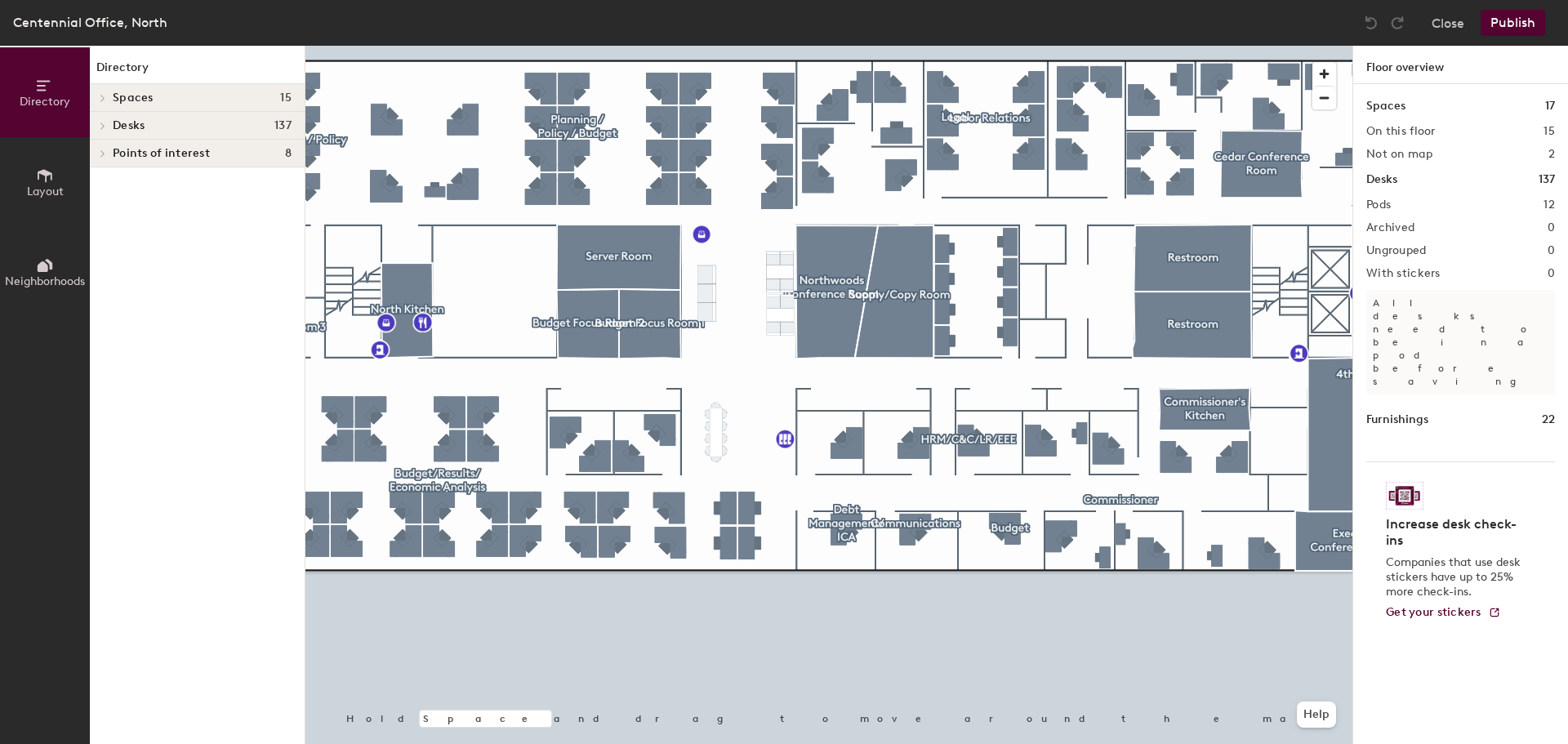
click at [56, 186] on span "Layout" at bounding box center [44, 191] width 36 height 14
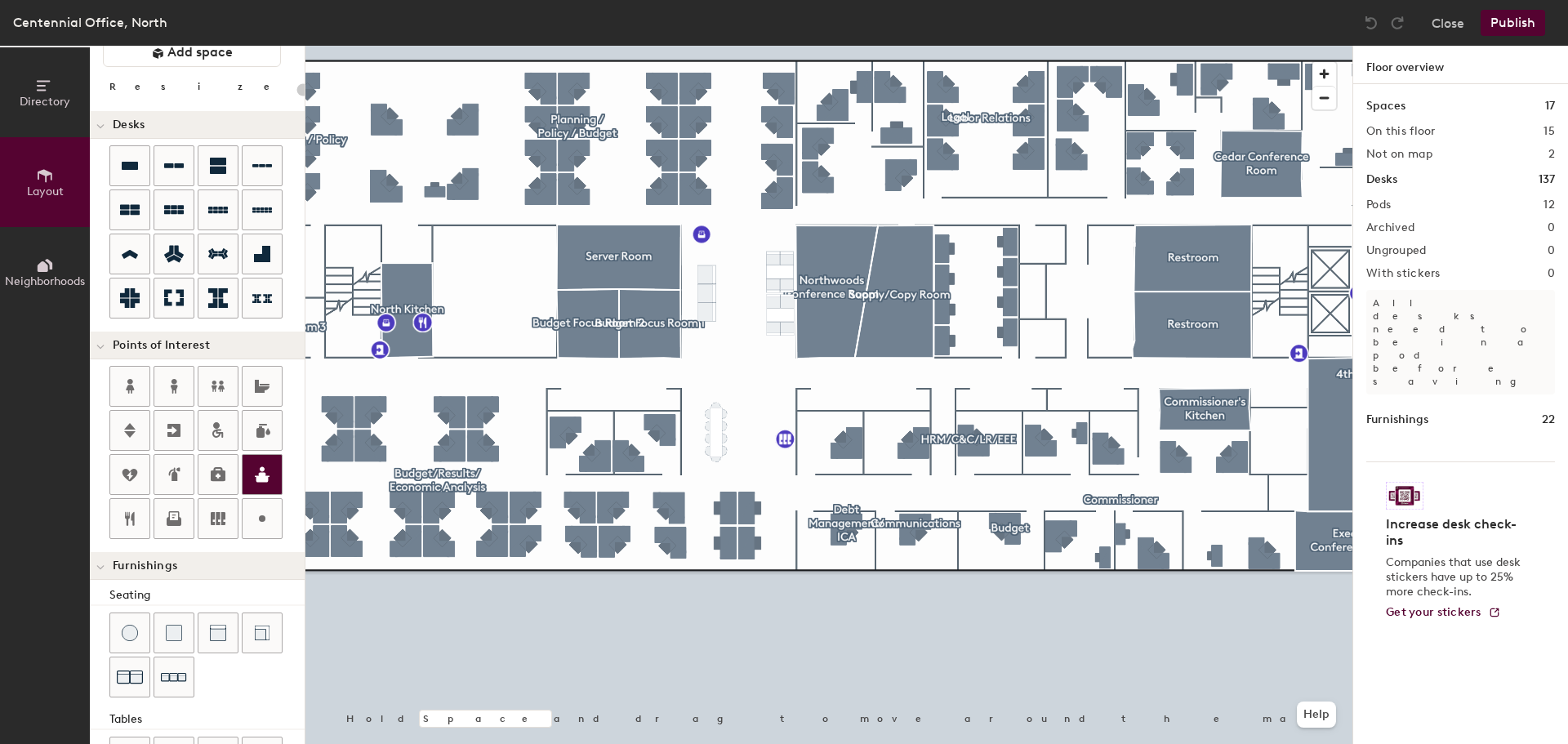
scroll to position [81, 0]
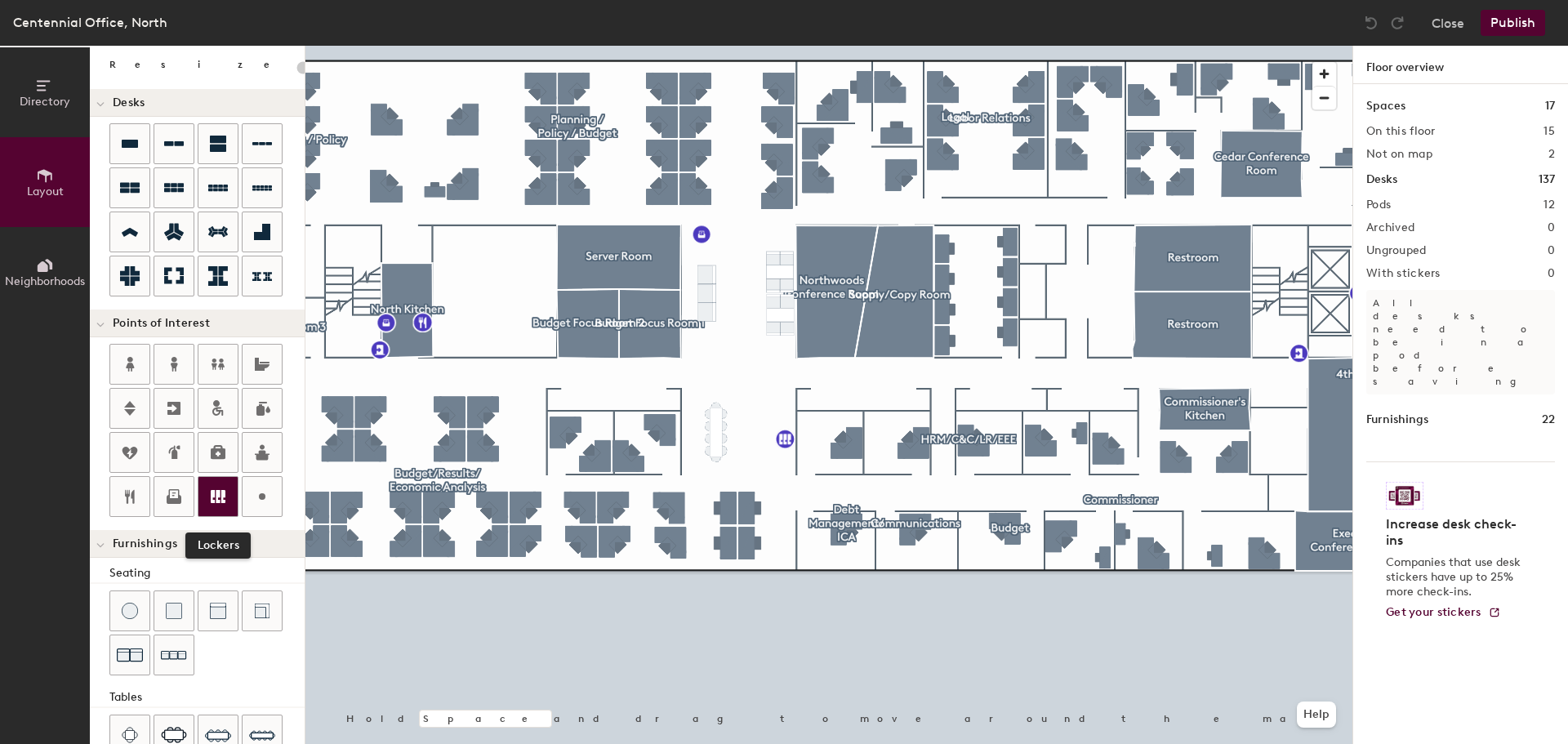
click at [227, 484] on div at bounding box center [218, 497] width 39 height 39
click at [815, 573] on span "Done" at bounding box center [812, 568] width 48 height 27
click at [1534, 27] on button "Publish" at bounding box center [1513, 23] width 65 height 27
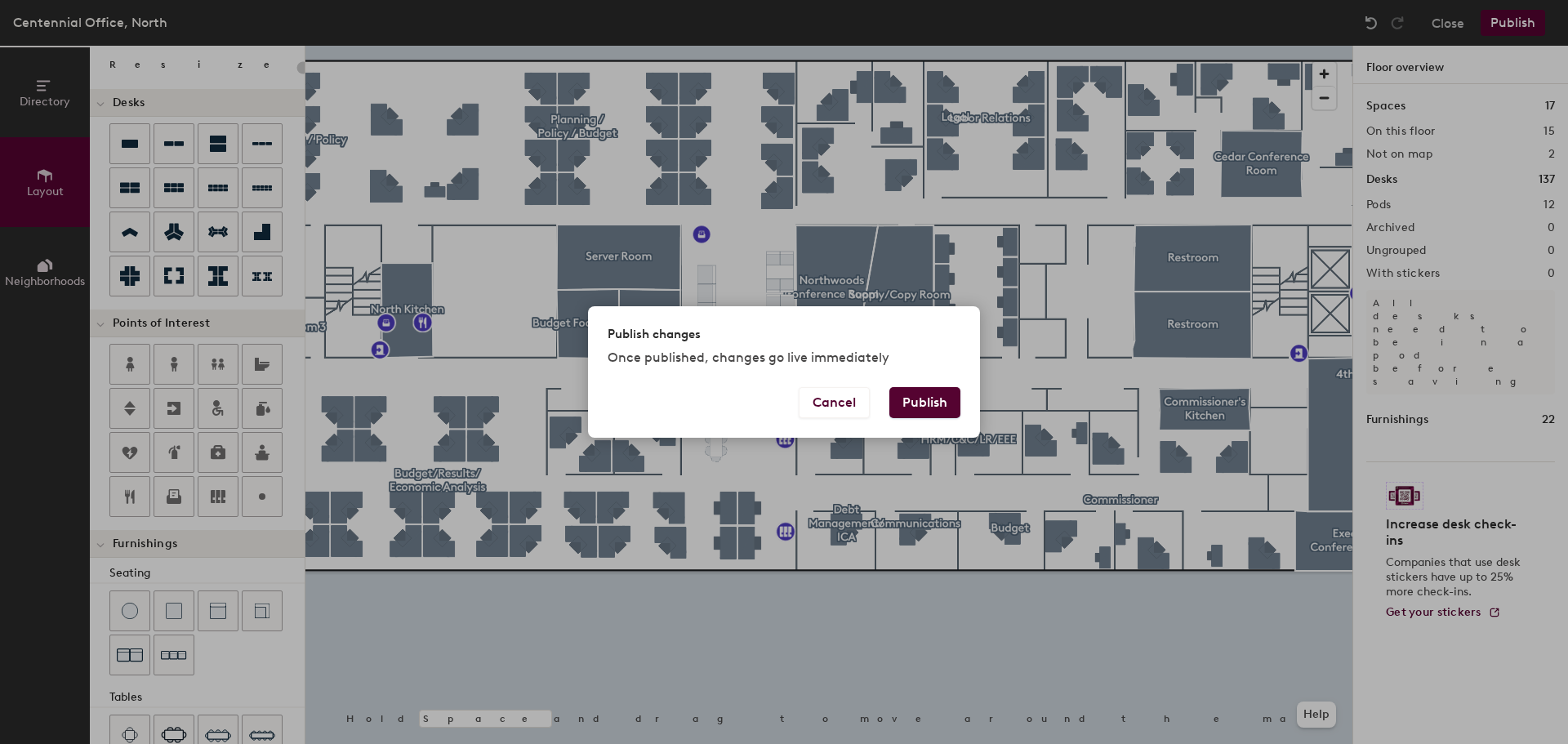
click at [942, 405] on button "Publish" at bounding box center [925, 402] width 71 height 31
type input "20"
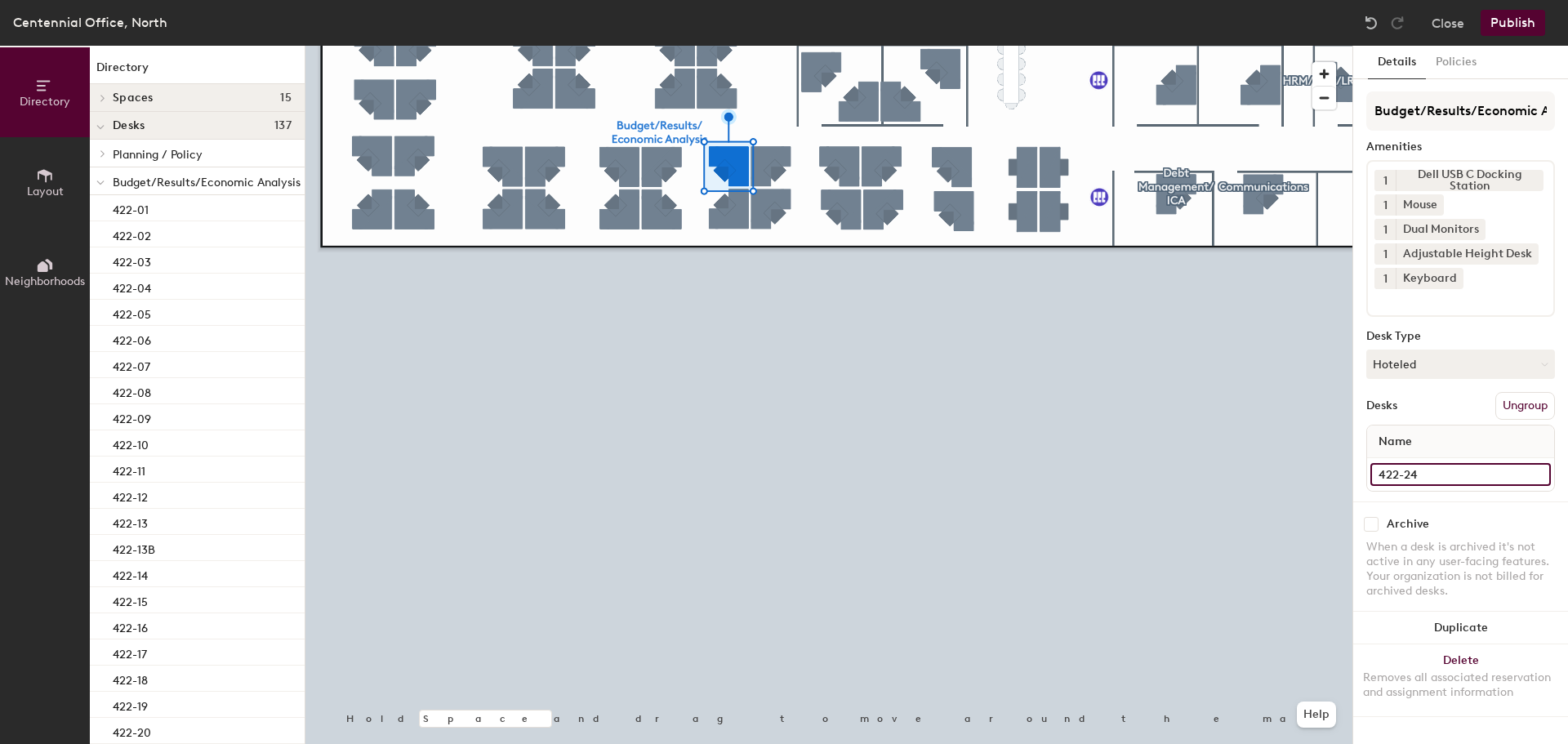
click at [1491, 473] on input "422-24" at bounding box center [1460, 473] width 181 height 23
click at [1478, 473] on input "422-24" at bounding box center [1460, 473] width 181 height 23
click at [1470, 476] on input "422-24" at bounding box center [1460, 473] width 181 height 23
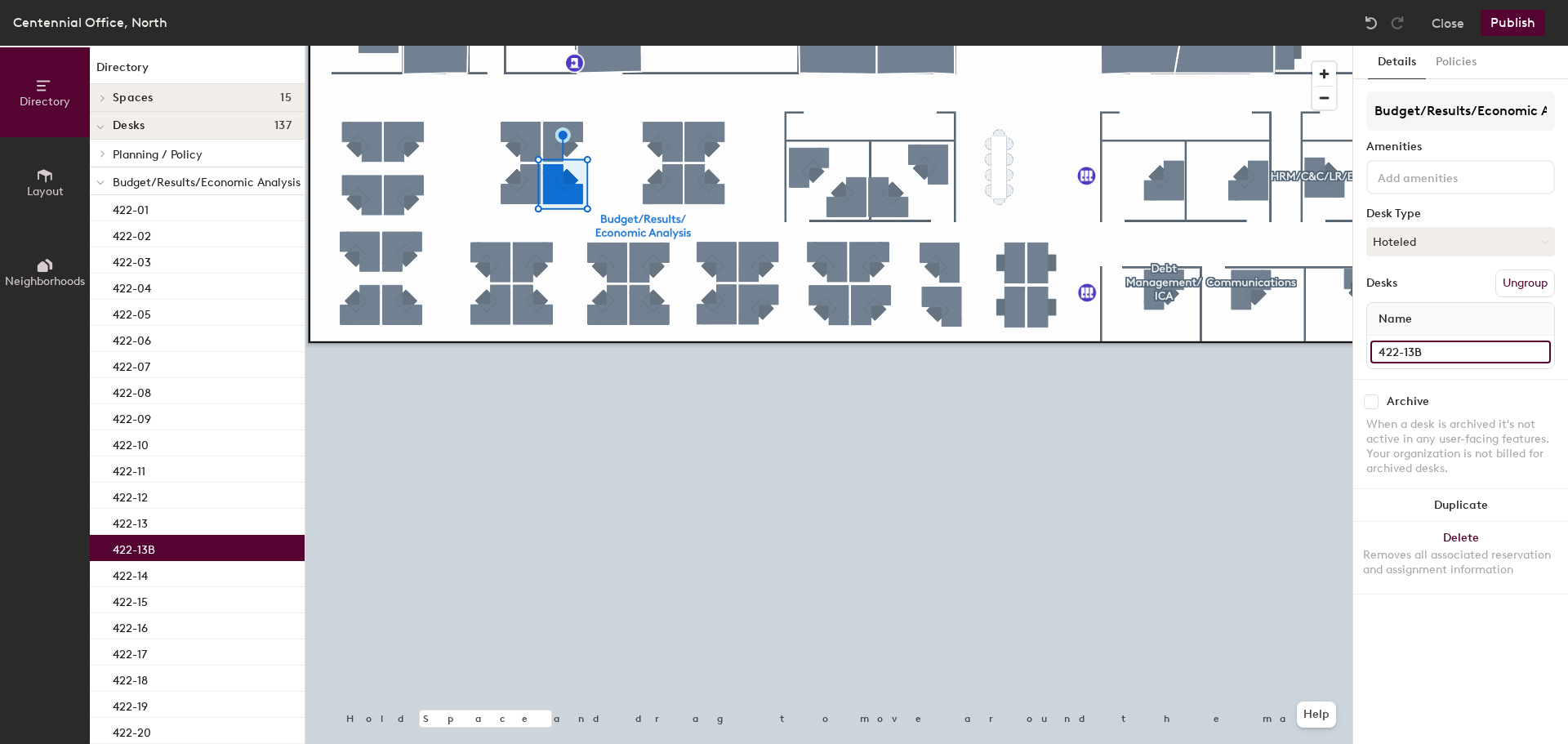
click at [1459, 353] on input "422-13B" at bounding box center [1460, 351] width 181 height 23
click at [1452, 353] on input "422-13B" at bounding box center [1460, 351] width 181 height 23
click at [1441, 353] on input "422-13B" at bounding box center [1460, 351] width 181 height 23
click at [1429, 353] on input "422-13B" at bounding box center [1460, 351] width 181 height 23
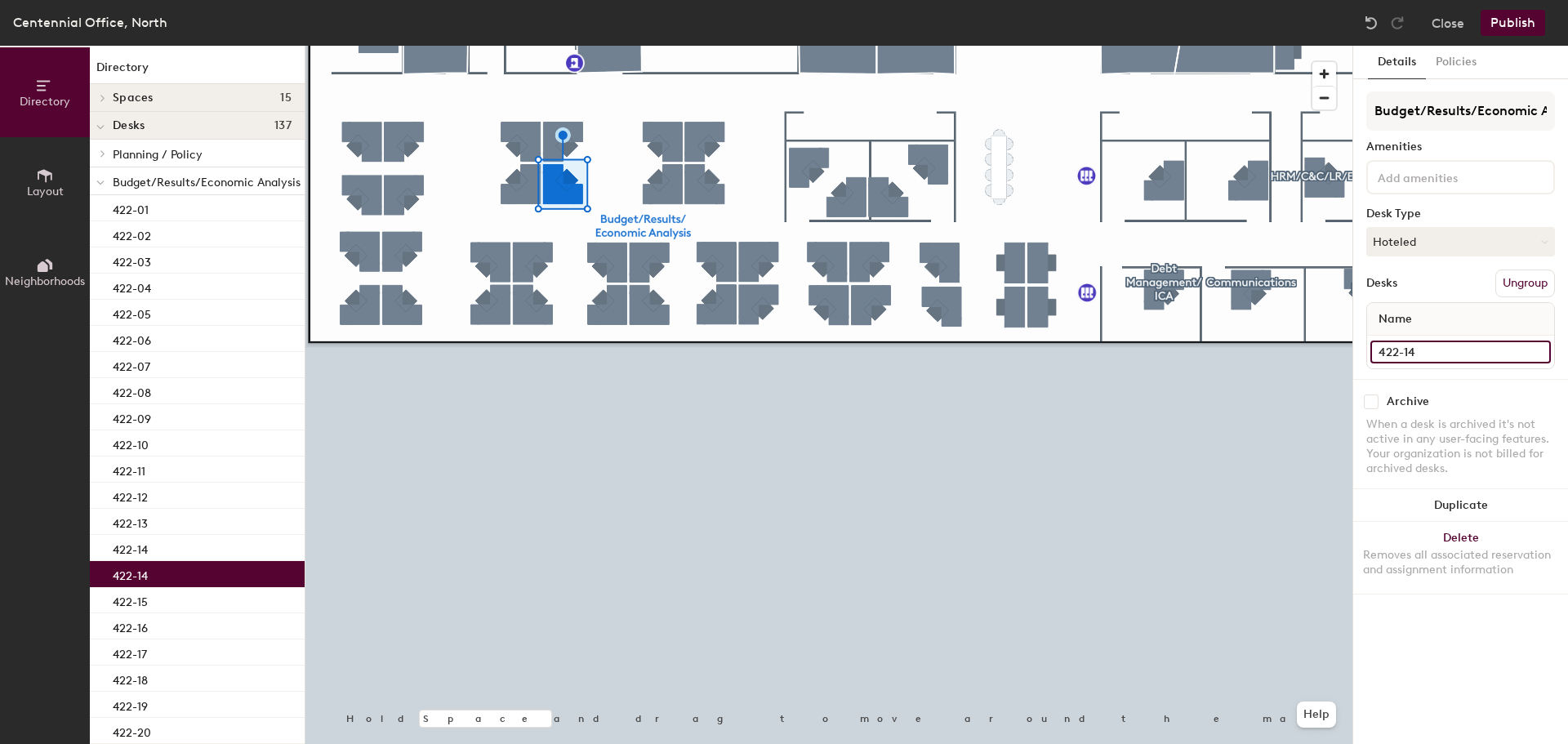
type input "422-14"
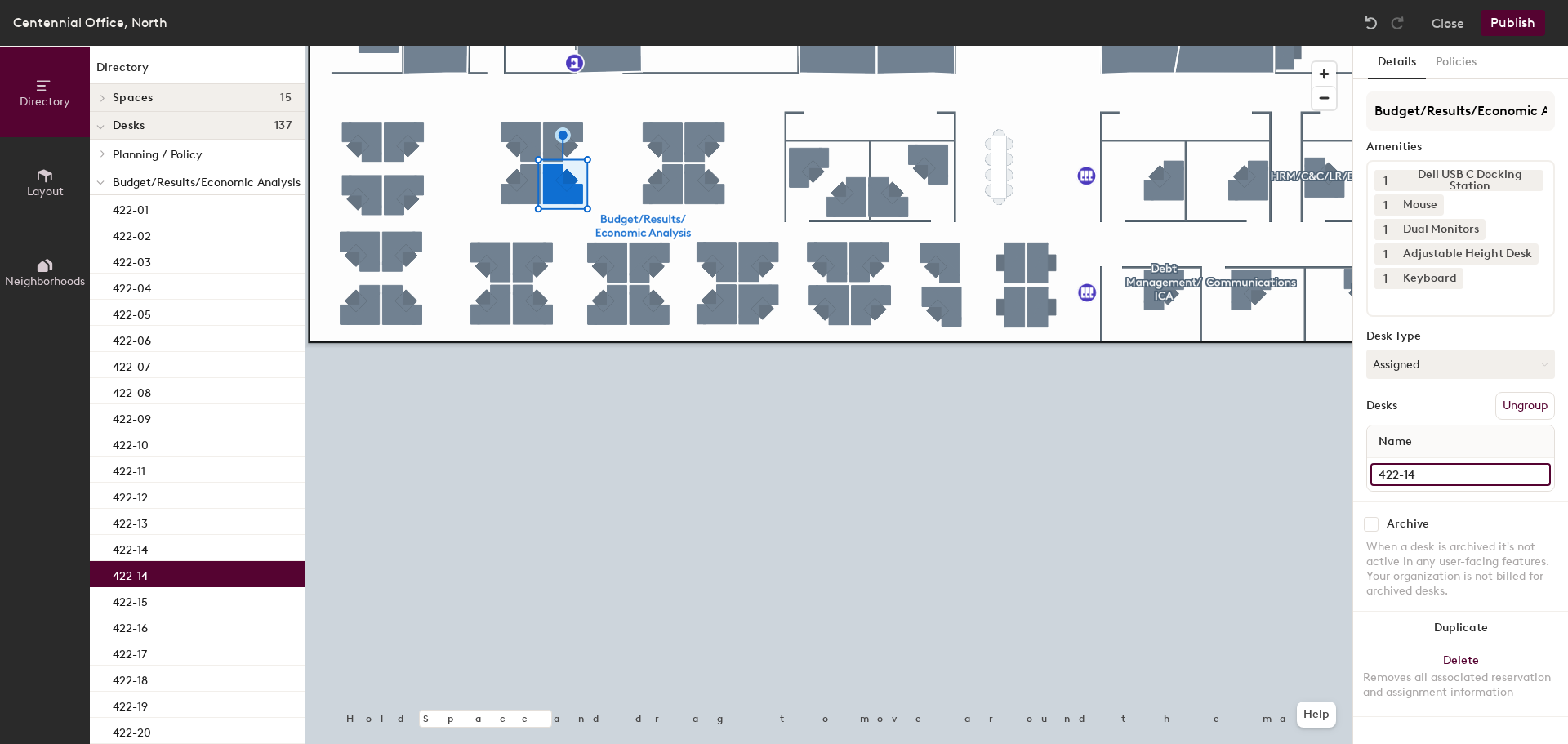
click at [1438, 480] on input "422-14" at bounding box center [1460, 473] width 181 height 23
click at [1438, 471] on input "422-14" at bounding box center [1460, 473] width 181 height 23
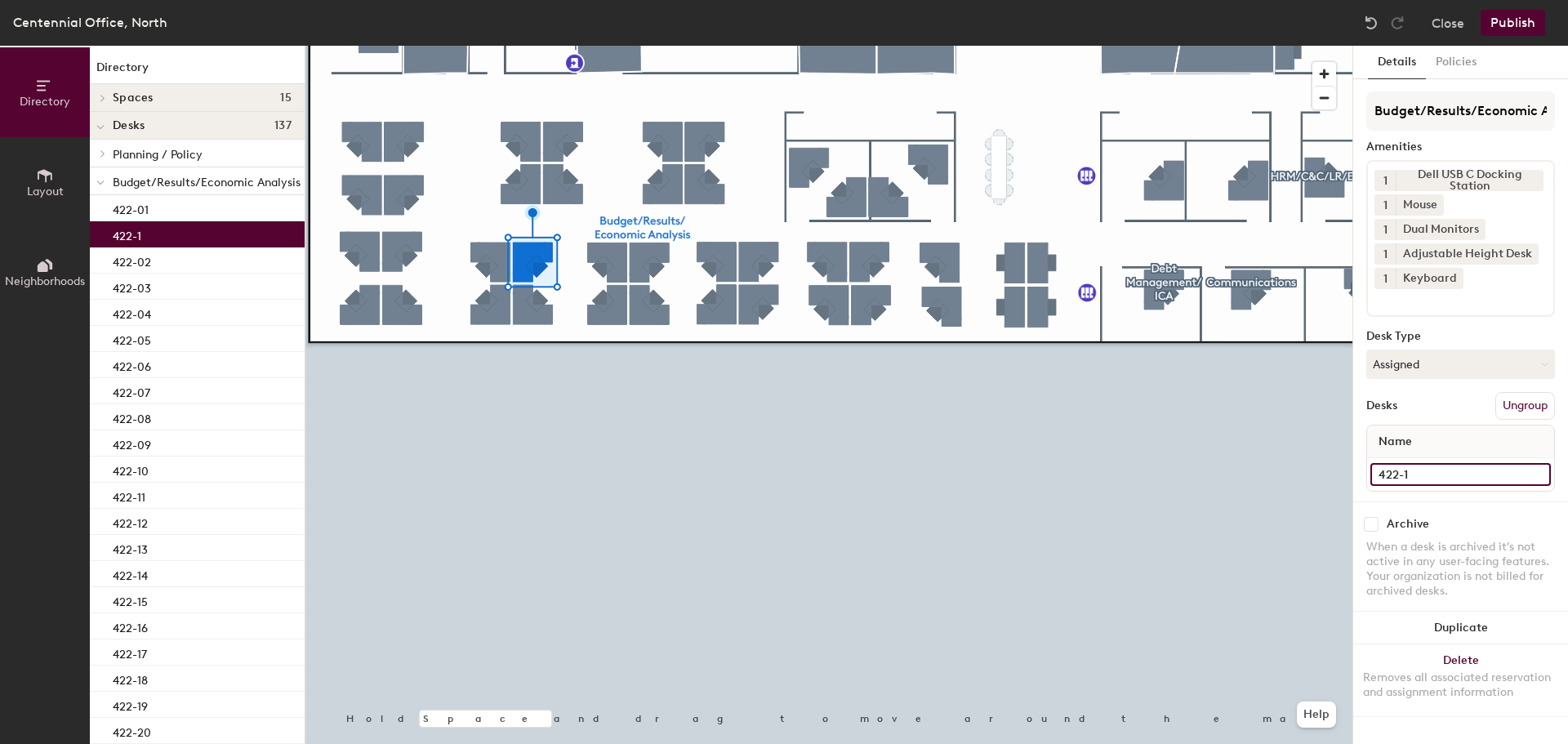
type input "422-15"
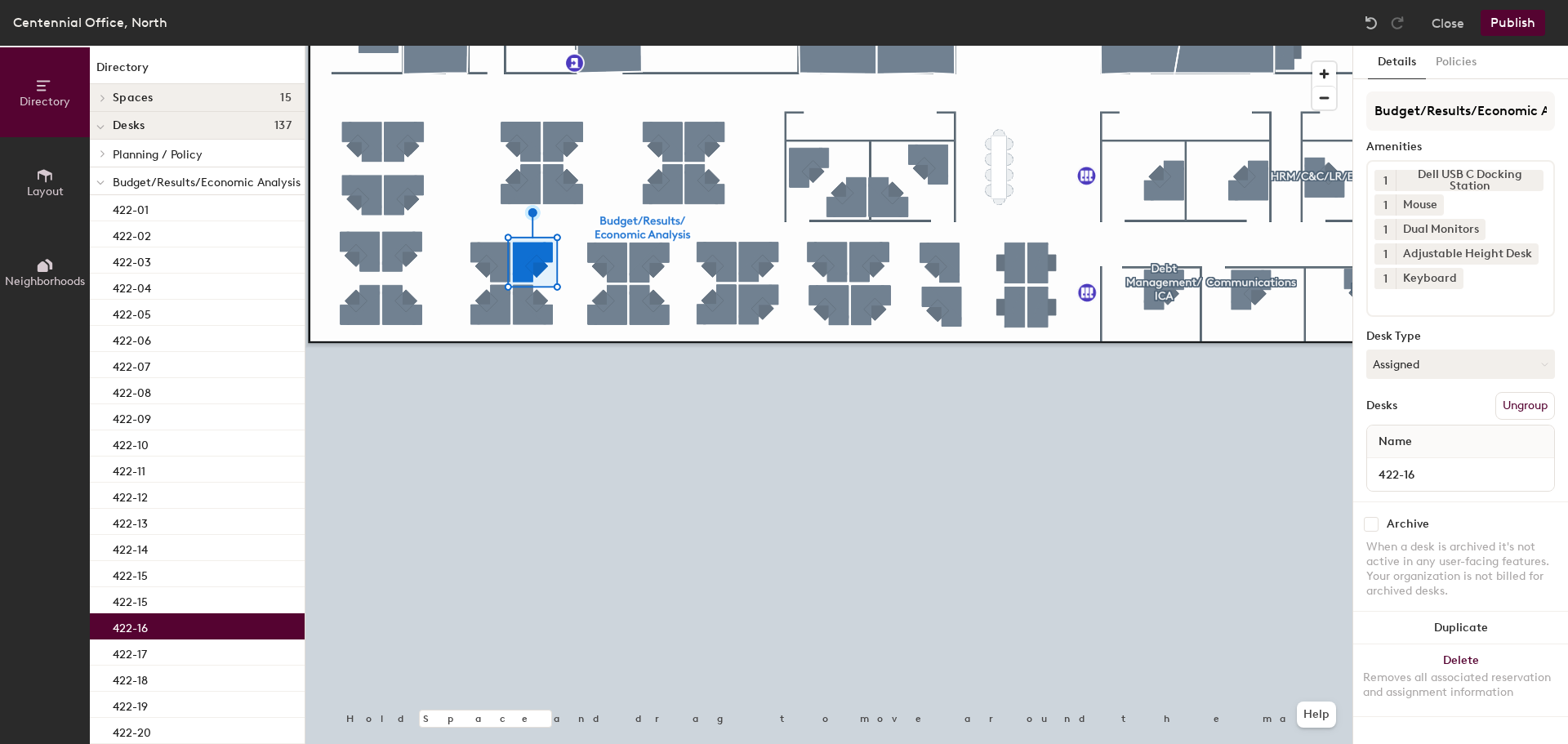
click at [156, 621] on div "422-16" at bounding box center [196, 625] width 215 height 27
click at [159, 604] on div "422-15" at bounding box center [196, 600] width 215 height 27
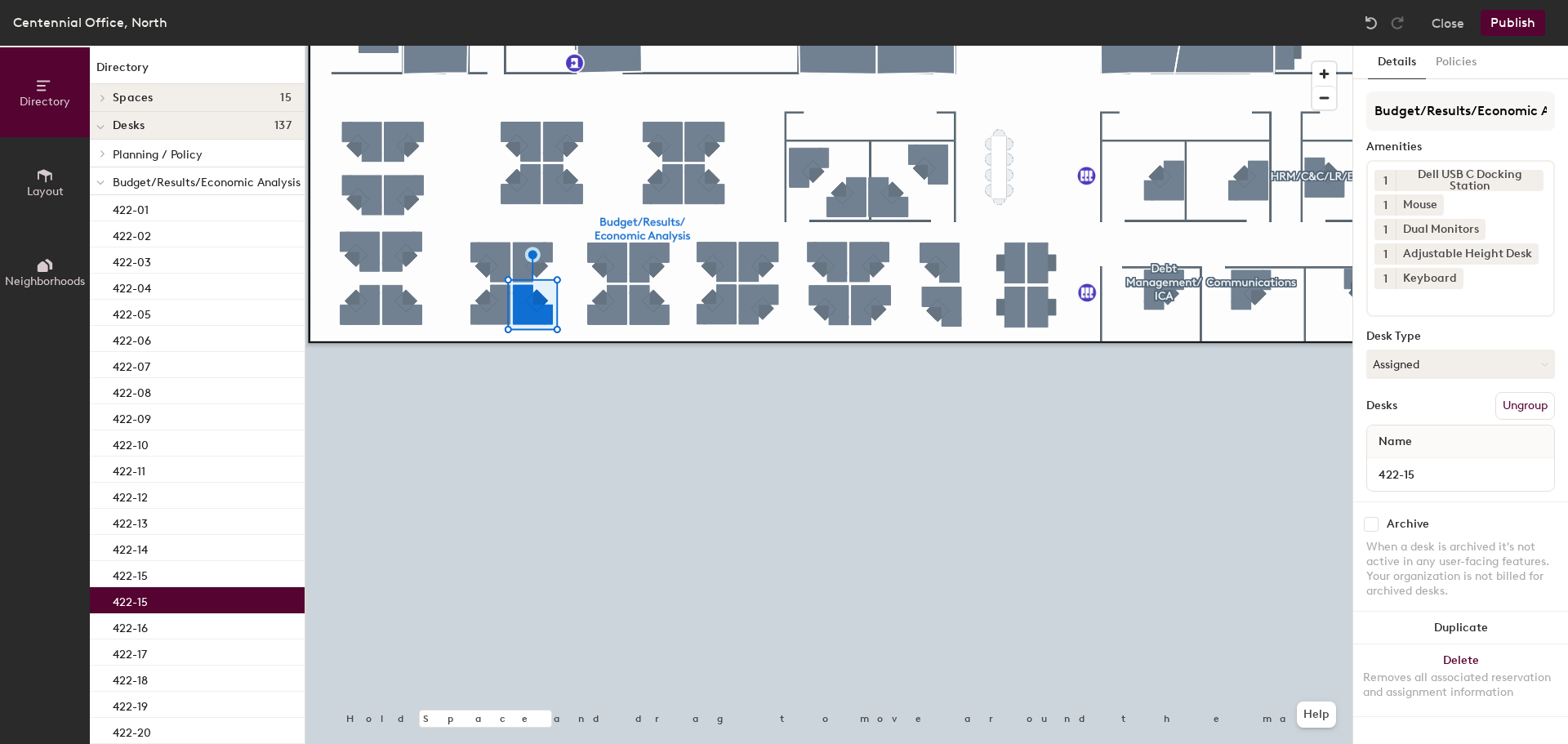
click at [166, 594] on div "422-15" at bounding box center [196, 600] width 215 height 27
click at [167, 601] on div "422-15" at bounding box center [196, 600] width 215 height 27
click at [1433, 479] on input "422-15" at bounding box center [1460, 473] width 181 height 23
click at [1438, 471] on input "422-15" at bounding box center [1460, 473] width 181 height 23
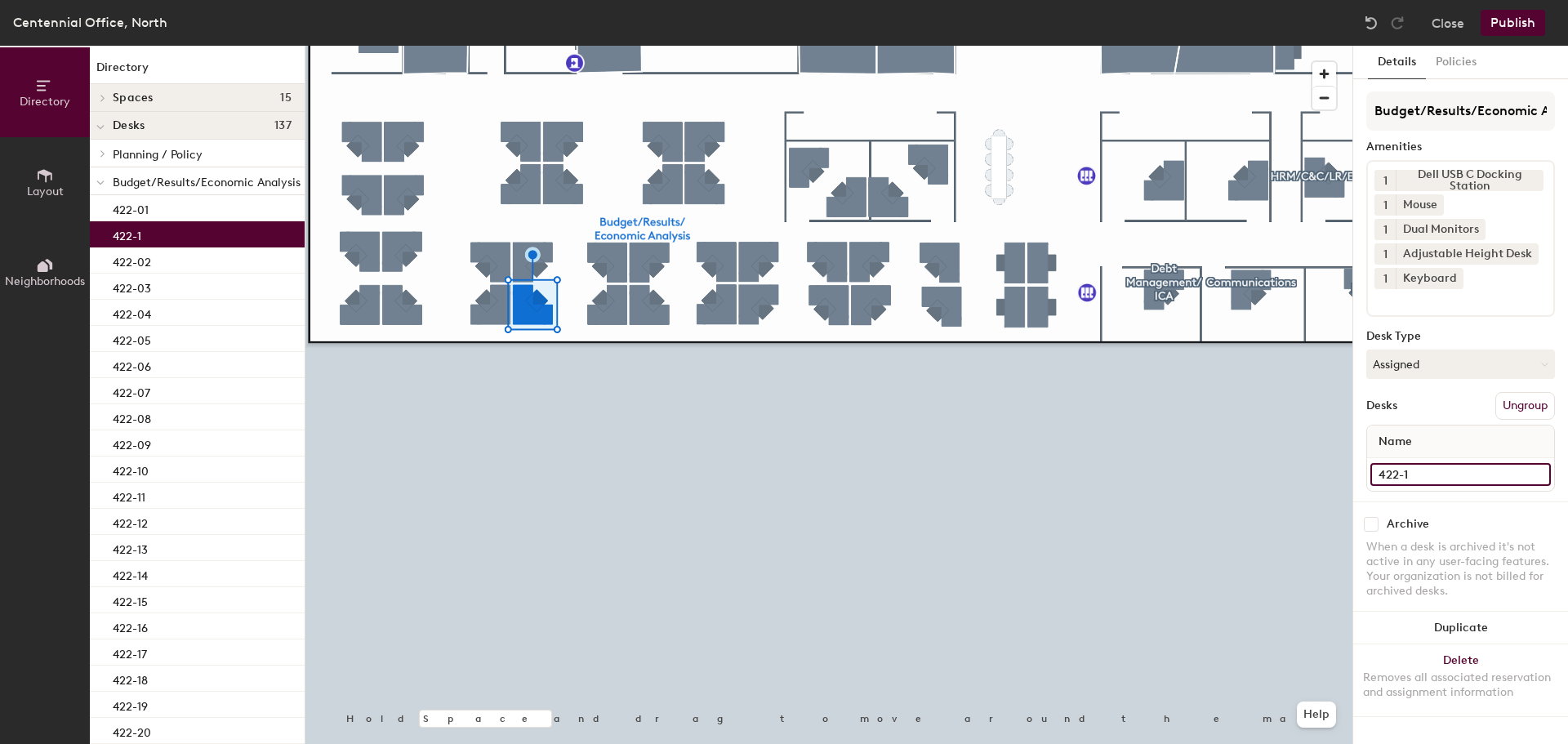
type input "422-16"
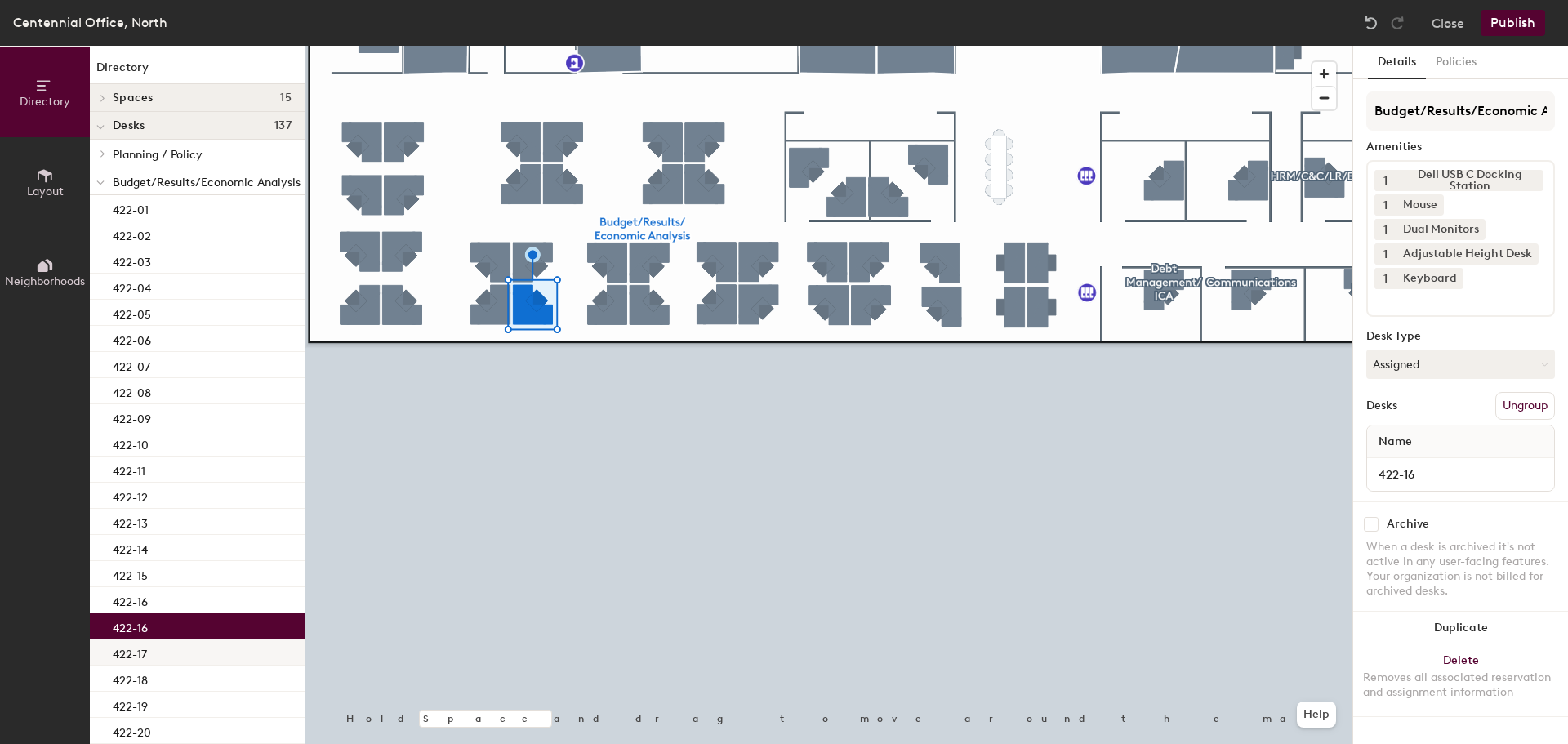
click at [156, 654] on div "422-17" at bounding box center [196, 652] width 215 height 27
click at [158, 627] on div "422-16" at bounding box center [196, 625] width 215 height 27
click at [162, 622] on div "422-16" at bounding box center [196, 625] width 215 height 27
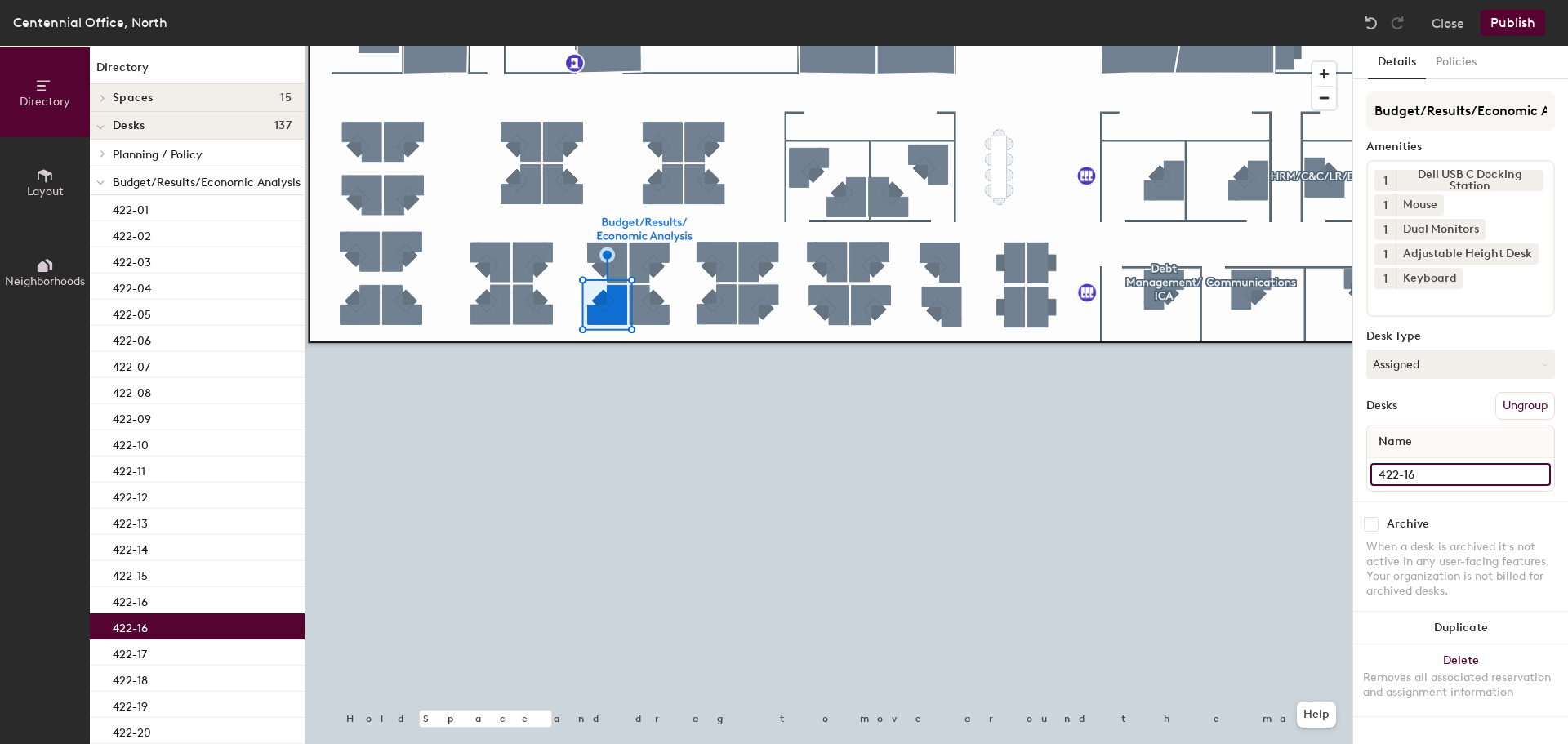
click at [1471, 478] on input "422-16" at bounding box center [1460, 473] width 181 height 23
click at [1451, 478] on input "422-16" at bounding box center [1460, 473] width 181 height 23
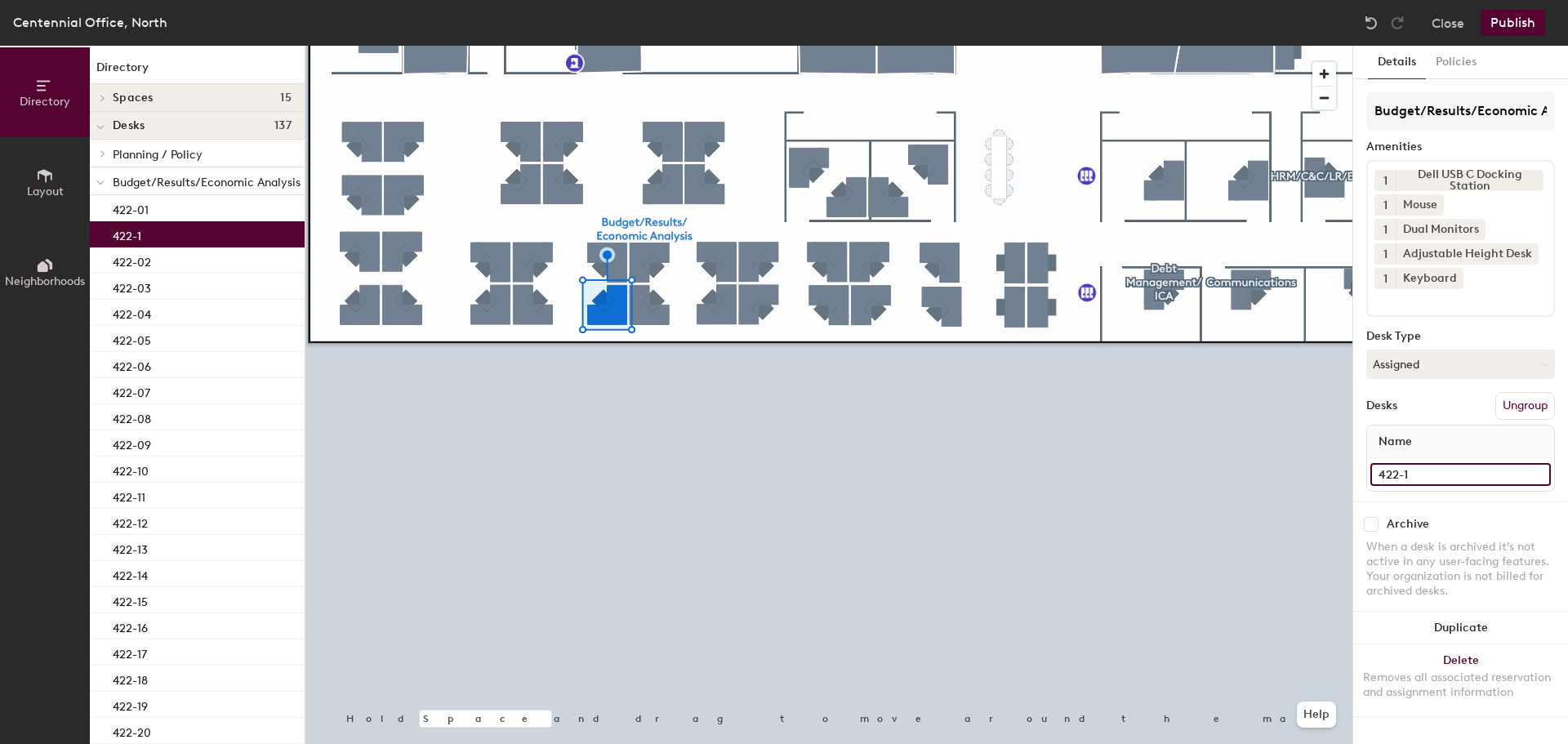
type input "422-17"
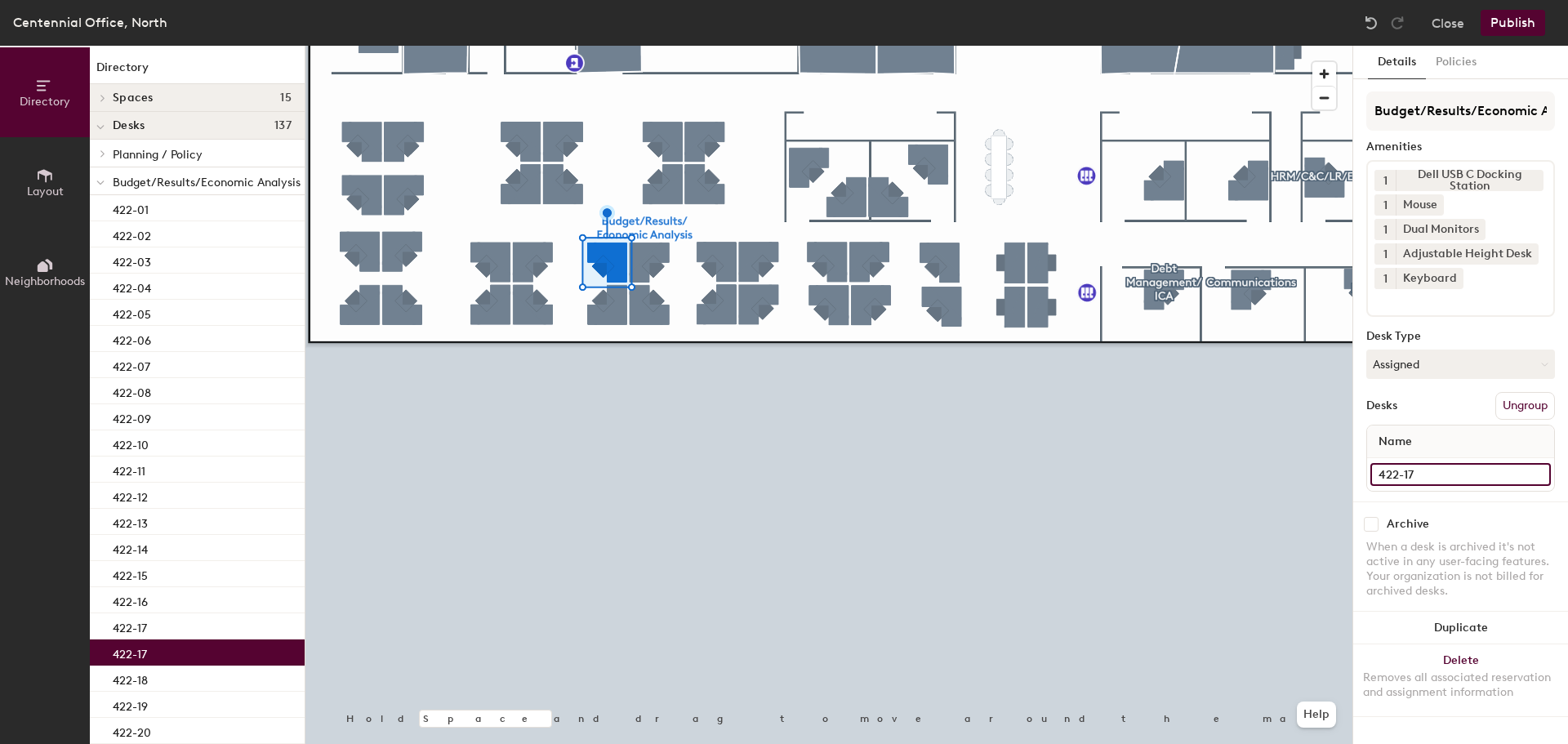
click at [1453, 477] on input "422-17" at bounding box center [1460, 473] width 181 height 23
click at [1451, 477] on input "422-17" at bounding box center [1460, 473] width 181 height 23
click at [1444, 472] on input "422-17" at bounding box center [1460, 473] width 181 height 23
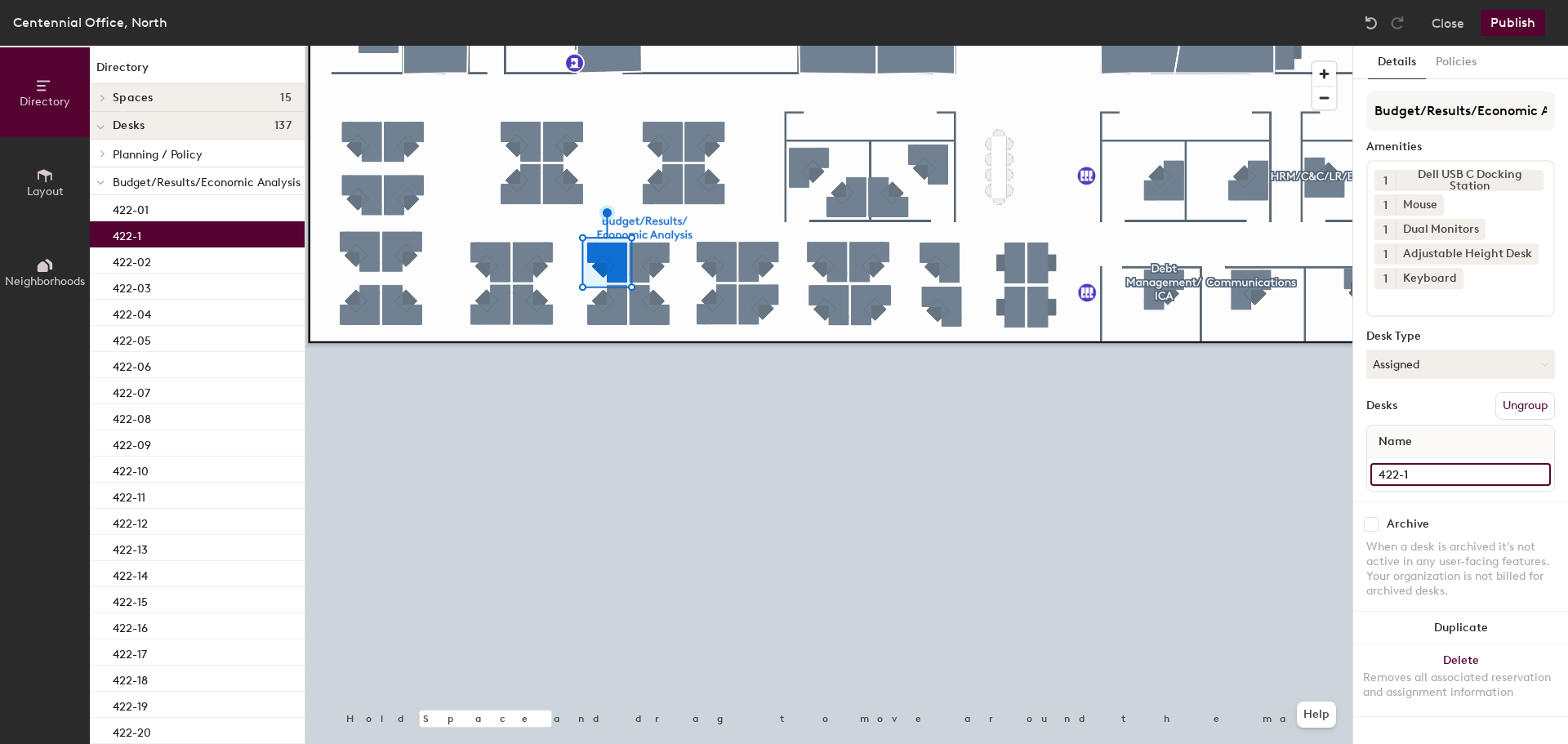
type input "422-18"
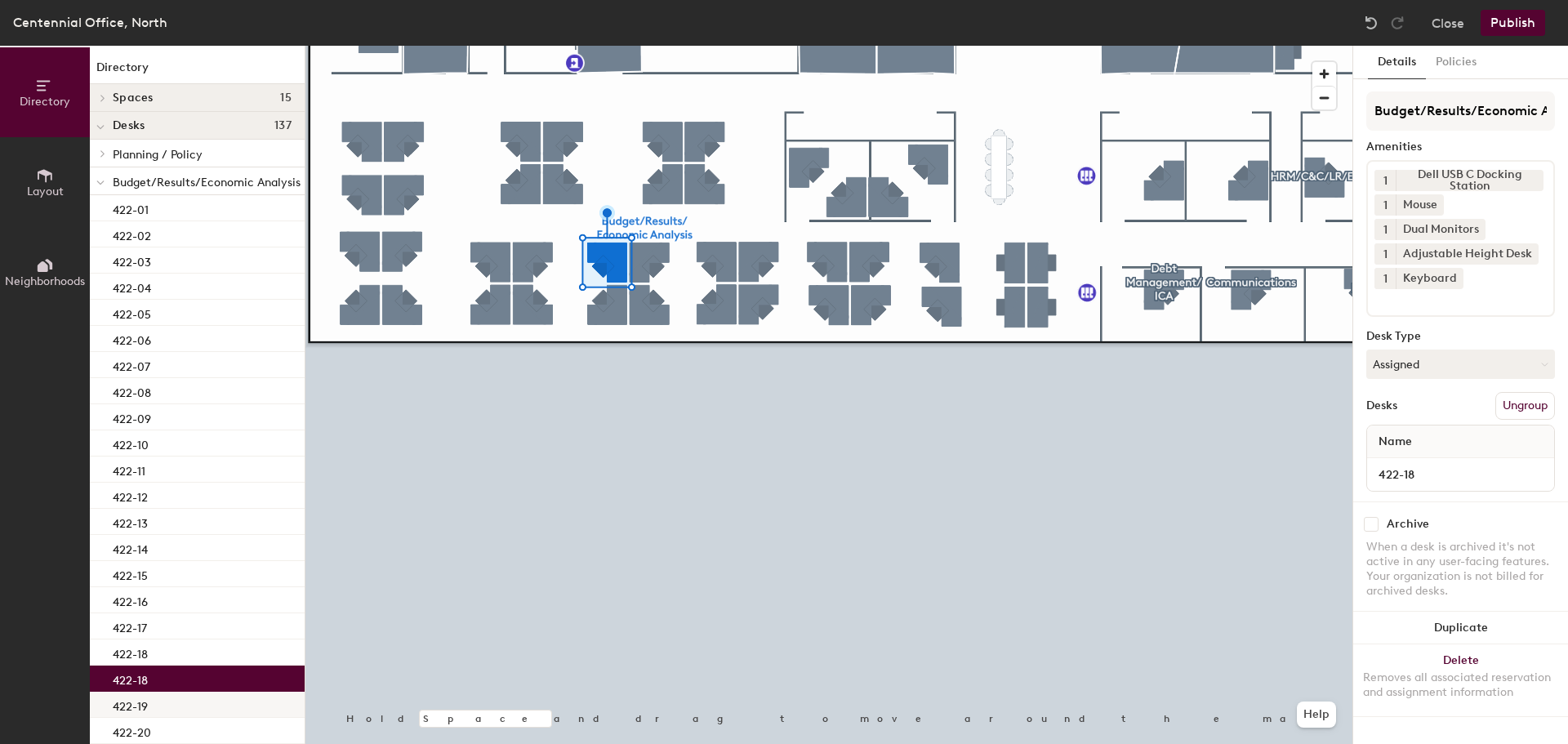
click at [167, 697] on div "422-19" at bounding box center [196, 704] width 215 height 27
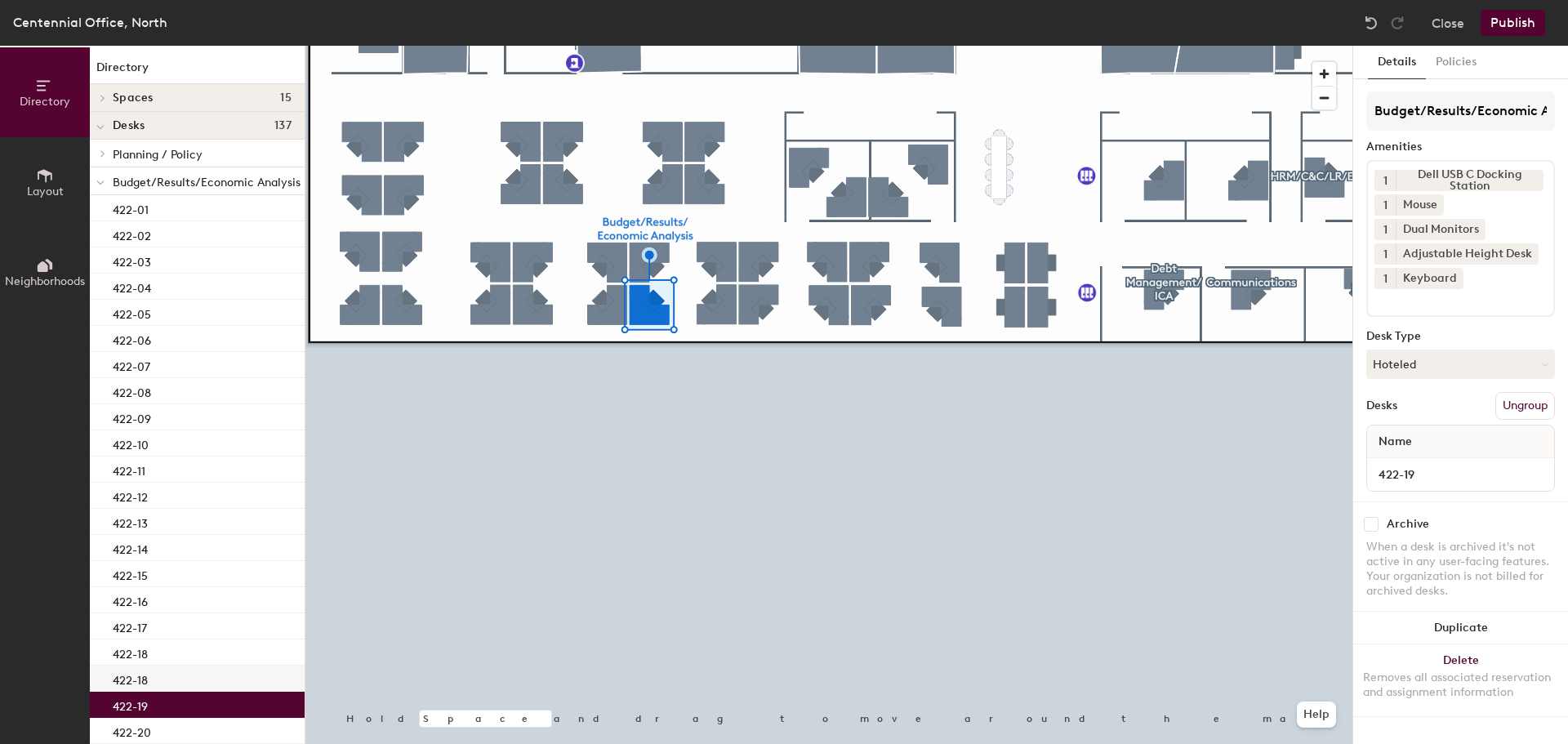
click at [174, 677] on div "422-18" at bounding box center [196, 678] width 215 height 27
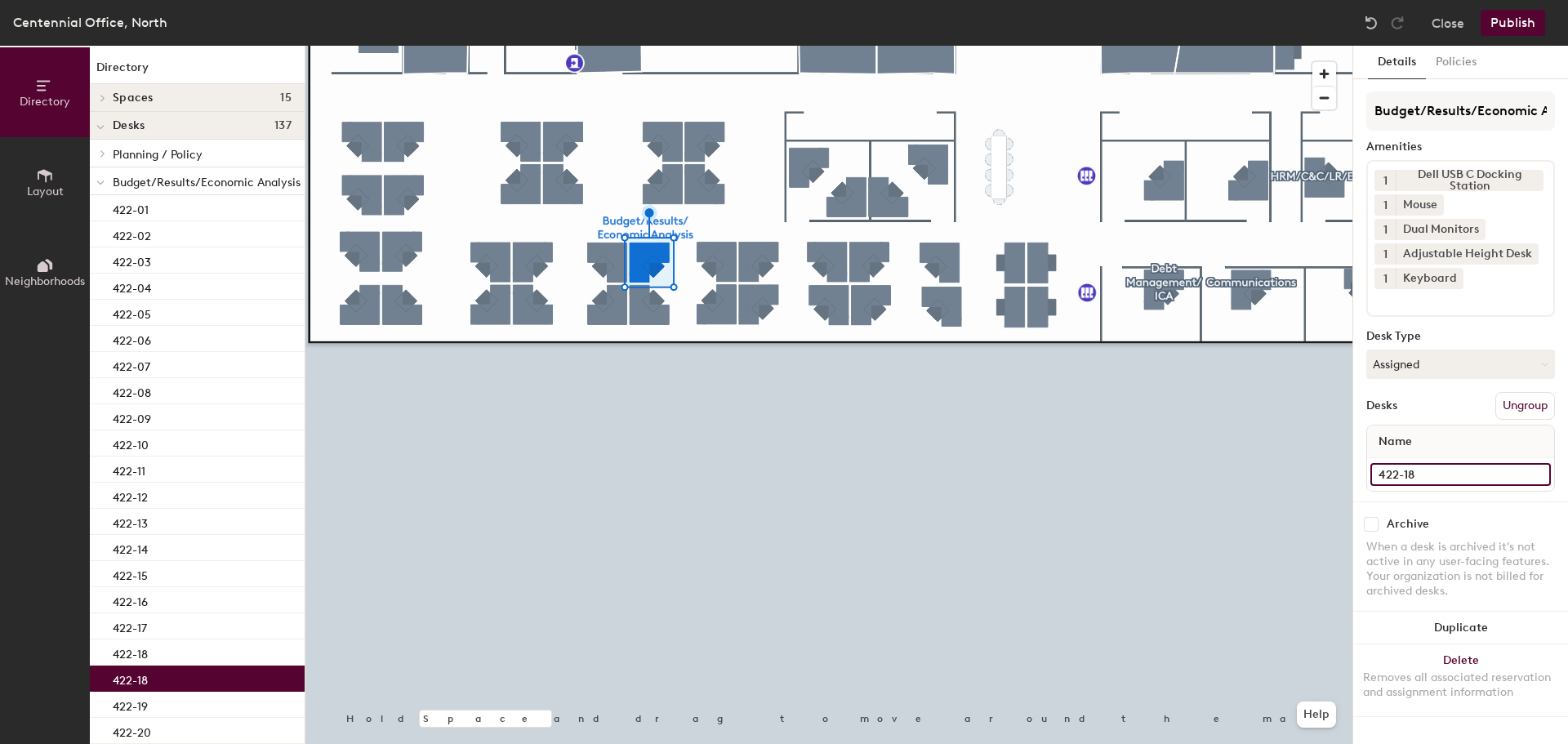
click at [1459, 477] on input "422-18" at bounding box center [1460, 473] width 181 height 23
click at [1451, 477] on input "422-18" at bounding box center [1460, 473] width 181 height 23
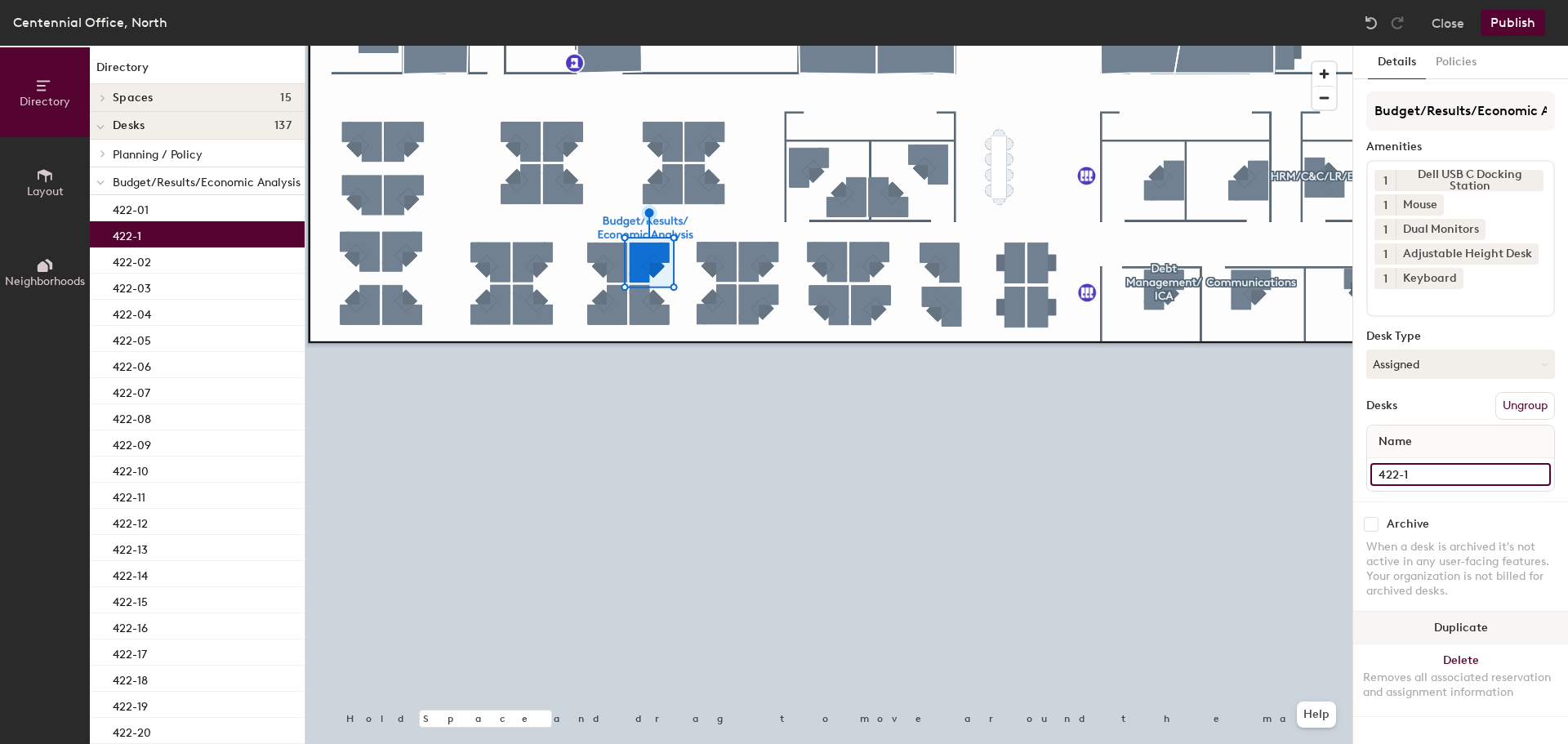
type input "422-19"
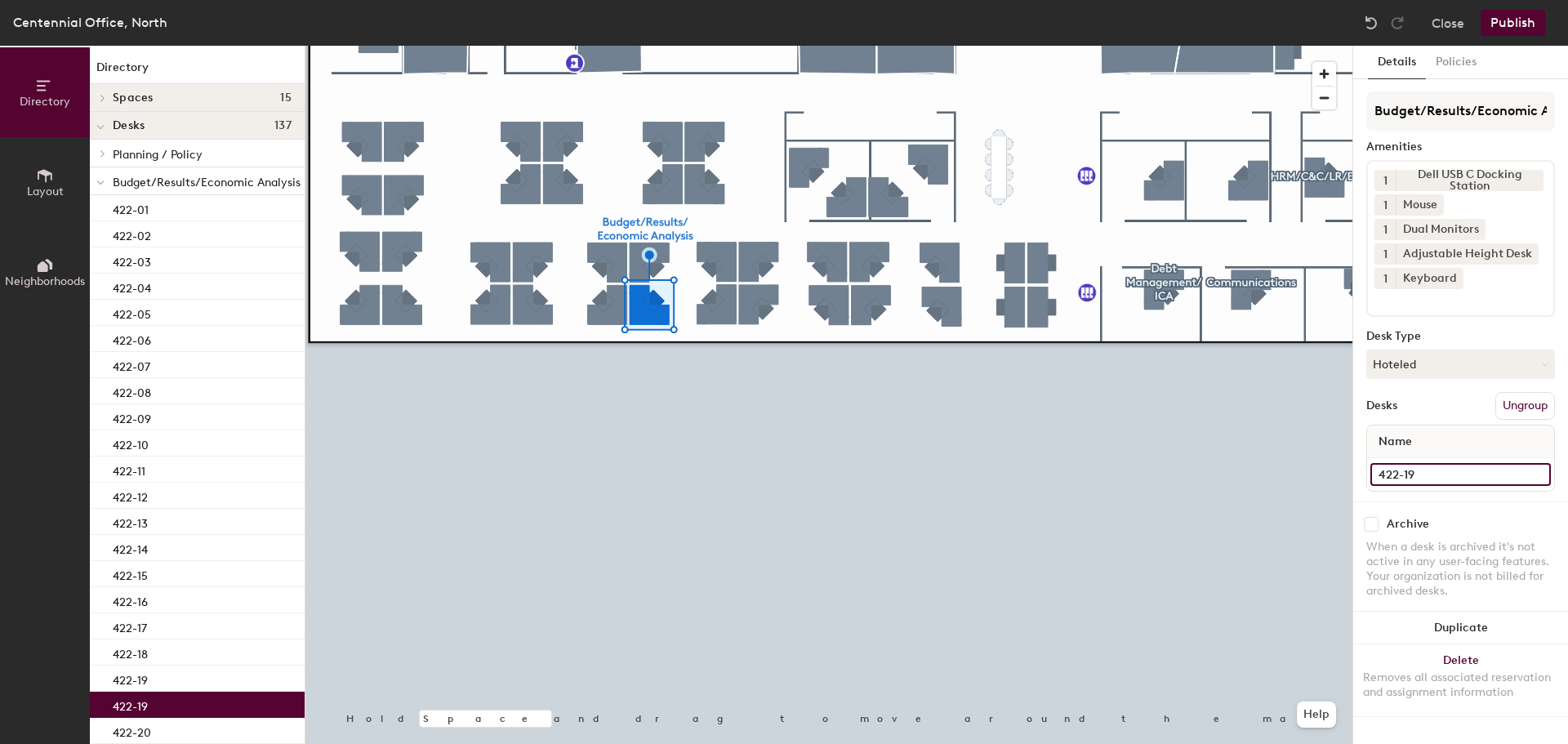
click at [1461, 466] on input "422-19" at bounding box center [1460, 473] width 181 height 23
click at [1450, 481] on input "422-19" at bounding box center [1460, 473] width 181 height 23
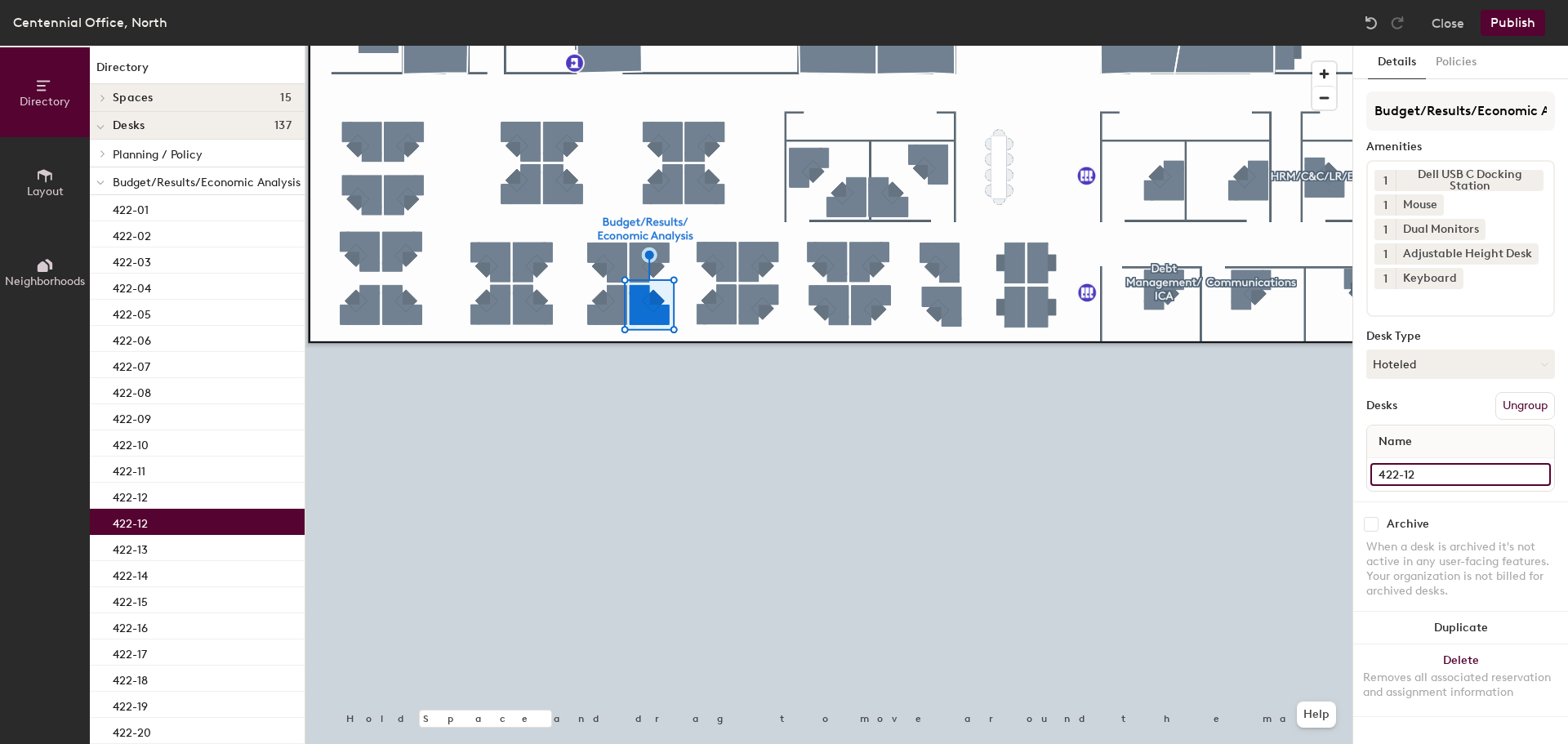
type input "422-120"
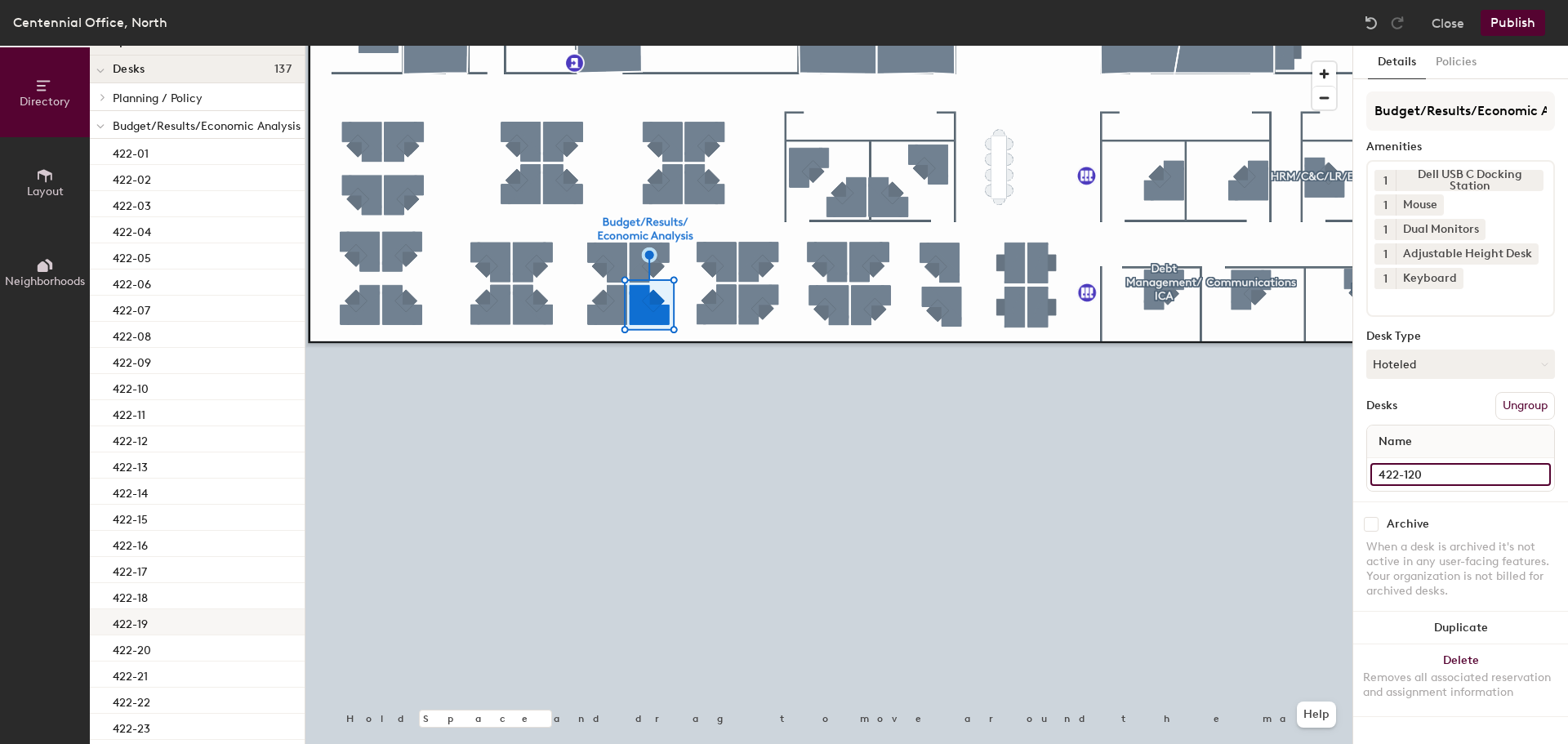
scroll to position [81, 0]
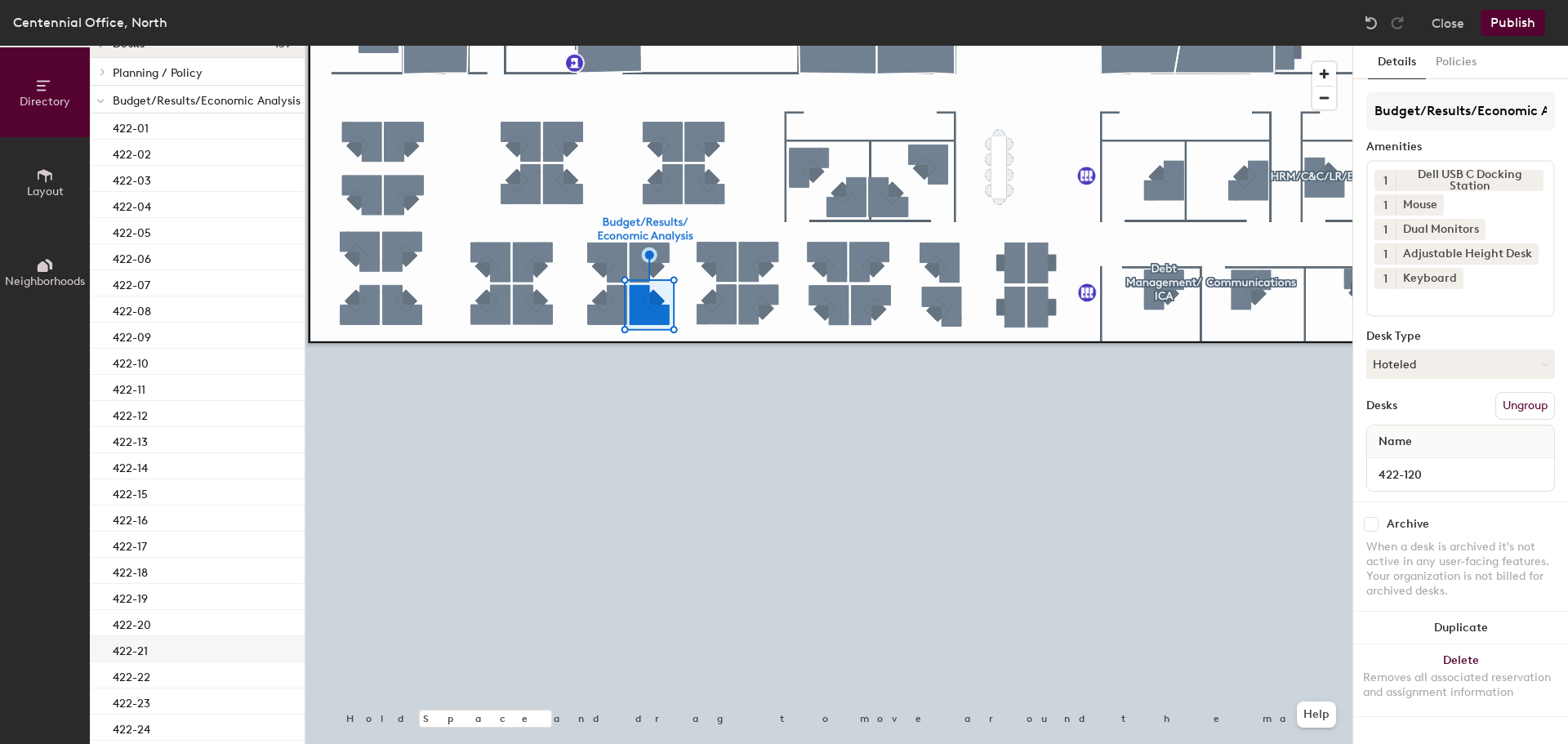
click at [176, 644] on div "422-21" at bounding box center [196, 649] width 215 height 27
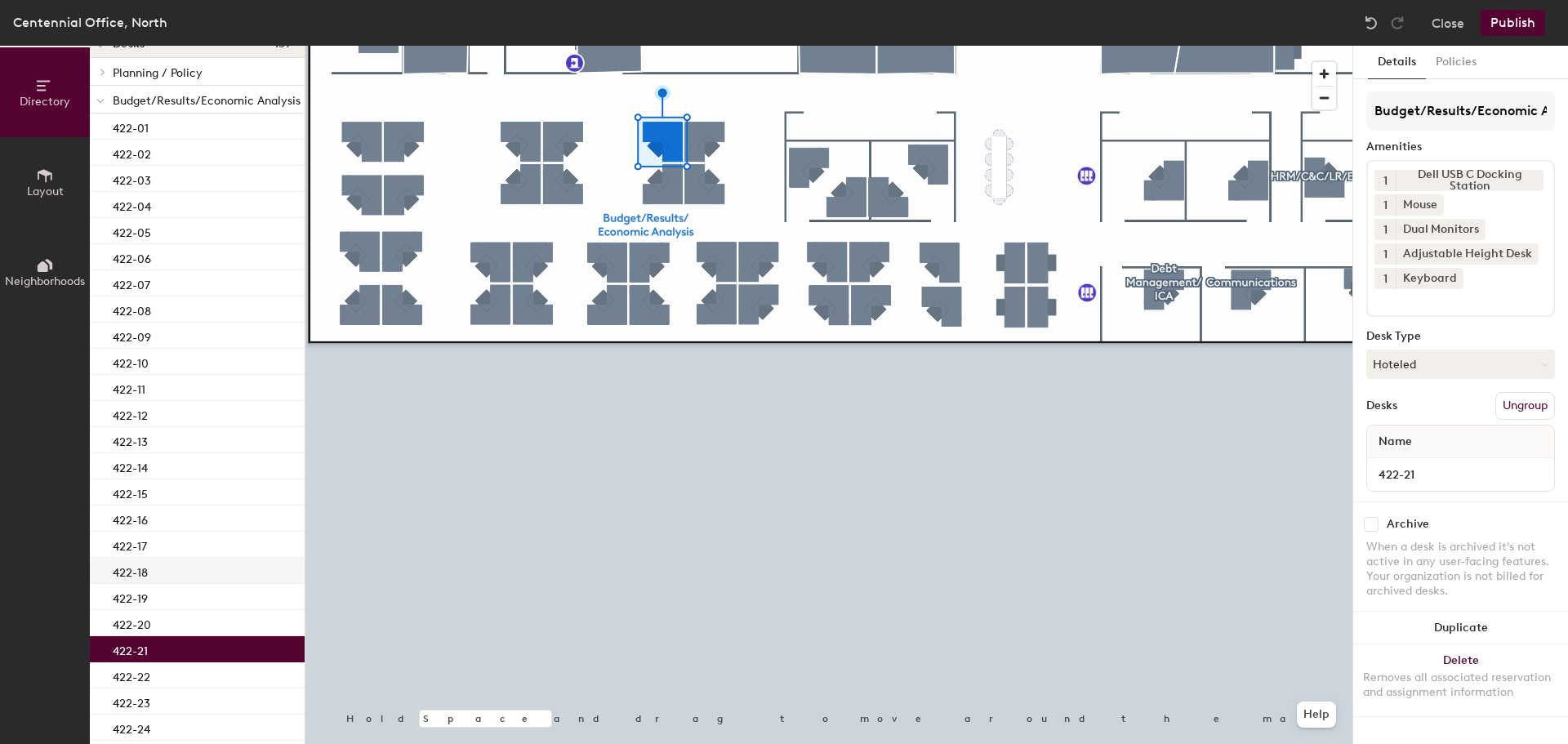
click at [187, 574] on div "422-18" at bounding box center [196, 570] width 215 height 27
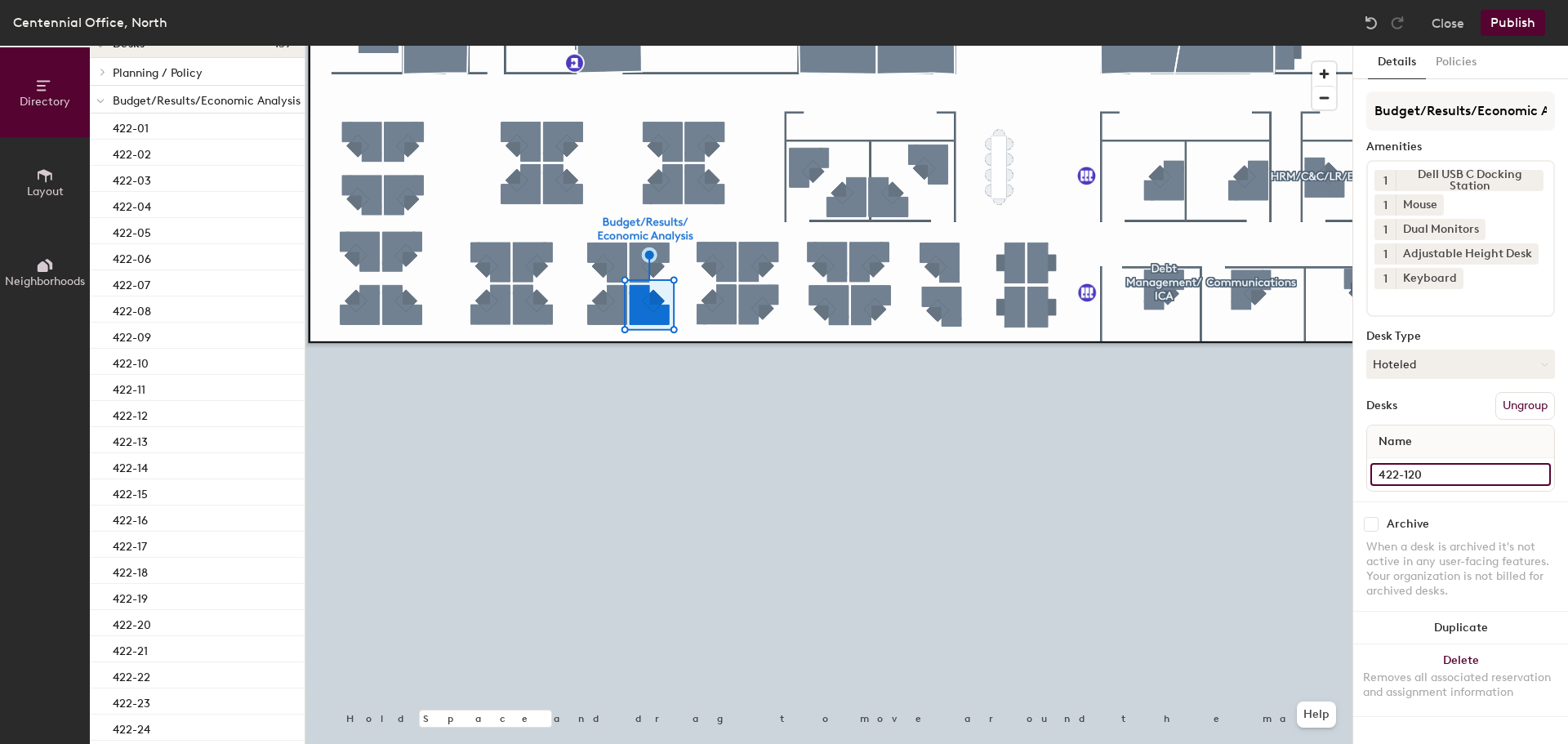
click at [1447, 472] on input "422-120" at bounding box center [1460, 473] width 181 height 23
click at [1447, 470] on input "422-120" at bounding box center [1460, 473] width 181 height 23
type input "422-20"
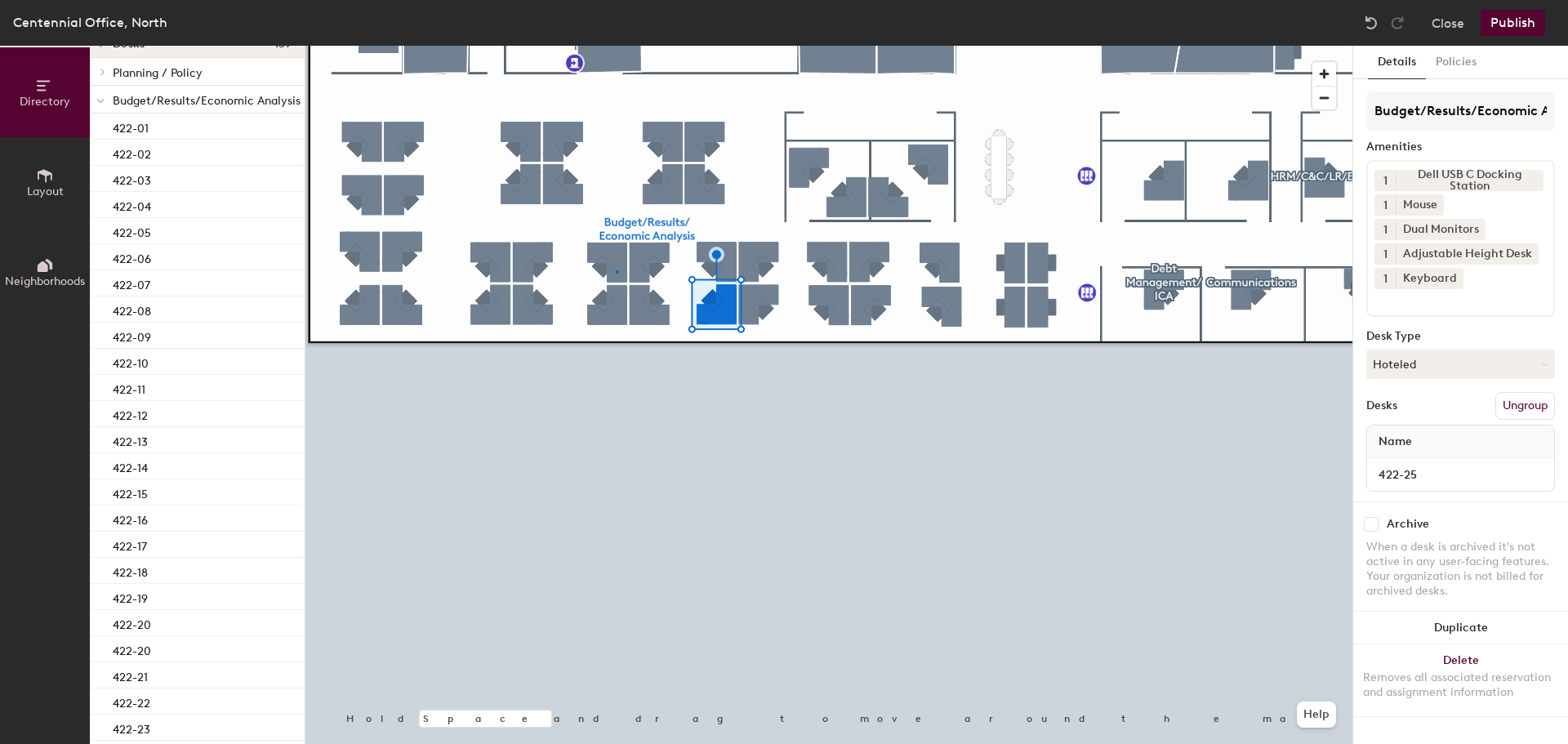
click at [615, 46] on div at bounding box center [829, 46] width 1047 height 0
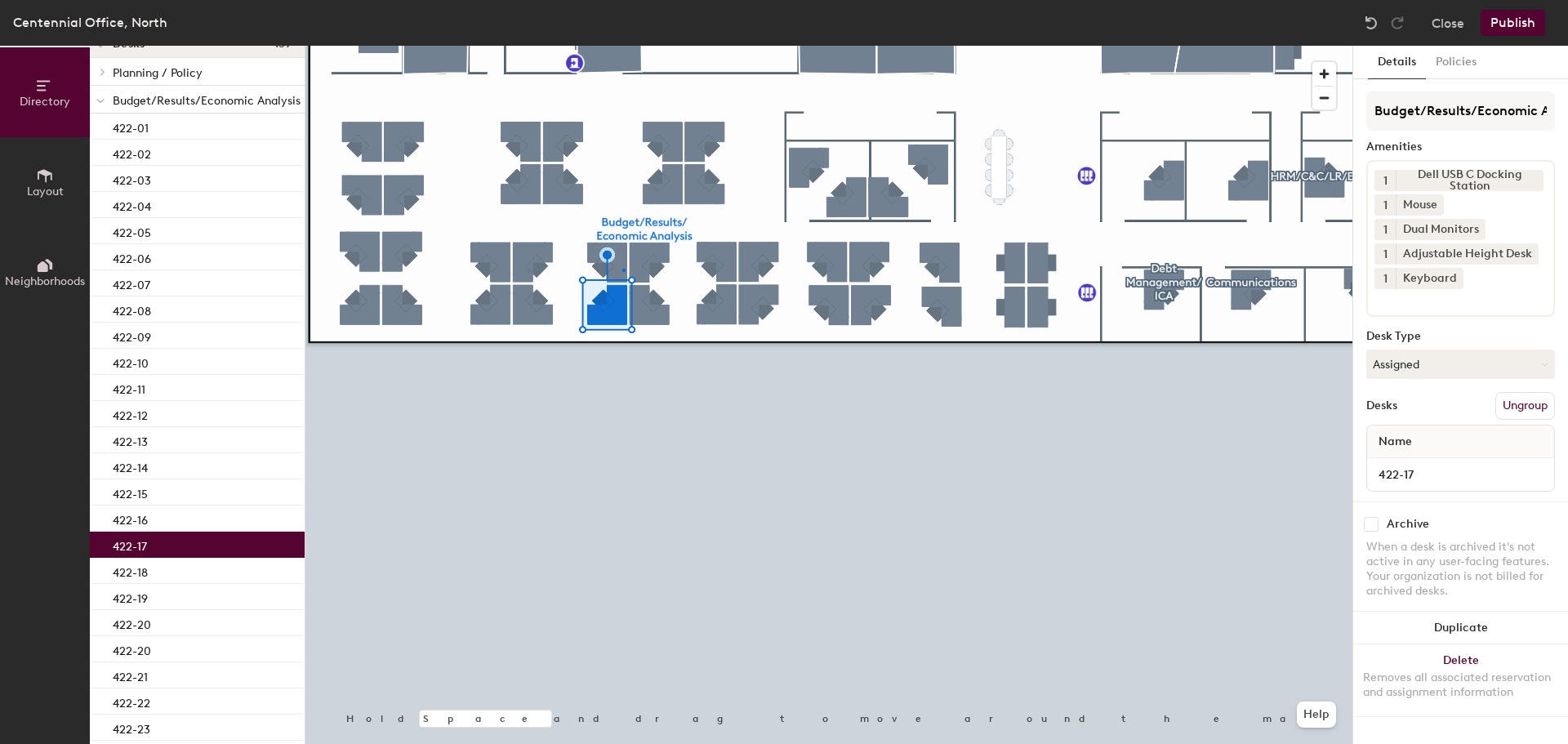
click at [622, 46] on div at bounding box center [829, 46] width 1047 height 0
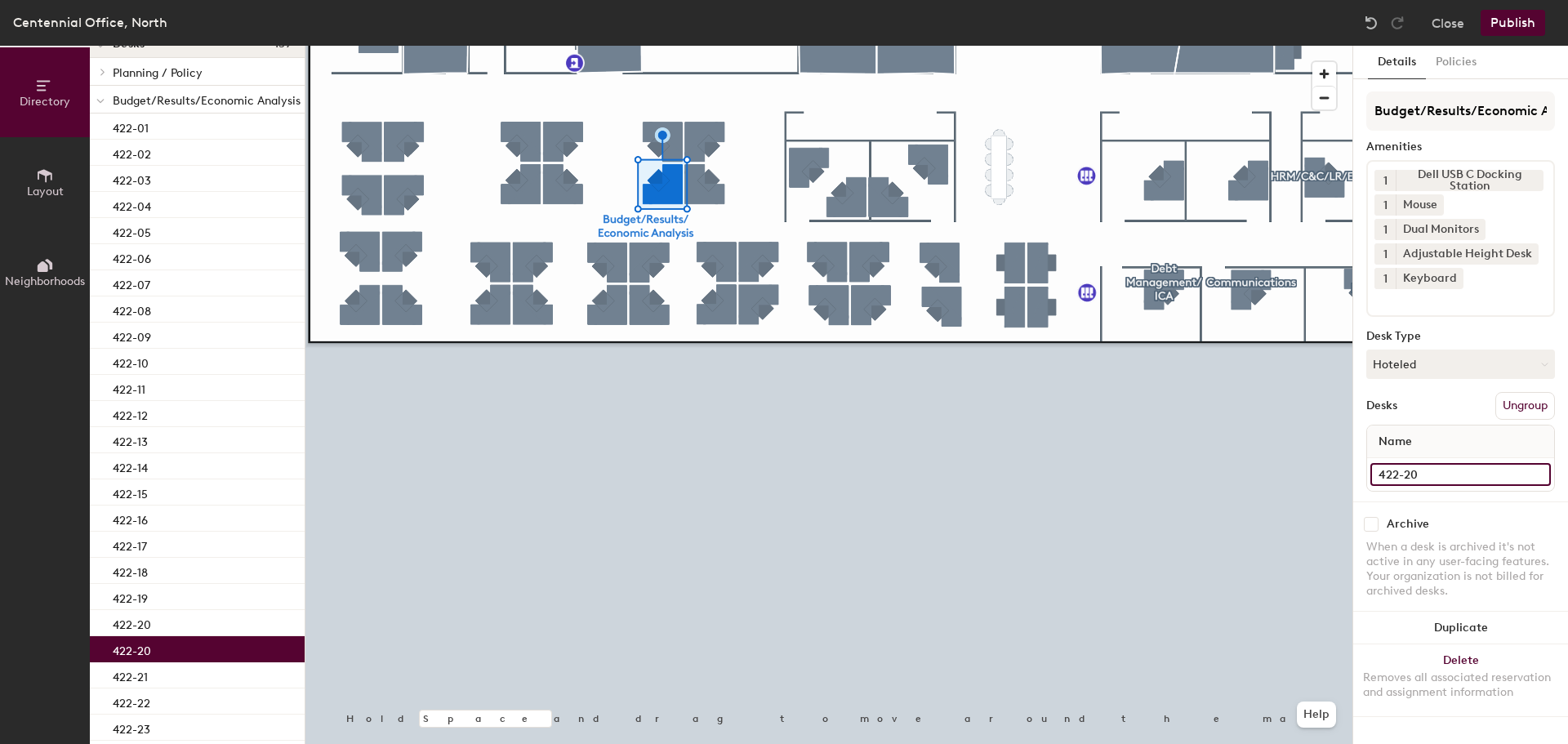
click at [1481, 475] on input "422-20" at bounding box center [1460, 473] width 181 height 23
click at [1471, 476] on input "422-20" at bounding box center [1460, 473] width 181 height 23
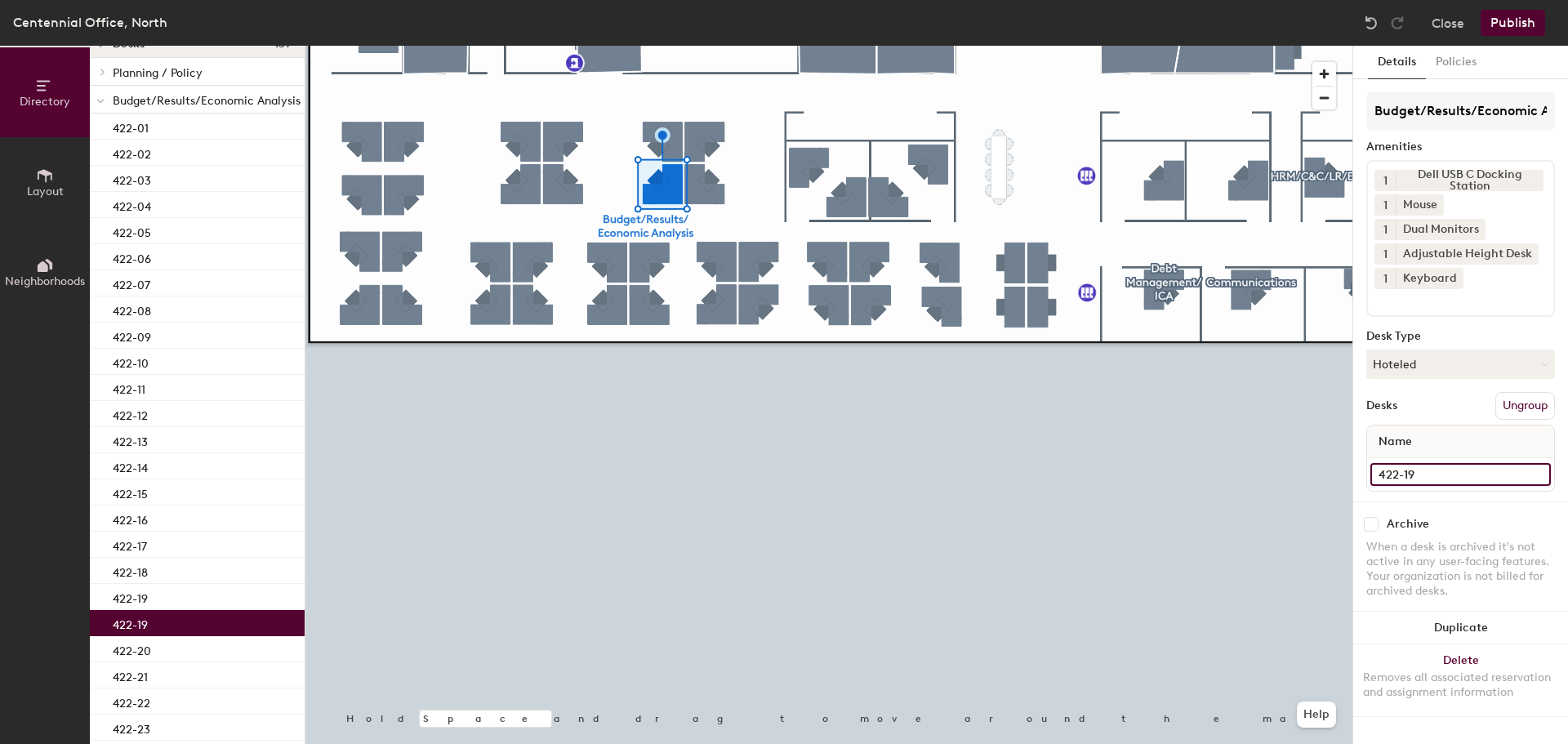
type input "422-19"
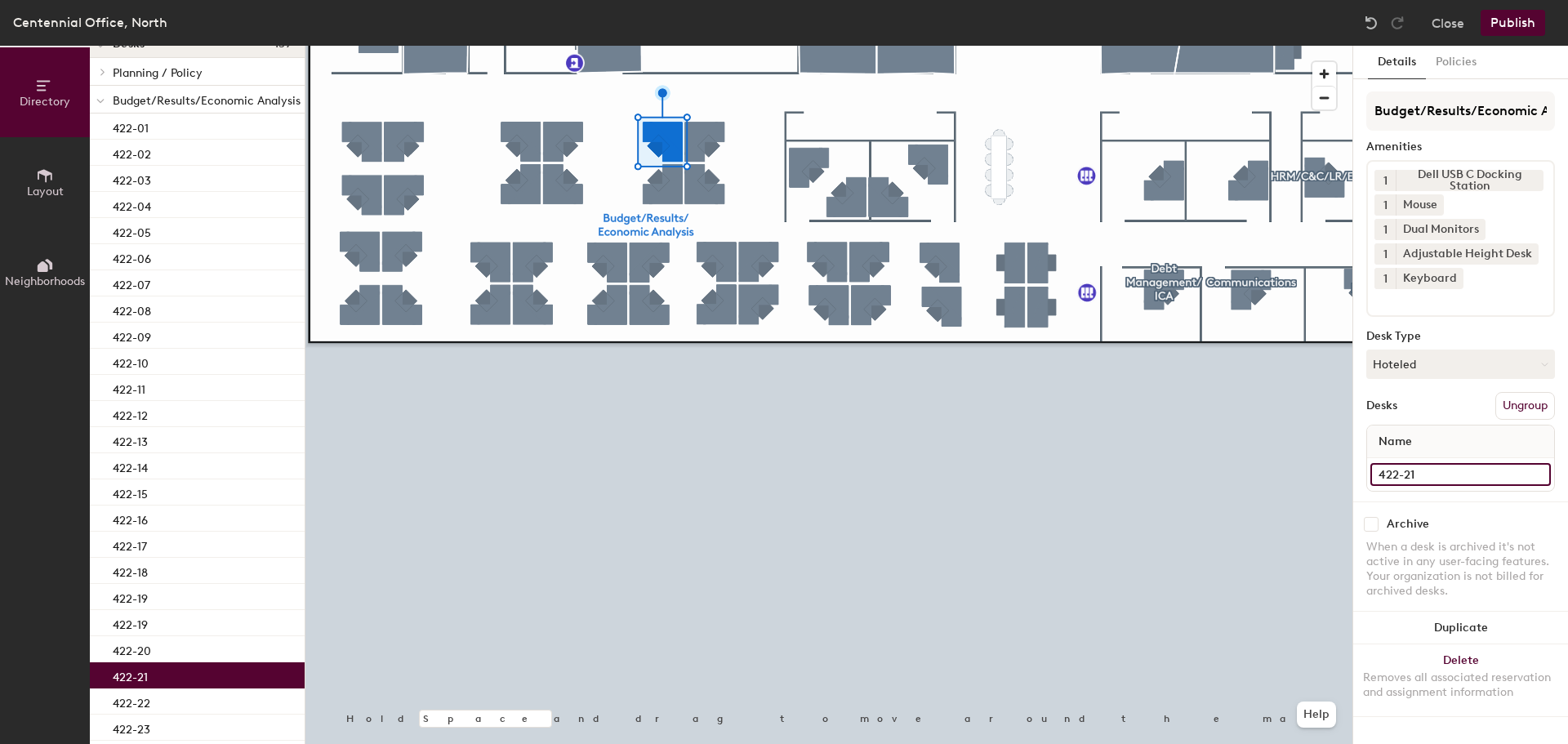
click at [1456, 477] on input "422-21" at bounding box center [1460, 473] width 181 height 23
click at [1453, 472] on input "422-21" at bounding box center [1460, 473] width 181 height 23
type input "422-20"
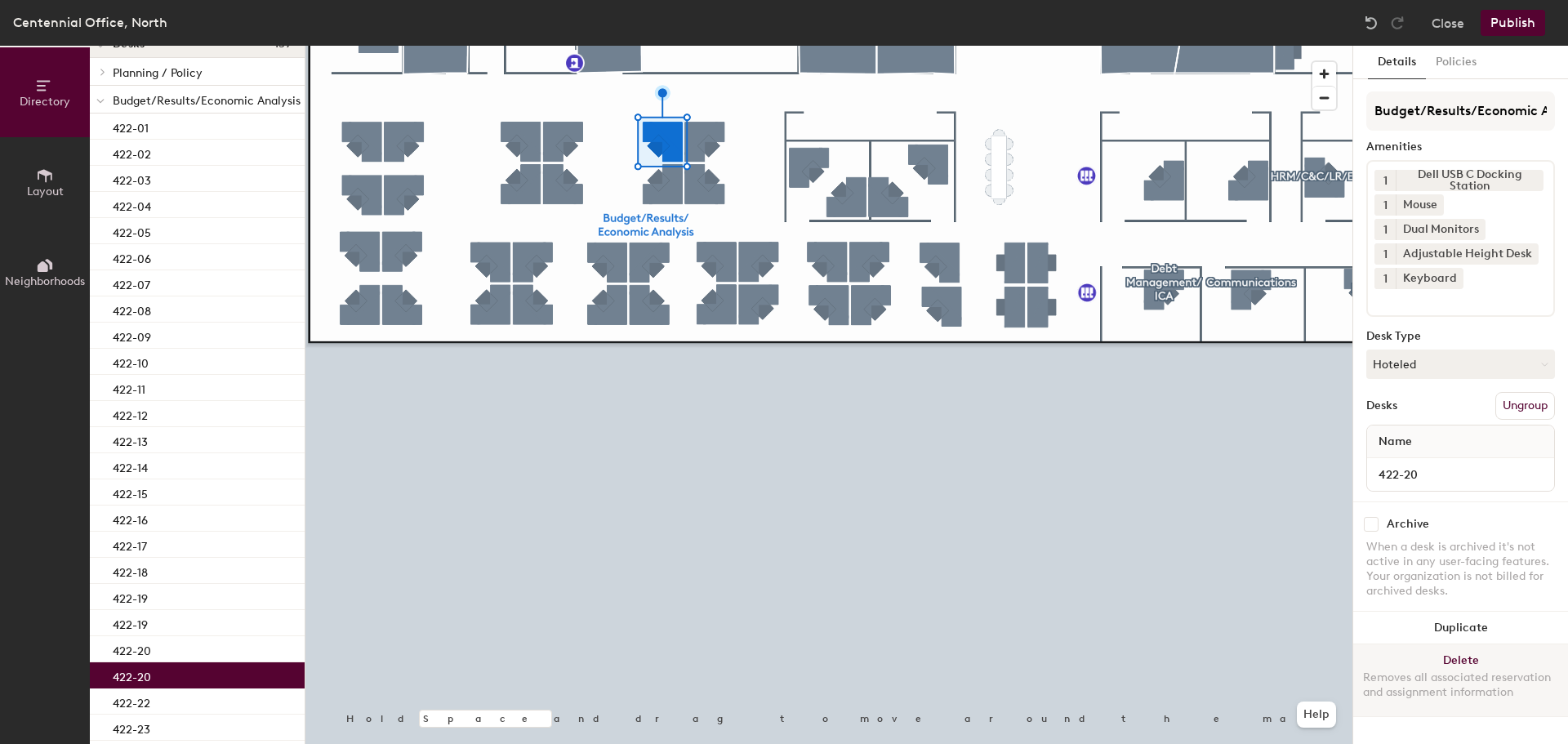
click at [715, 46] on div at bounding box center [829, 46] width 1047 height 0
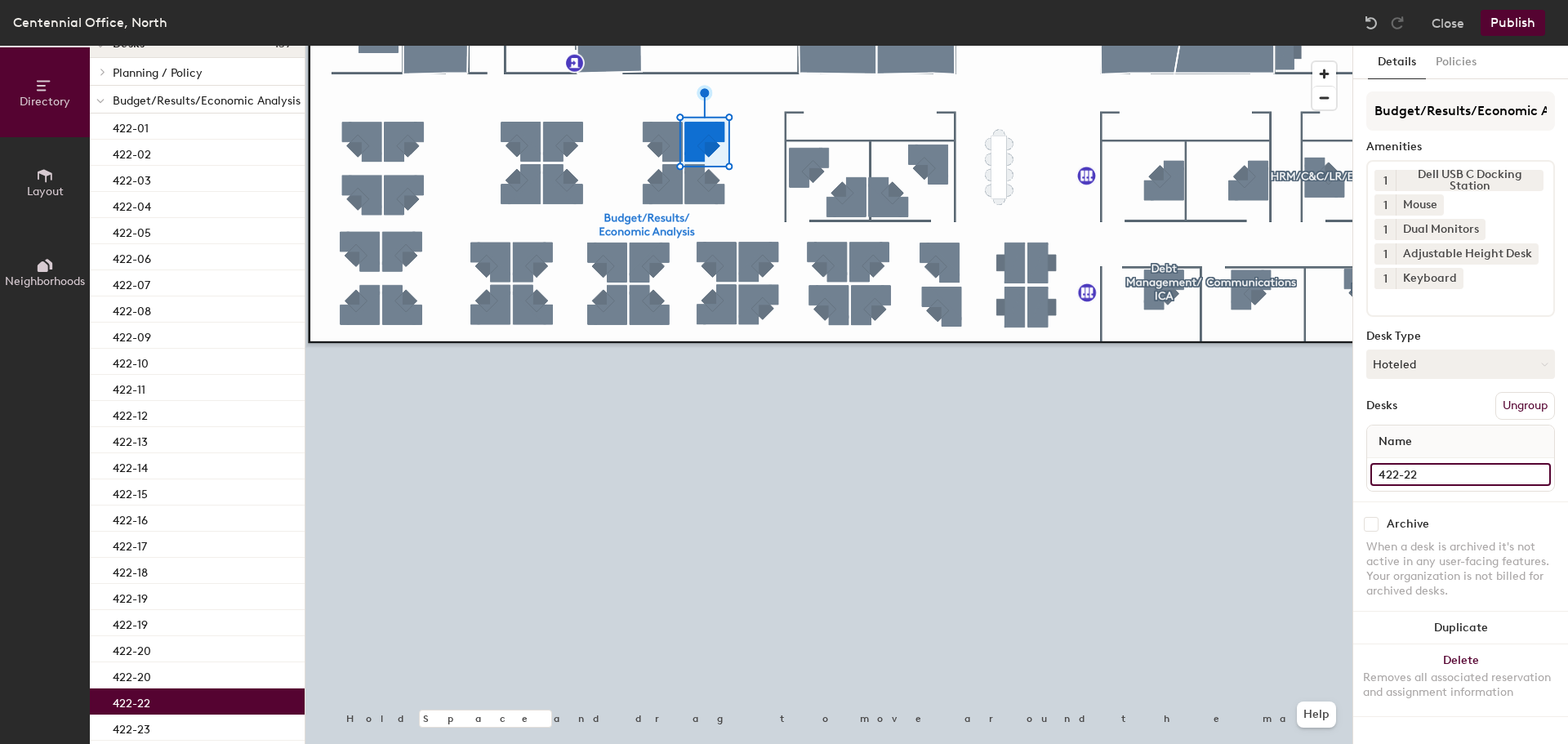
click at [1440, 473] on input "422-22" at bounding box center [1460, 473] width 181 height 23
click at [1441, 473] on input "422-22" at bounding box center [1460, 473] width 181 height 23
type input "422-21"
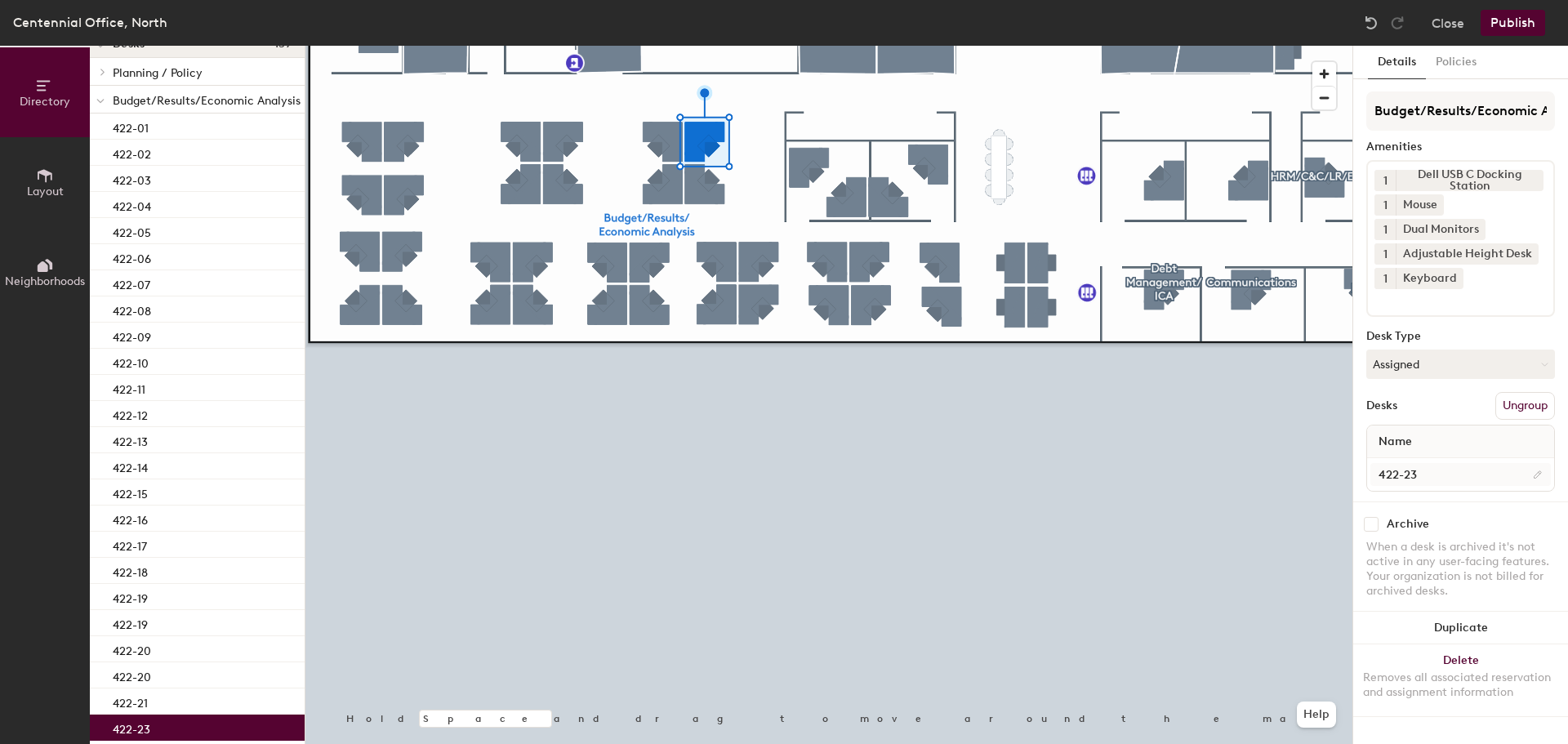
click at [1449, 481] on div "Budget/Results/Economic Analysis Amenities 1 Dell USB C Docking Station 1 Mouse…" at bounding box center [1460, 295] width 189 height 409
click at [1450, 470] on input "422-23" at bounding box center [1460, 473] width 181 height 23
click at [1448, 471] on input "422-23" at bounding box center [1460, 473] width 181 height 23
click at [1442, 476] on input "422-23" at bounding box center [1460, 473] width 181 height 23
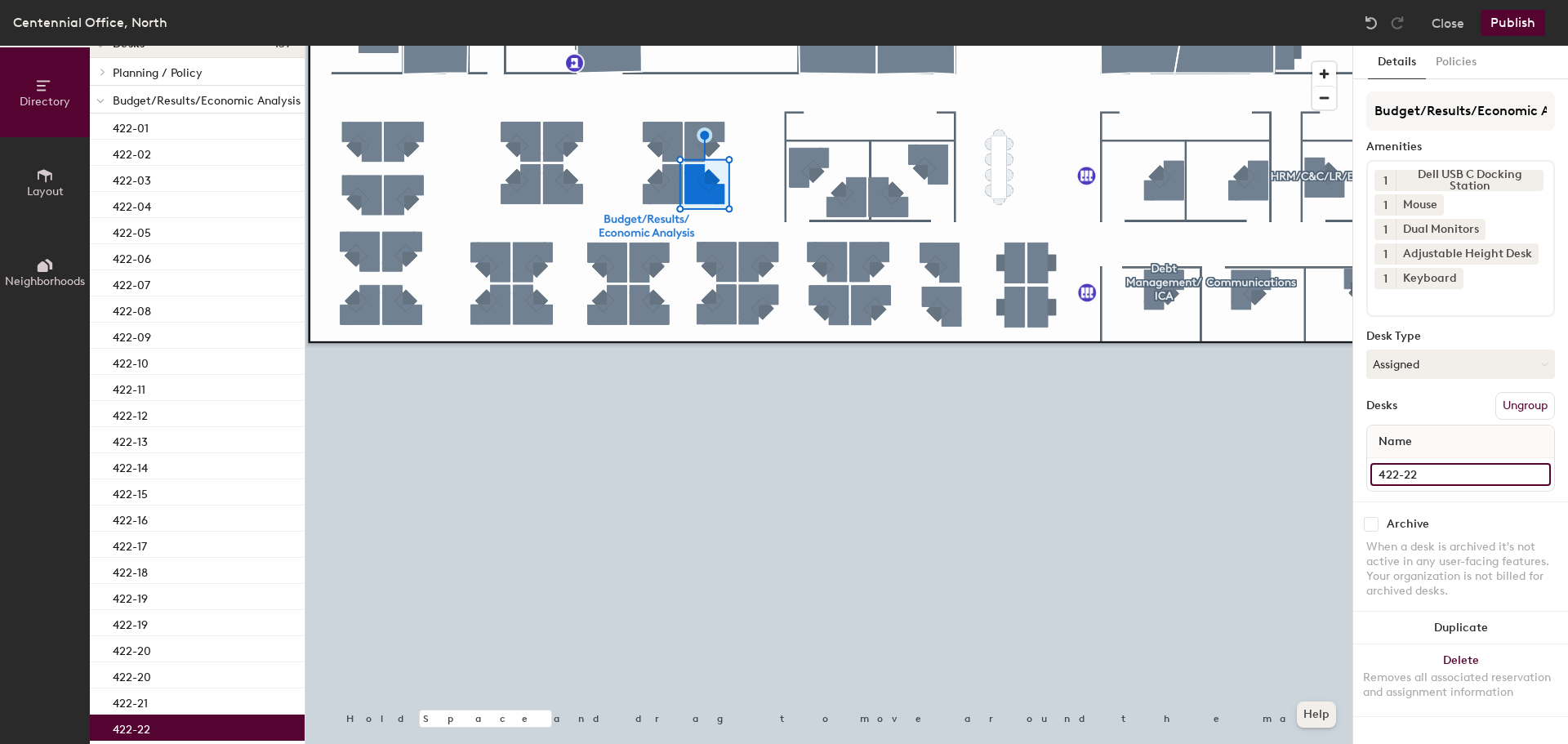
type input "422-22"
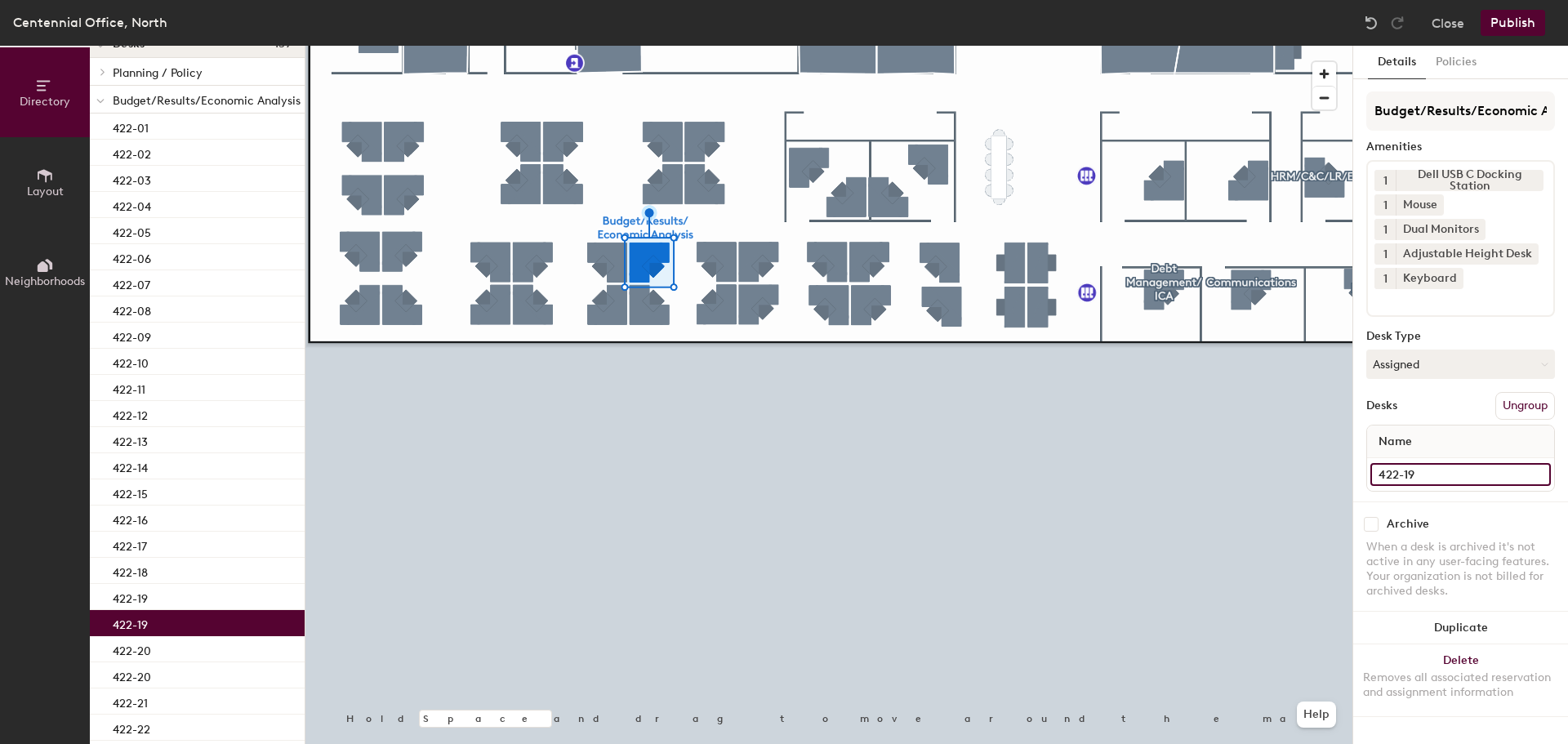
click at [1438, 472] on input "422-19" at bounding box center [1460, 473] width 181 height 23
click at [1438, 477] on input "422-19" at bounding box center [1460, 473] width 181 height 23
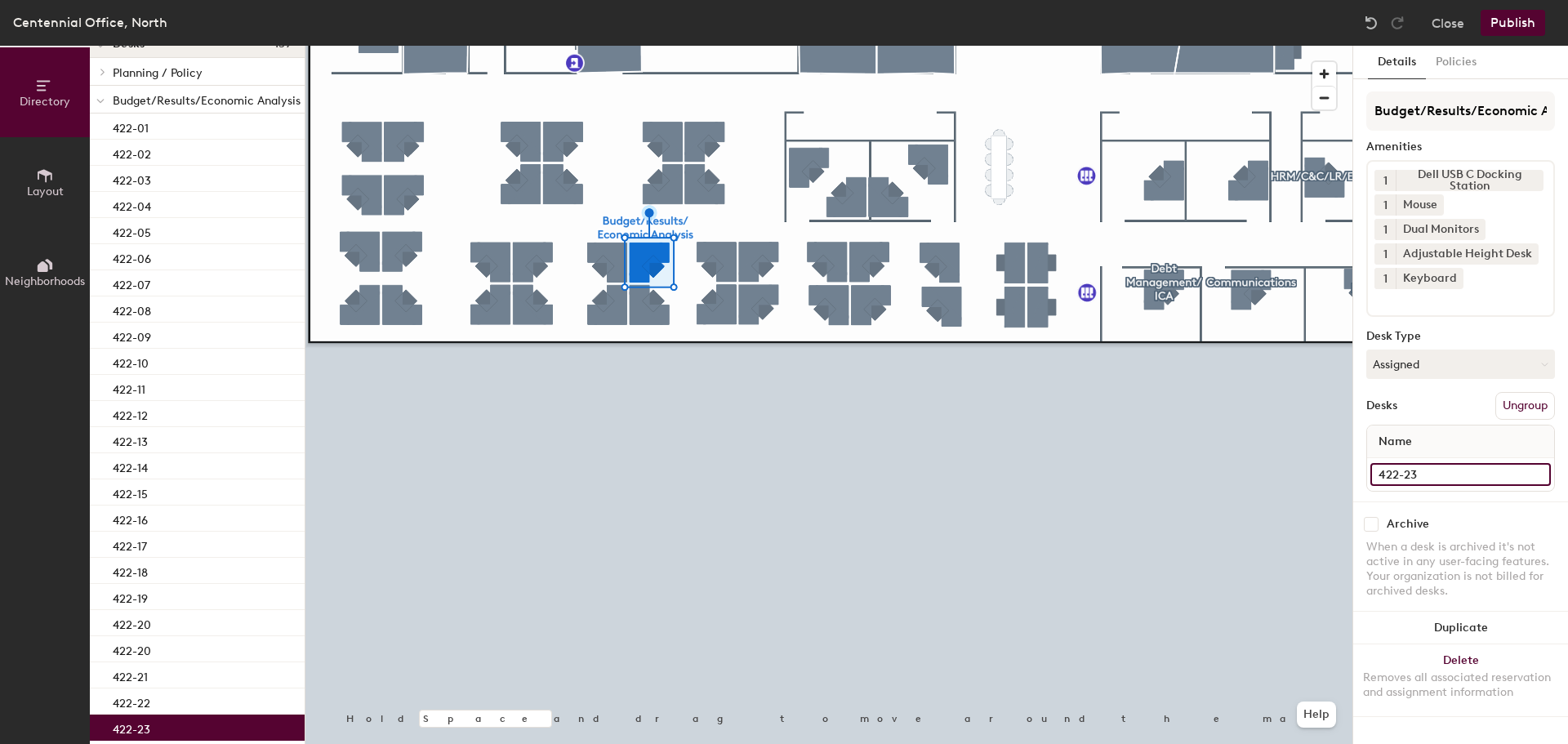
type input "422-23"
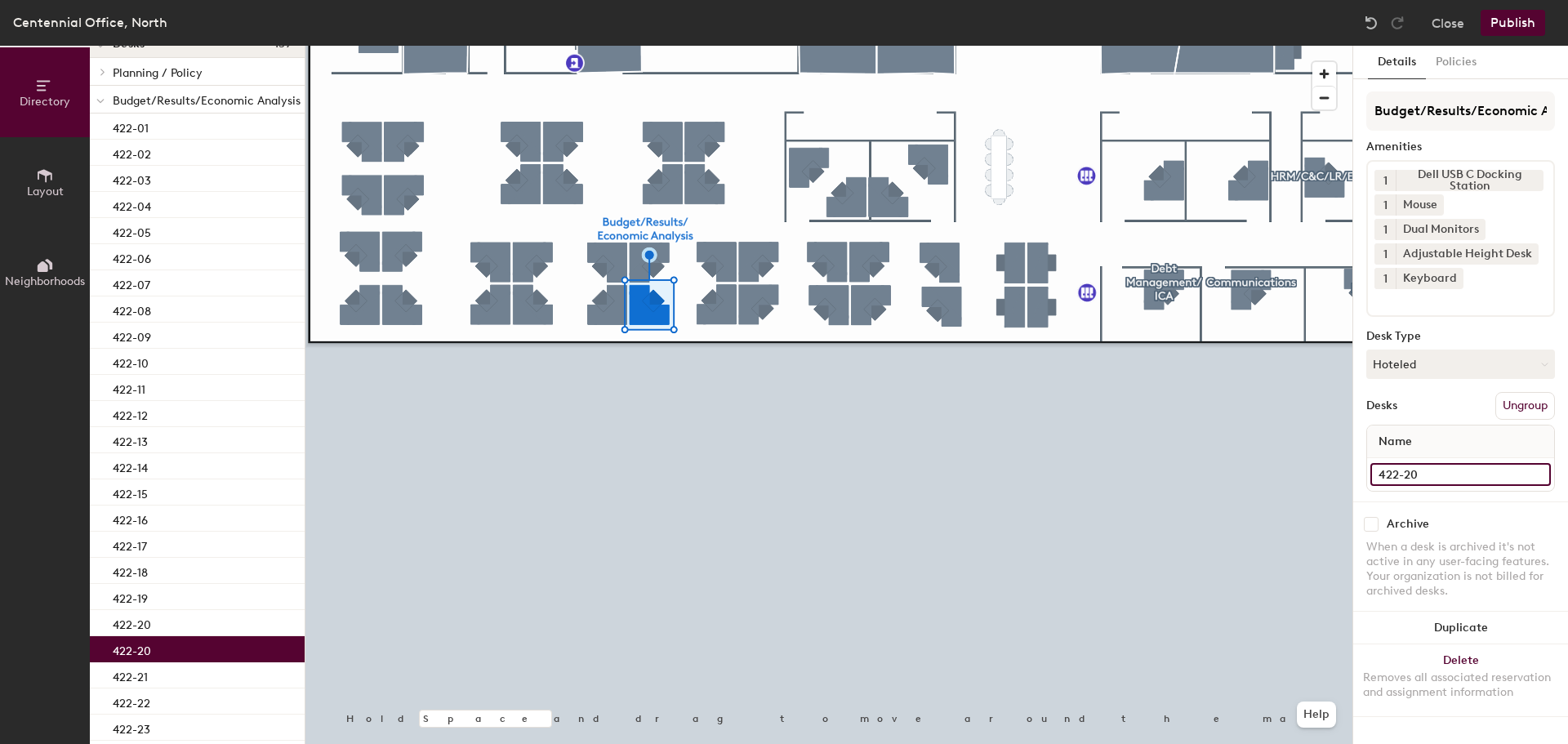
click at [1473, 481] on input "422-20" at bounding box center [1460, 473] width 181 height 23
click at [1466, 477] on input "422-20" at bounding box center [1460, 473] width 181 height 23
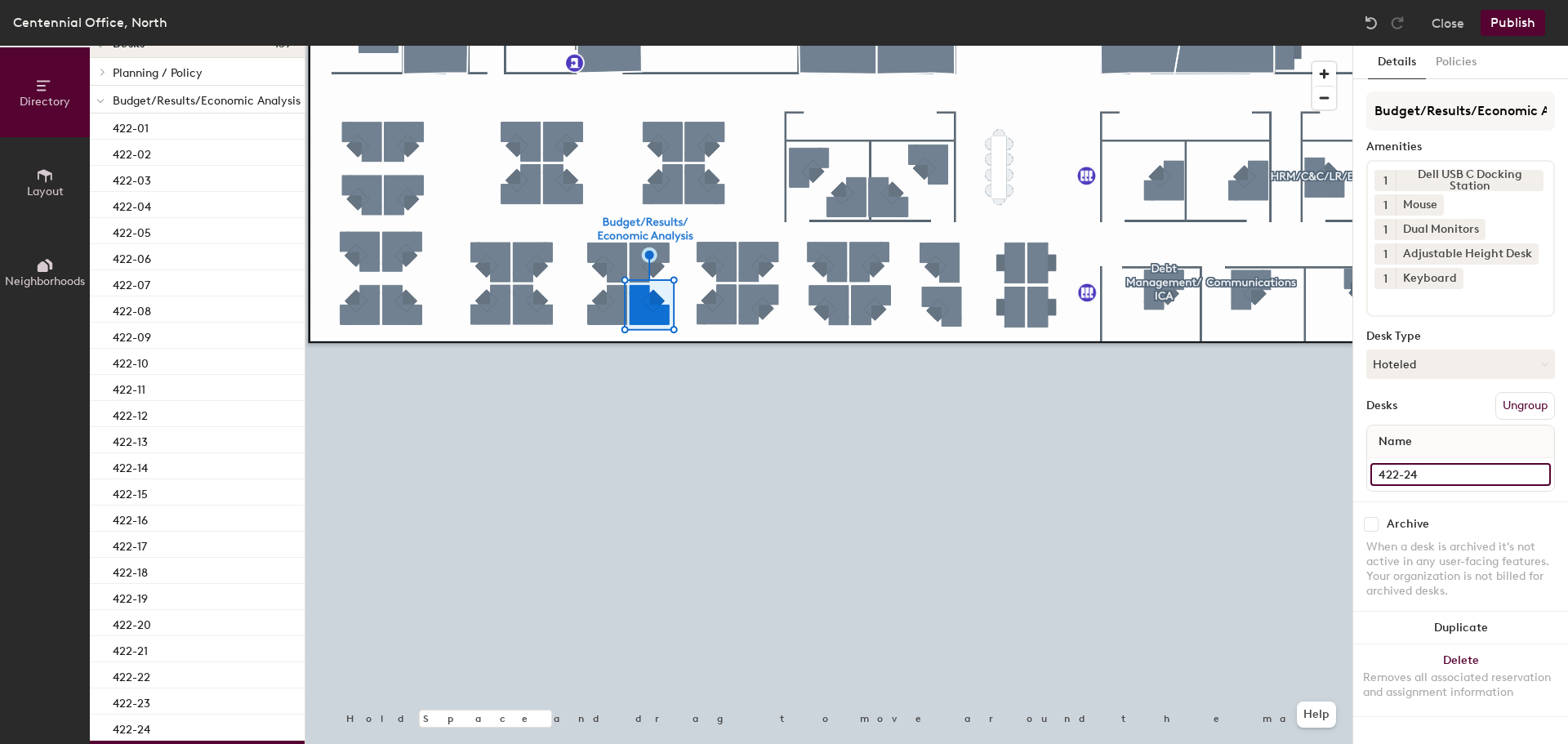
type input "422-24"
click at [1443, 477] on input "422-24" at bounding box center [1460, 473] width 181 height 23
click at [1439, 473] on input "422-24" at bounding box center [1460, 473] width 181 height 23
type input "422-26"
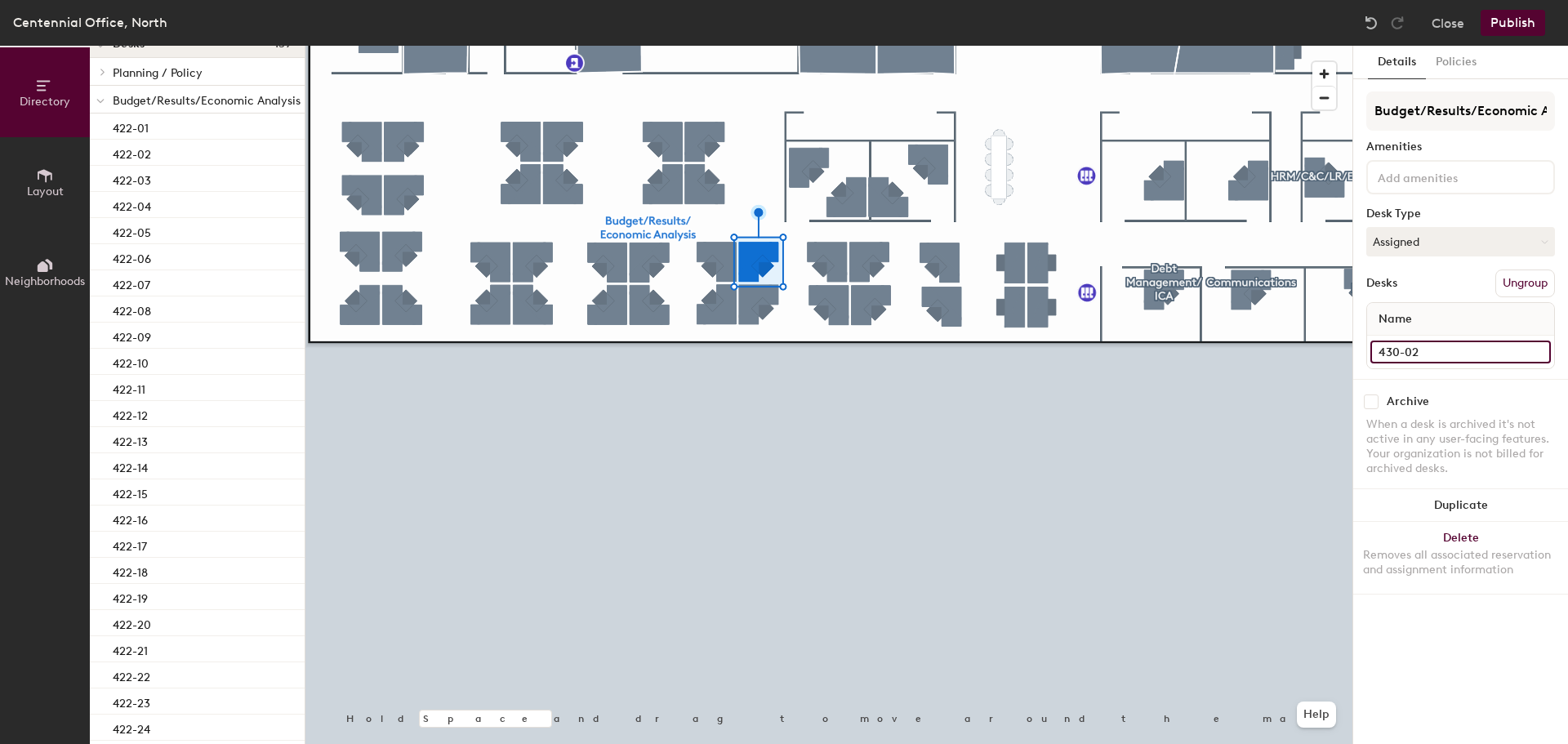
click at [1442, 351] on input "430-02" at bounding box center [1460, 351] width 181 height 23
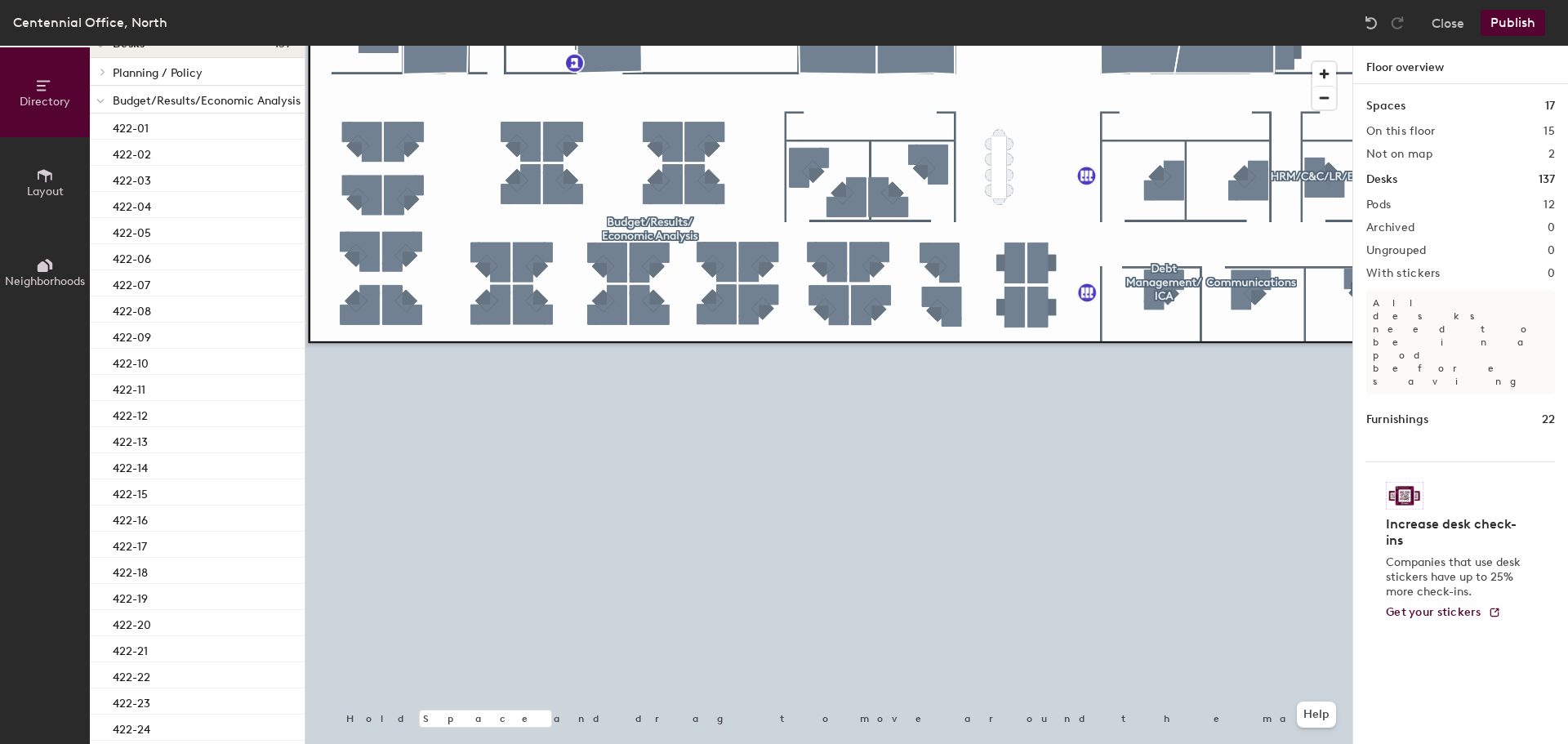
click at [1541, 19] on button "Publish" at bounding box center [1513, 23] width 65 height 27
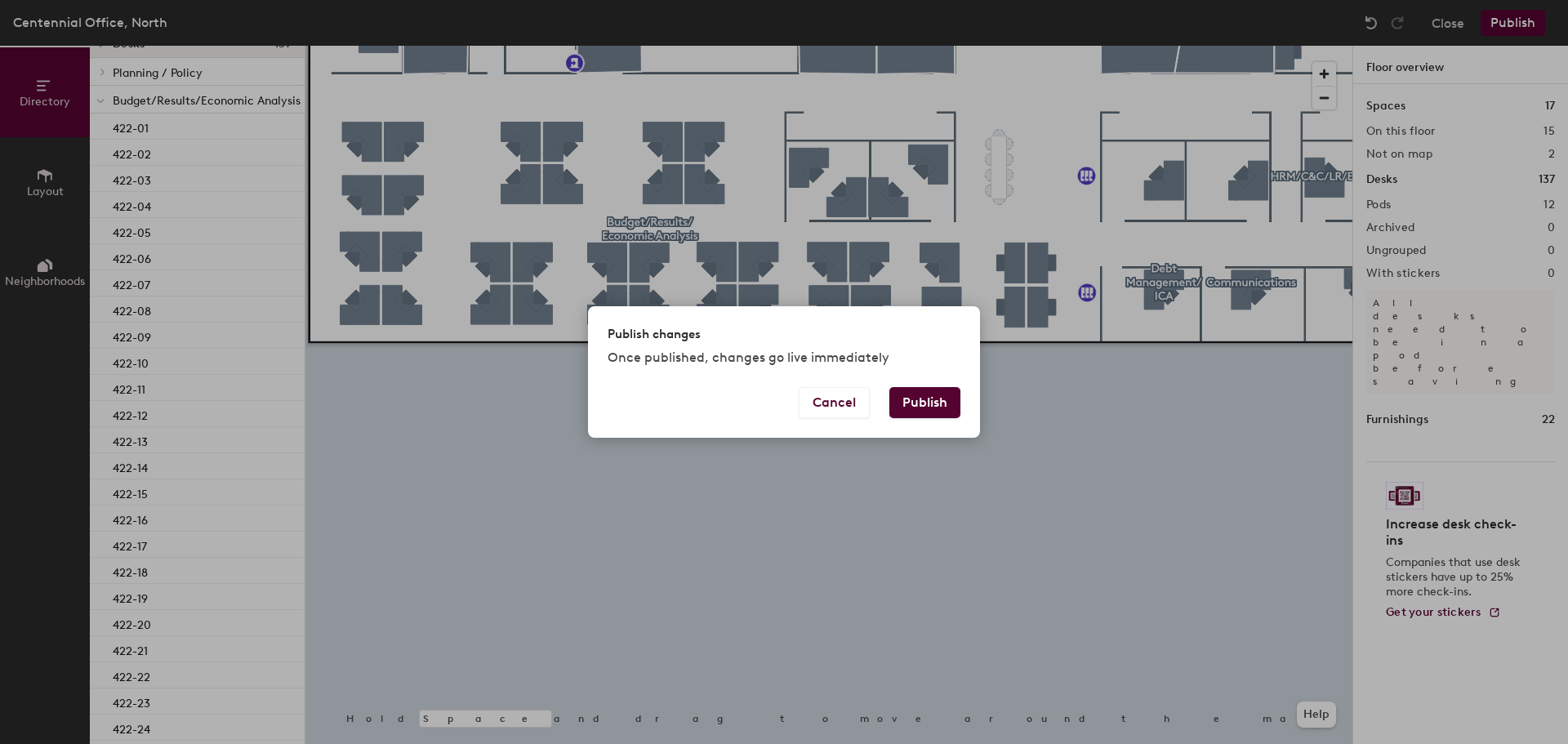
click at [962, 401] on div "Cancel Publish" at bounding box center [784, 412] width 392 height 51
click at [946, 404] on button "Publish" at bounding box center [925, 402] width 71 height 31
